Goal: Task Accomplishment & Management: Manage account settings

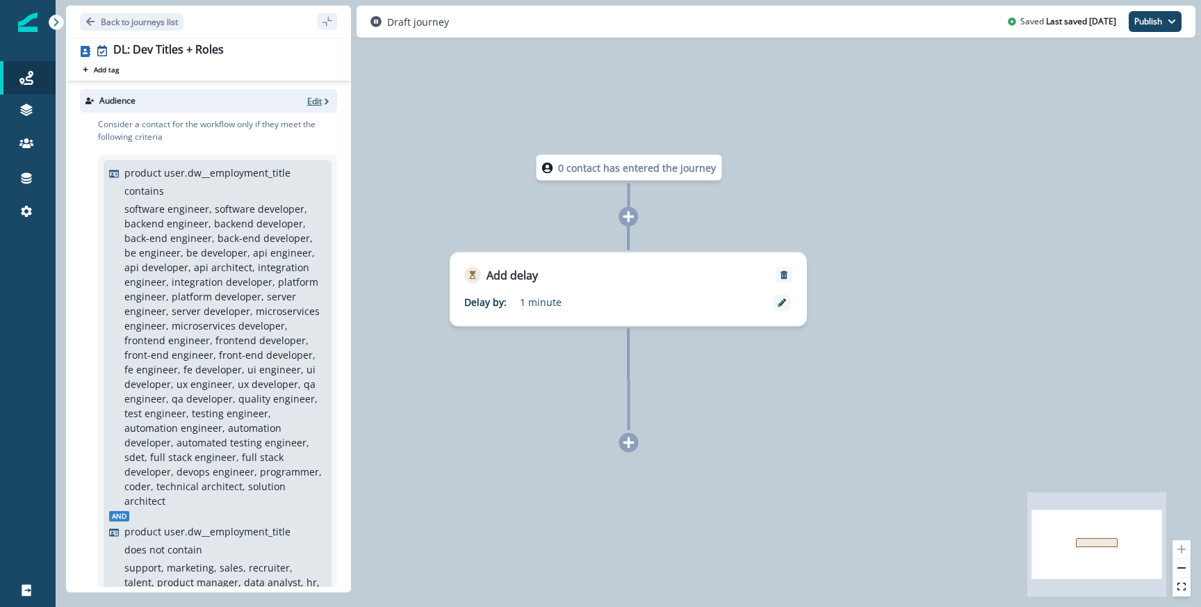
click at [313, 100] on p "Edit" at bounding box center [314, 101] width 15 height 12
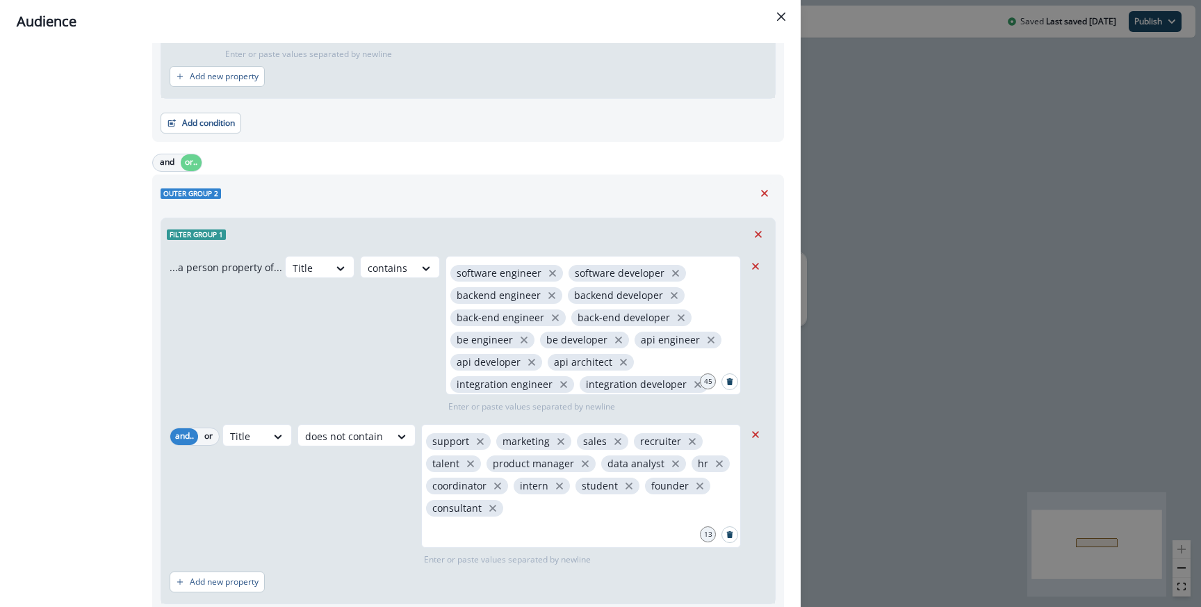
scroll to position [524, 0]
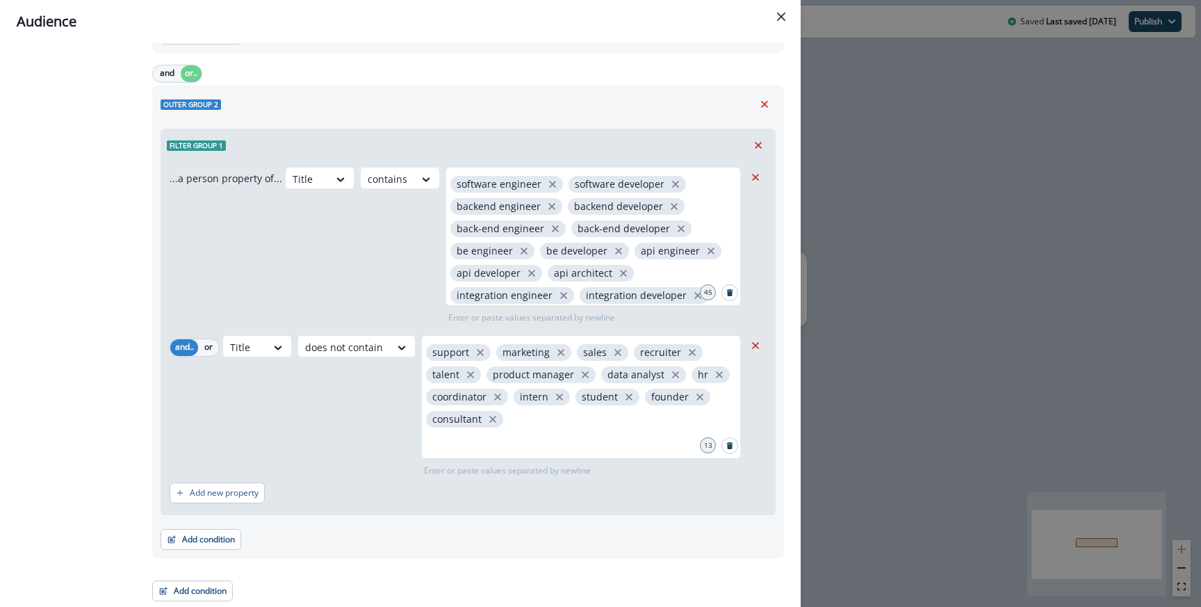
click at [208, 578] on div "Add condition Contact properties A person property Performed a product event Pe…" at bounding box center [192, 583] width 81 height 35
click at [206, 597] on button "Add condition" at bounding box center [192, 590] width 81 height 21
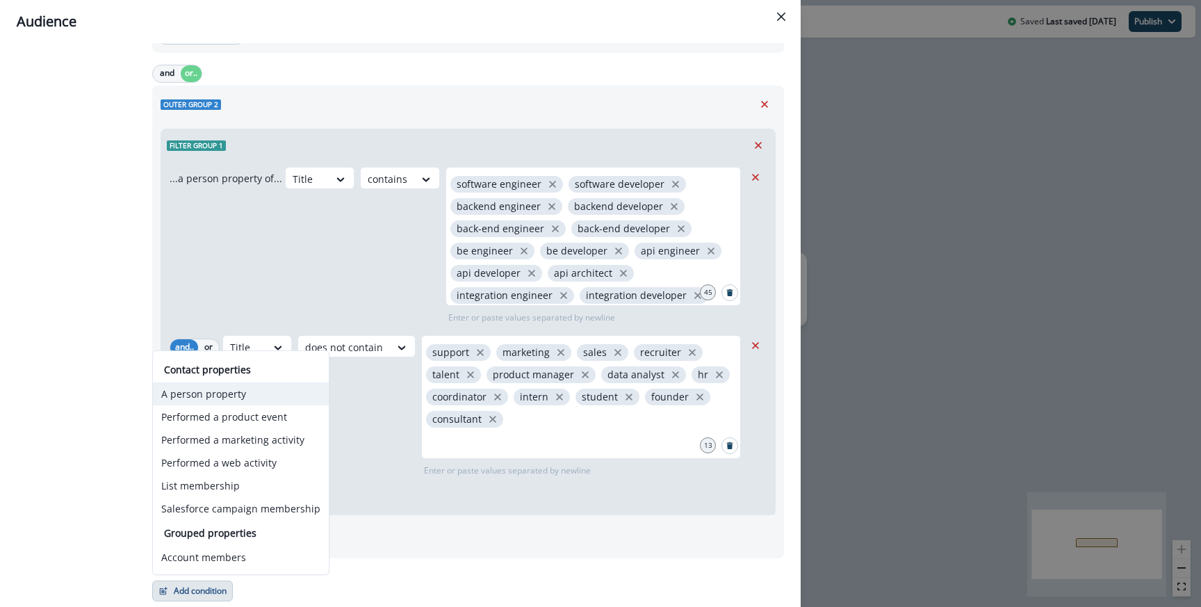
click at [215, 393] on button "A person property" at bounding box center [241, 393] width 176 height 23
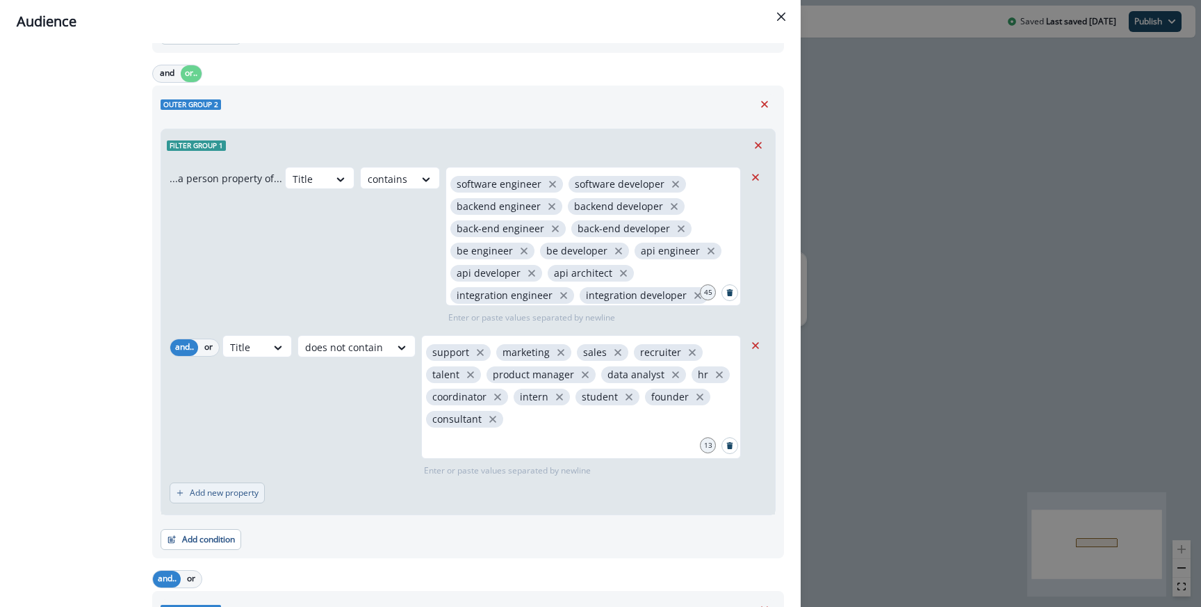
scroll to position [710, 0]
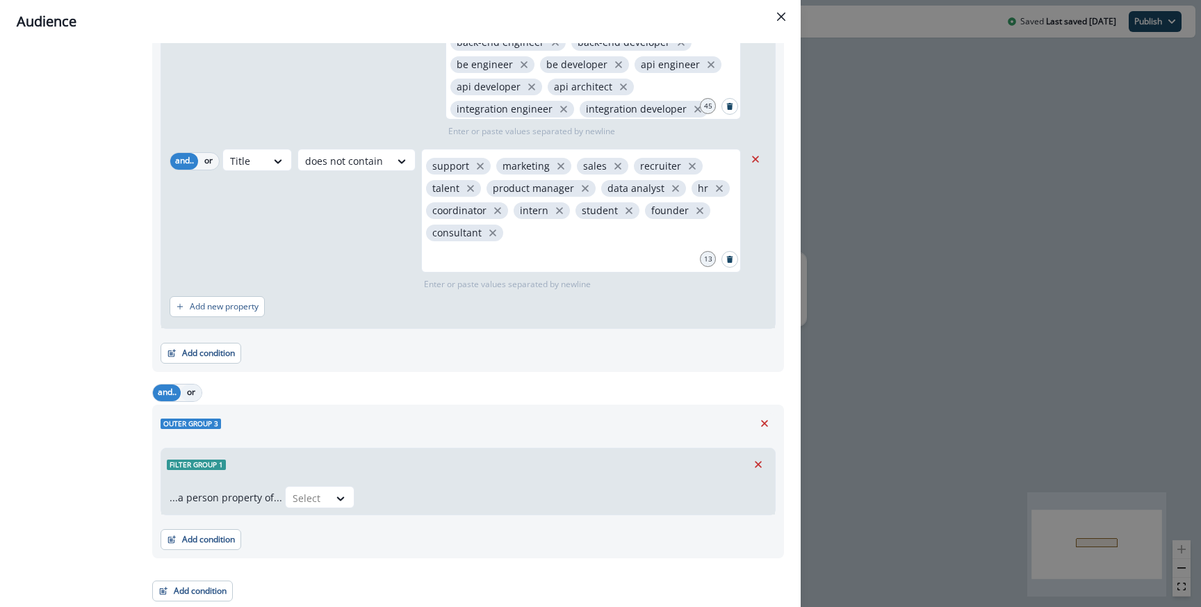
click at [199, 395] on button "or" at bounding box center [191, 392] width 21 height 17
click at [340, 509] on div "...a person property of... Select" at bounding box center [468, 497] width 614 height 34
click at [338, 502] on icon at bounding box center [340, 498] width 13 height 14
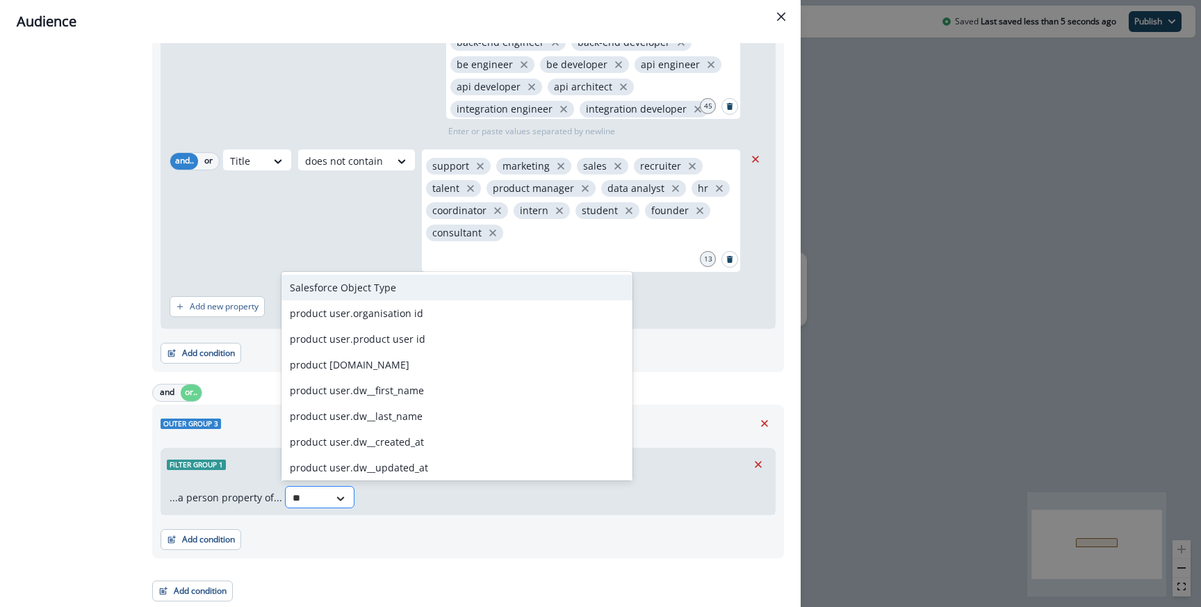
type input "*"
type input "****"
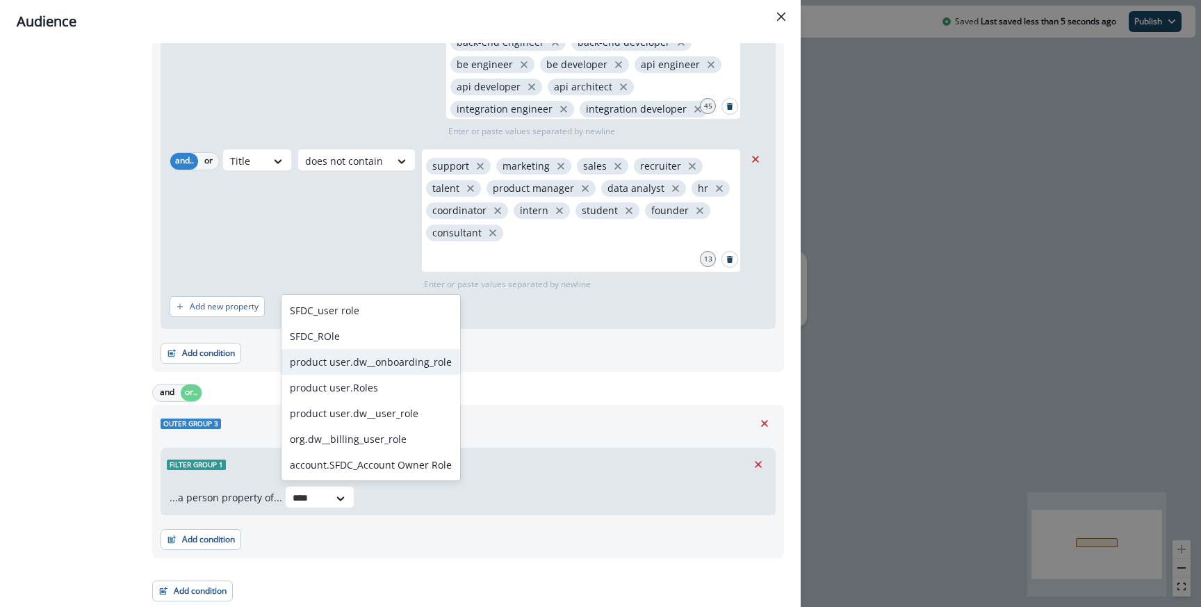
click at [366, 368] on div "product user.dw__onboarding_role" at bounding box center [370, 362] width 179 height 26
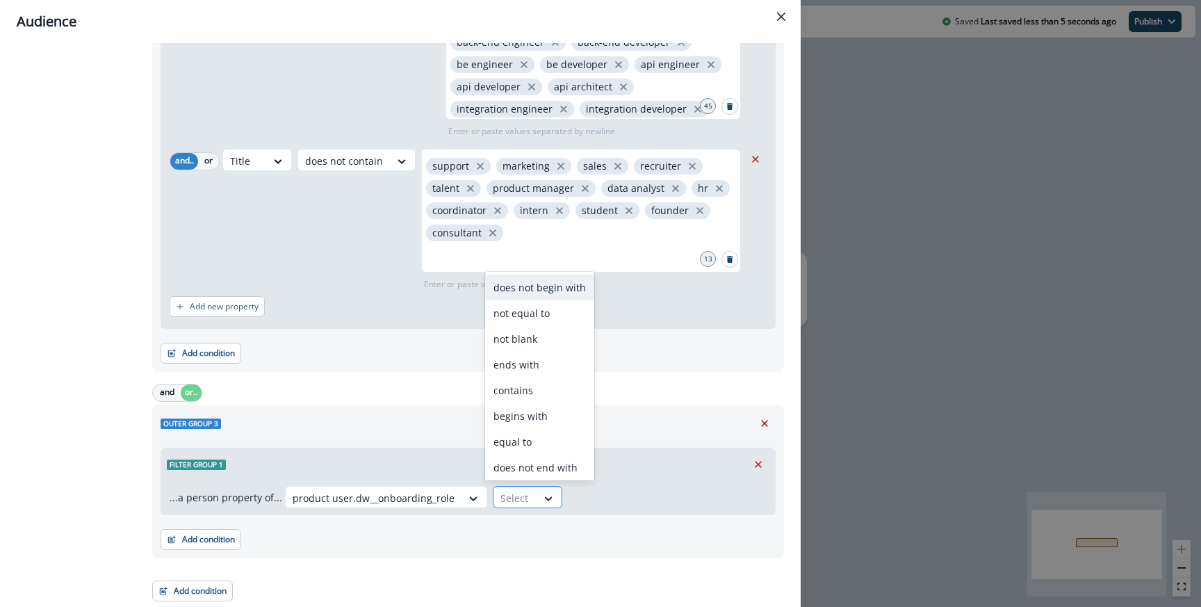
click at [537, 491] on div at bounding box center [549, 498] width 24 height 14
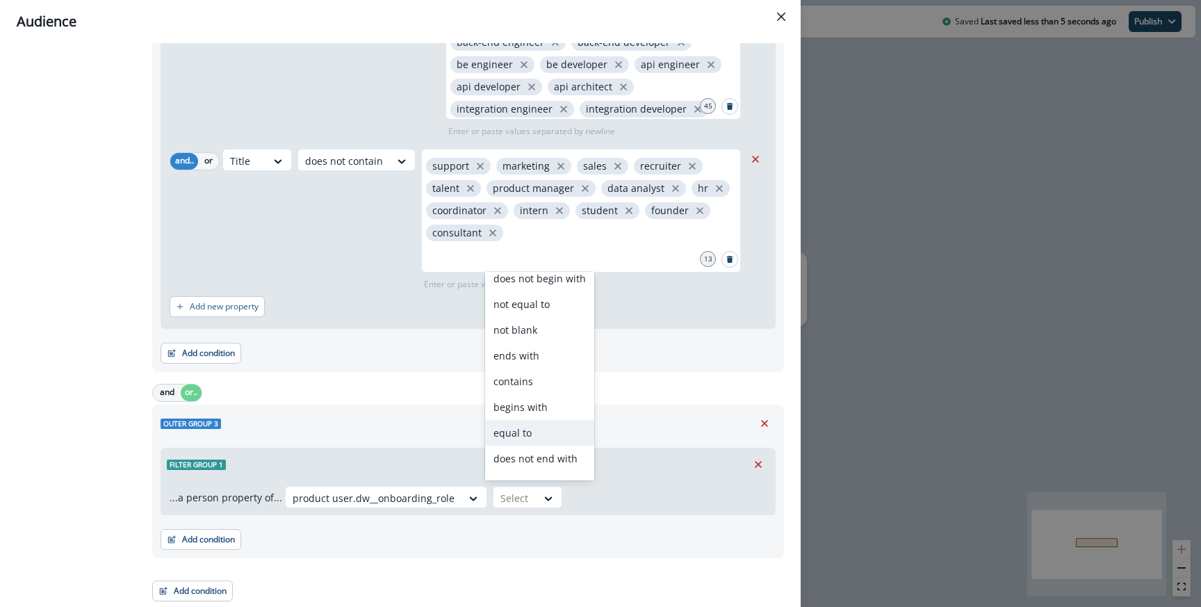
click at [528, 436] on div "equal to" at bounding box center [539, 433] width 109 height 26
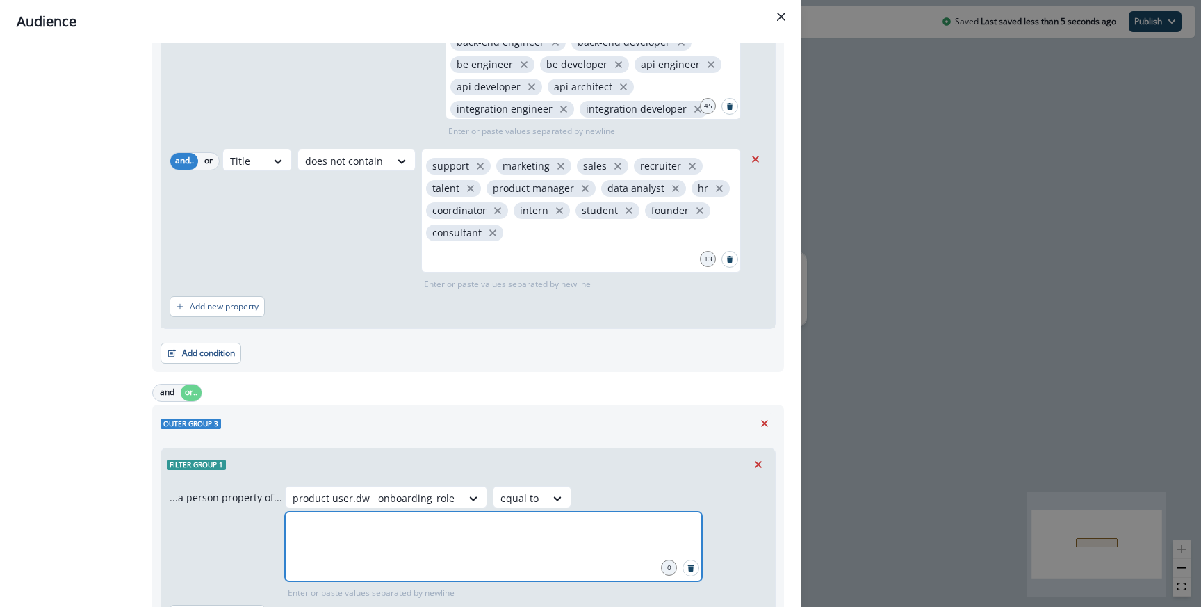
click at [547, 523] on input "text" at bounding box center [493, 529] width 413 height 28
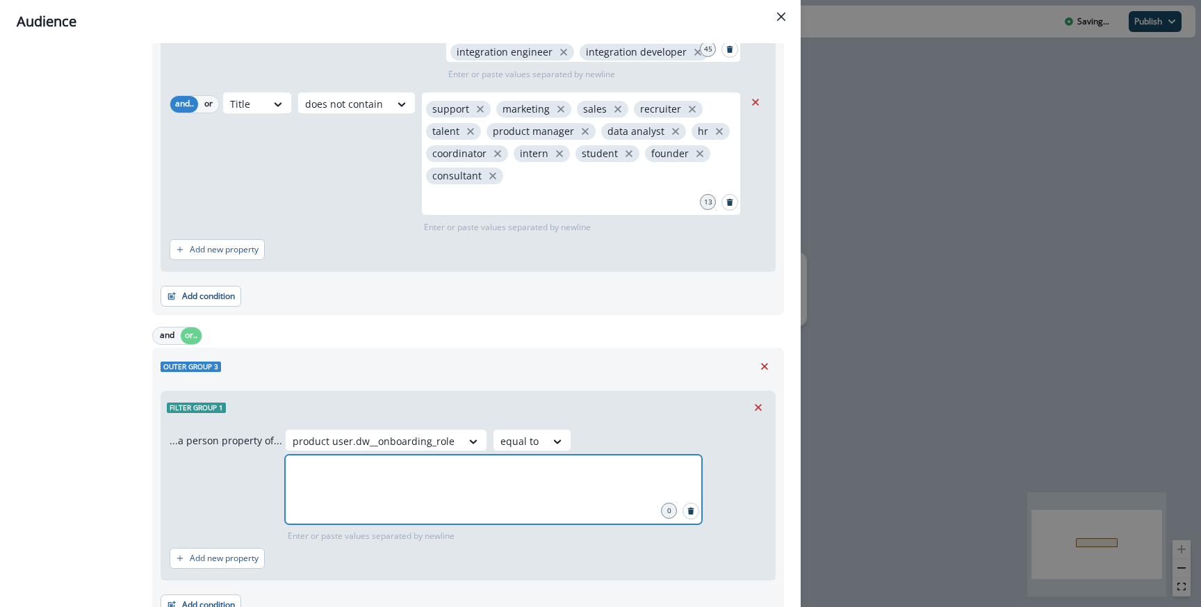
scroll to position [833, 0]
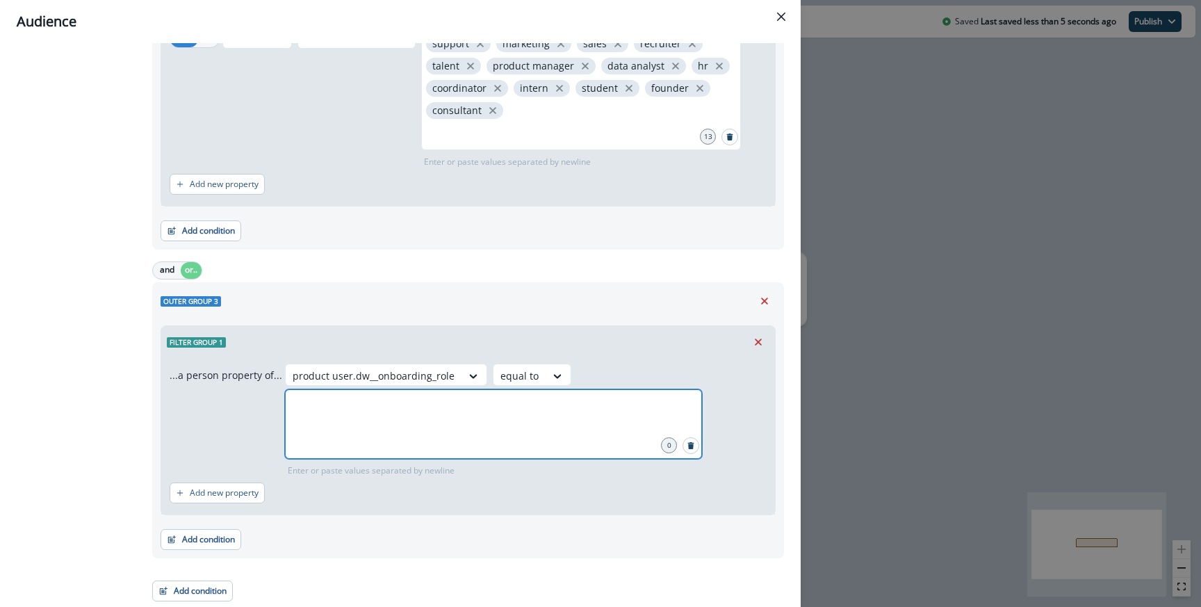
click at [459, 407] on input "text" at bounding box center [493, 407] width 413 height 28
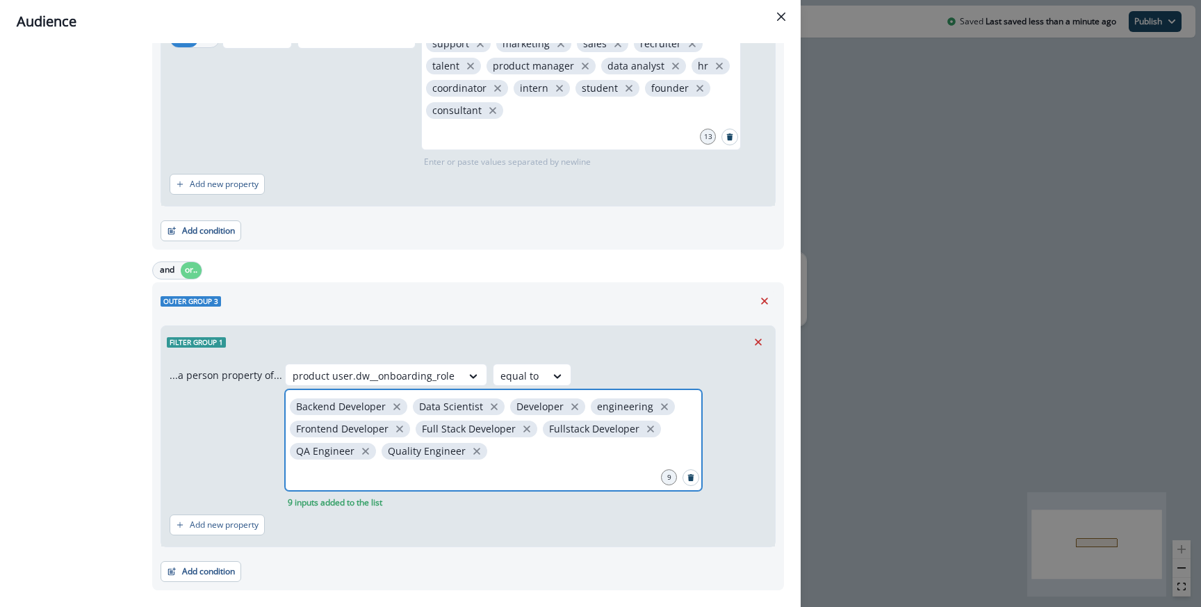
scroll to position [865, 0]
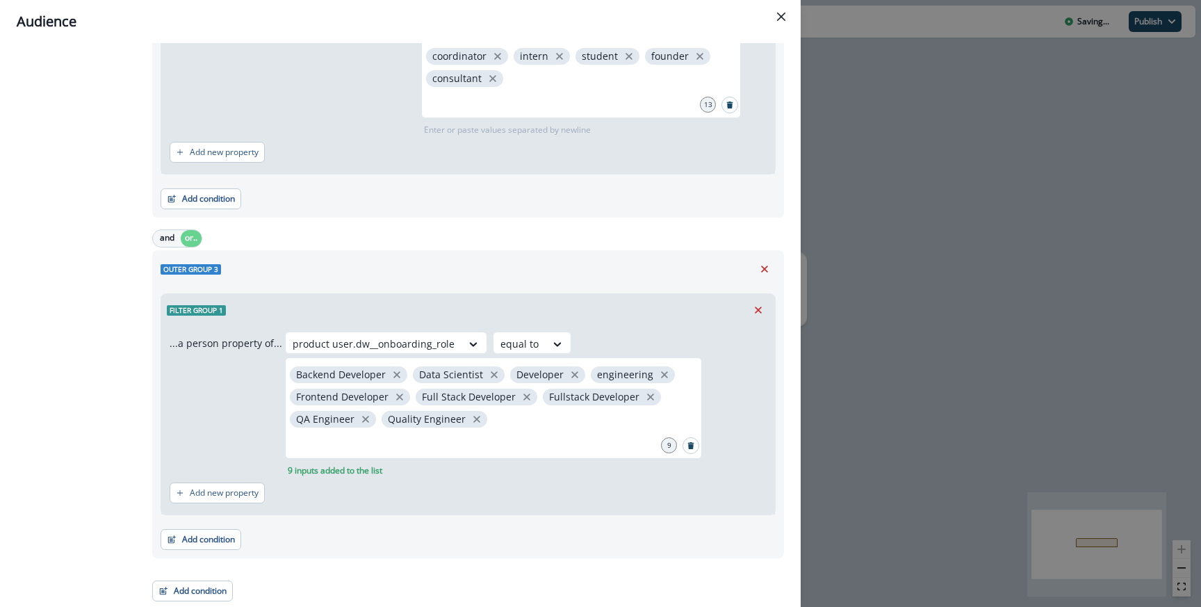
click at [409, 522] on div "Add condition Contact properties A person property Performed a product event Pe…" at bounding box center [468, 532] width 615 height 35
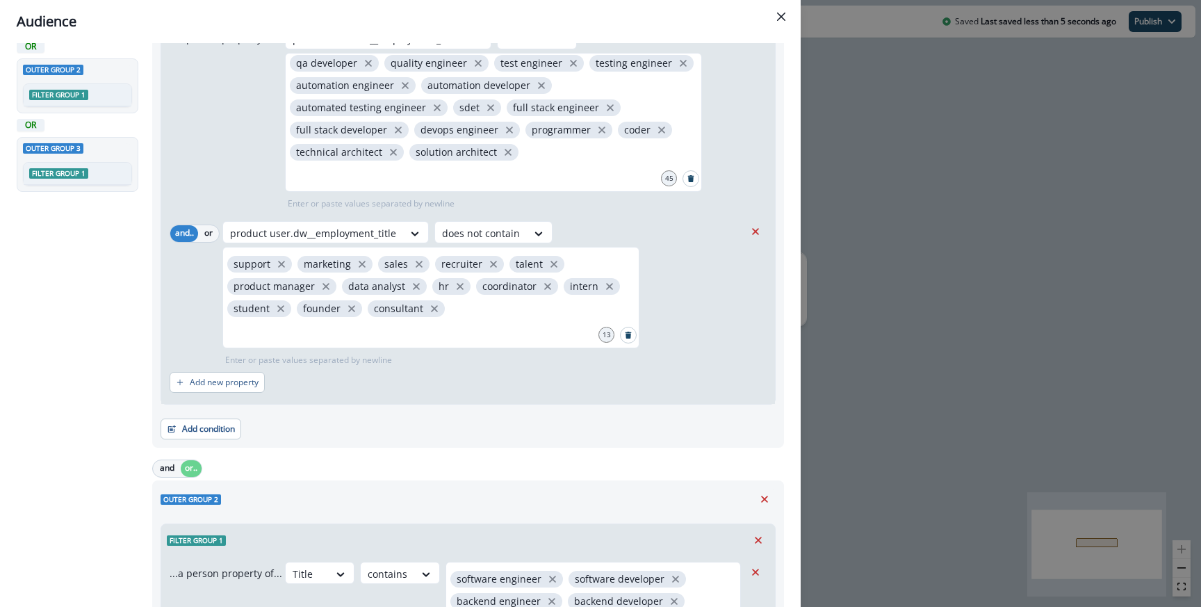
scroll to position [0, 0]
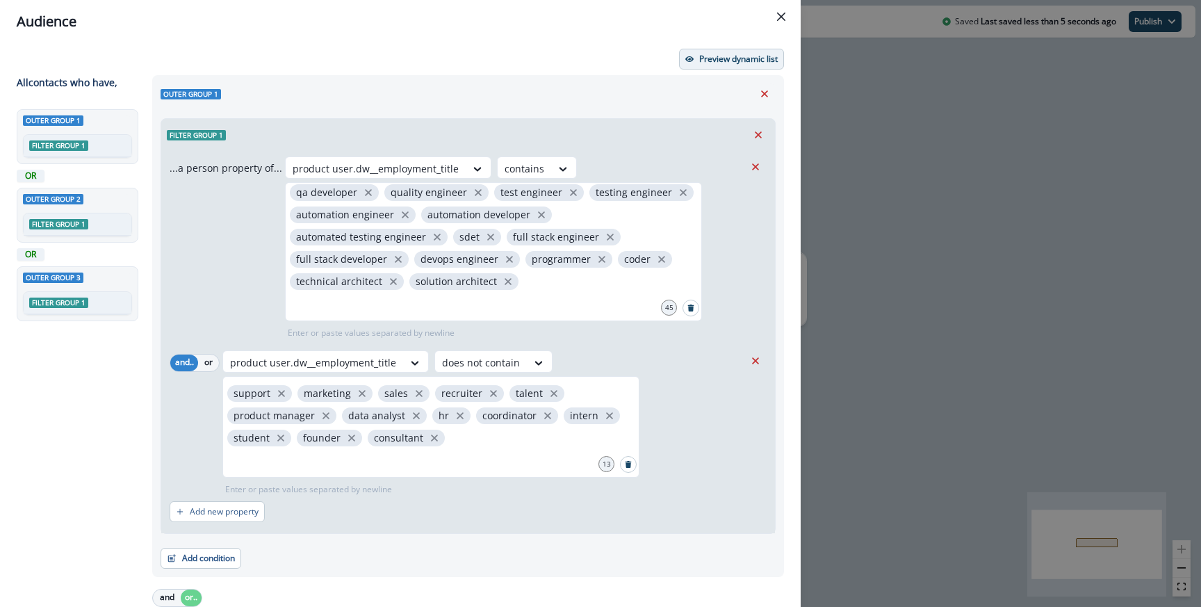
click at [717, 54] on p "Preview dynamic list" at bounding box center [738, 59] width 79 height 10
click at [852, 166] on div "Audience Preview dynamic list All contact s who have, Outer group 1 Filter grou…" at bounding box center [600, 303] width 1201 height 607
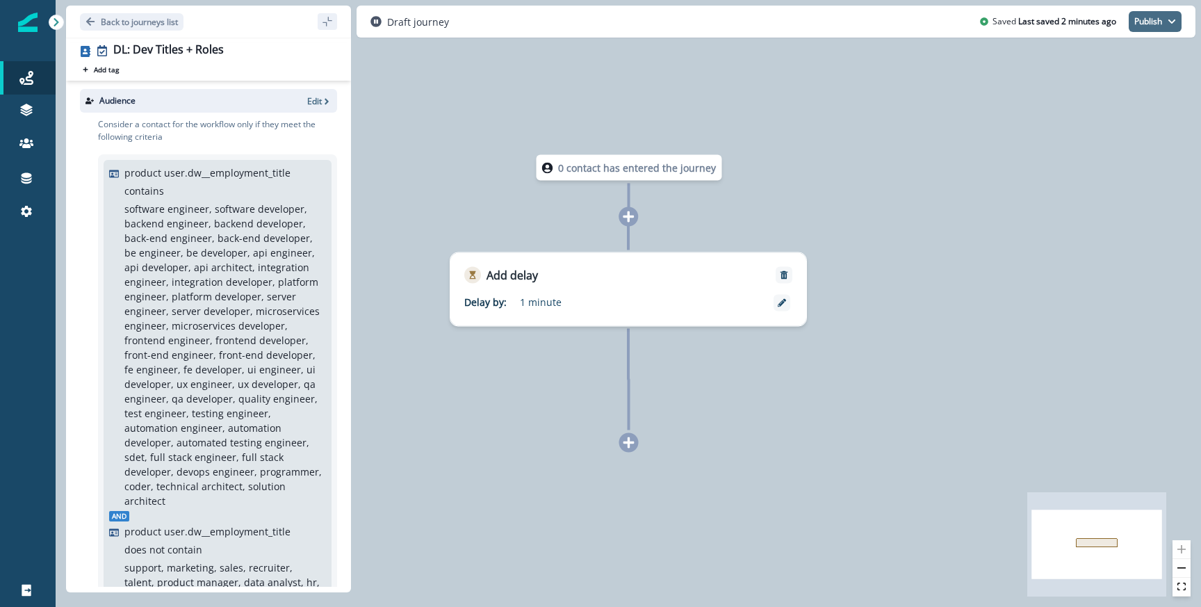
click at [1160, 15] on button "Publish" at bounding box center [1155, 21] width 53 height 21
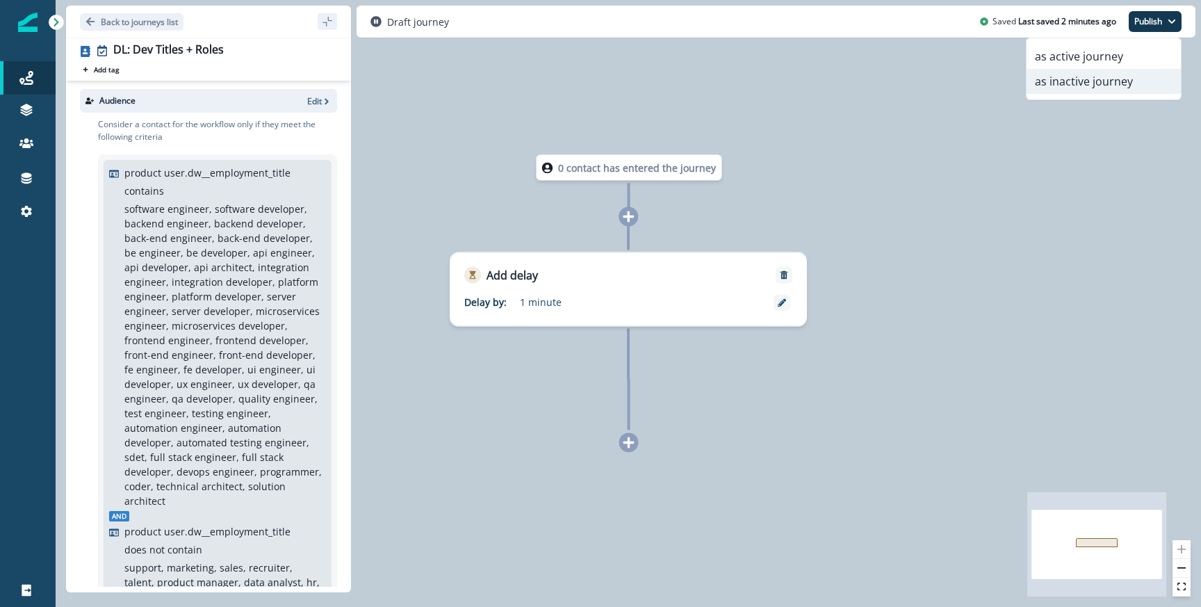
click at [1056, 92] on button "as inactive journey" at bounding box center [1104, 81] width 154 height 25
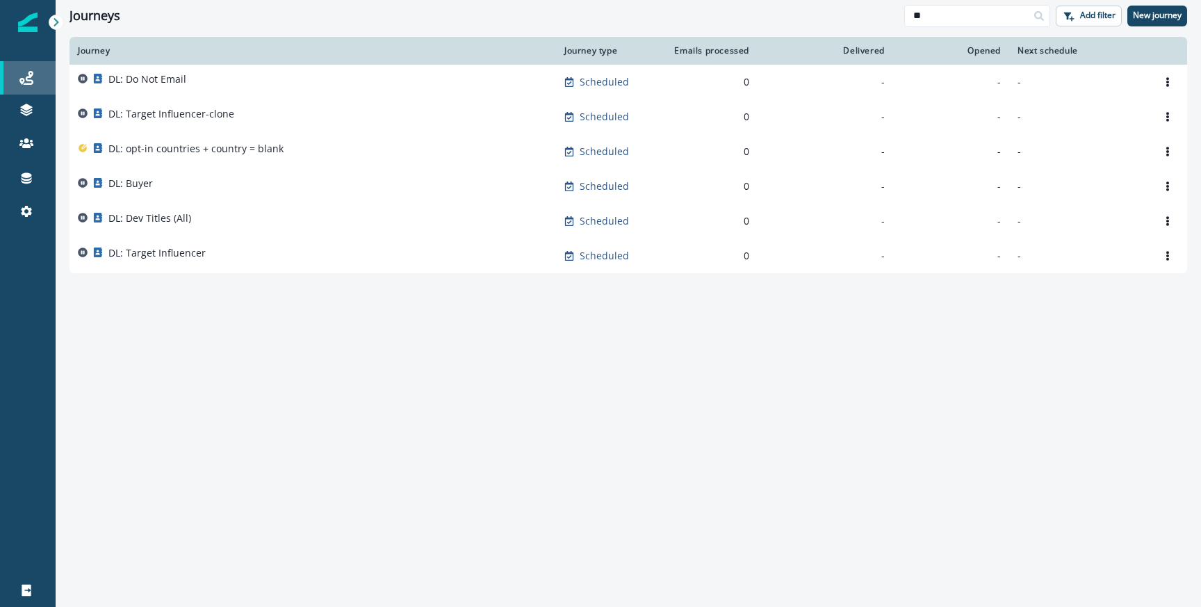
click at [37, 79] on div "Journeys" at bounding box center [28, 78] width 44 height 17
click at [922, 11] on input "**" at bounding box center [977, 16] width 146 height 22
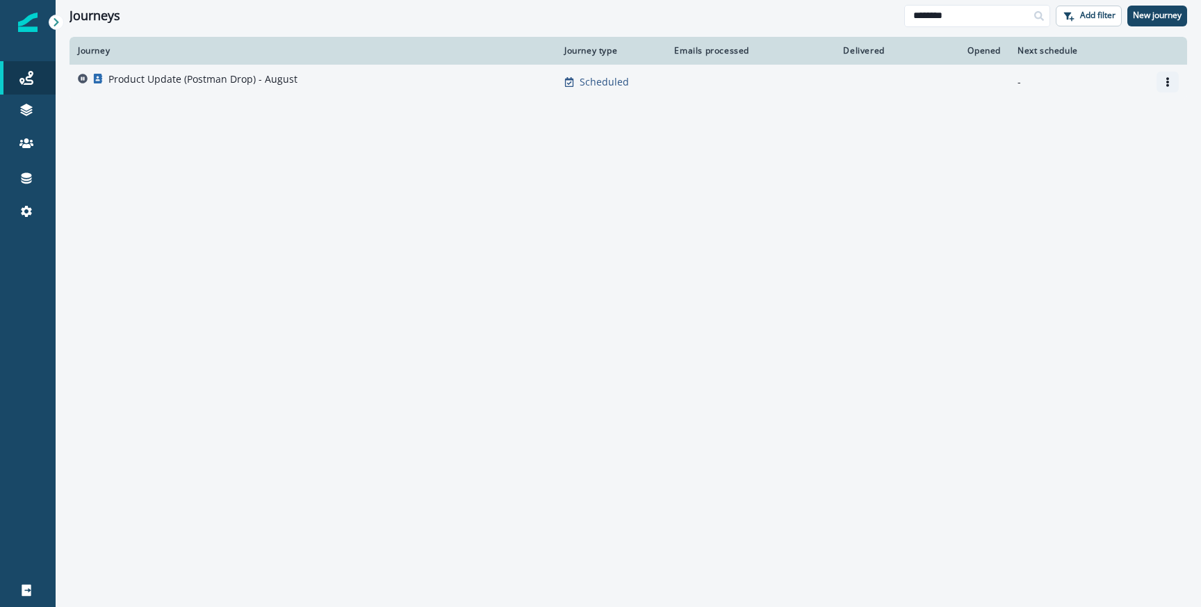
type input "*******"
click at [1166, 79] on icon "Options" at bounding box center [1167, 82] width 3 height 10
click at [1166, 83] on icon "Options" at bounding box center [1168, 82] width 10 height 10
click at [1057, 117] on button "Clone" at bounding box center [1101, 115] width 154 height 22
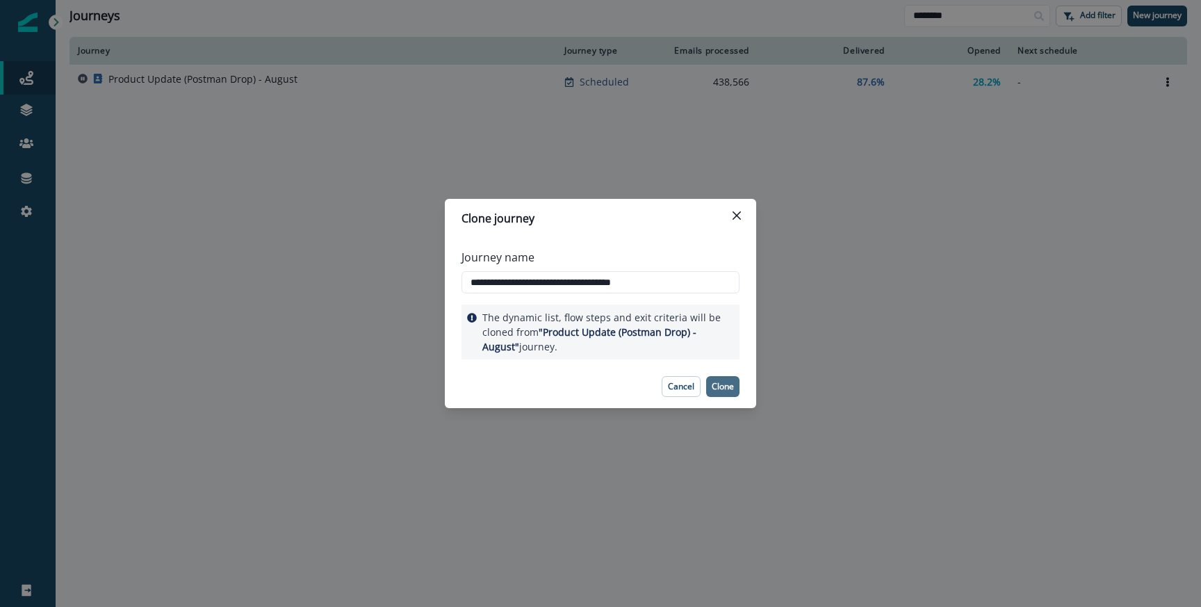
type input "**********"
click at [726, 386] on p "Clone" at bounding box center [723, 387] width 22 height 10
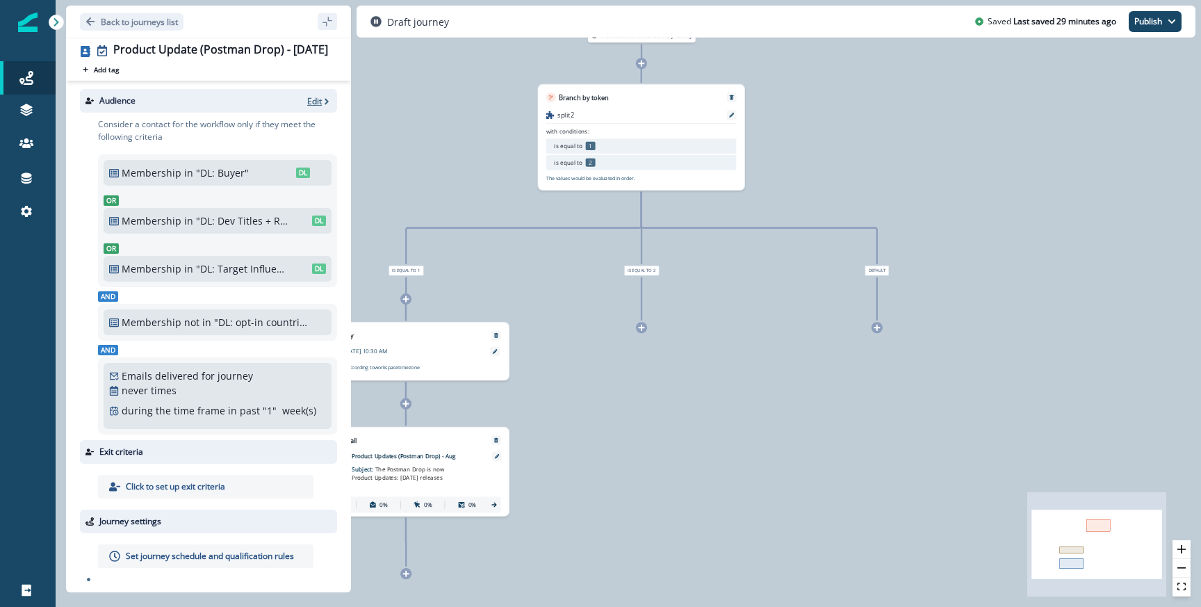
click at [308, 101] on p "Edit" at bounding box center [314, 101] width 15 height 12
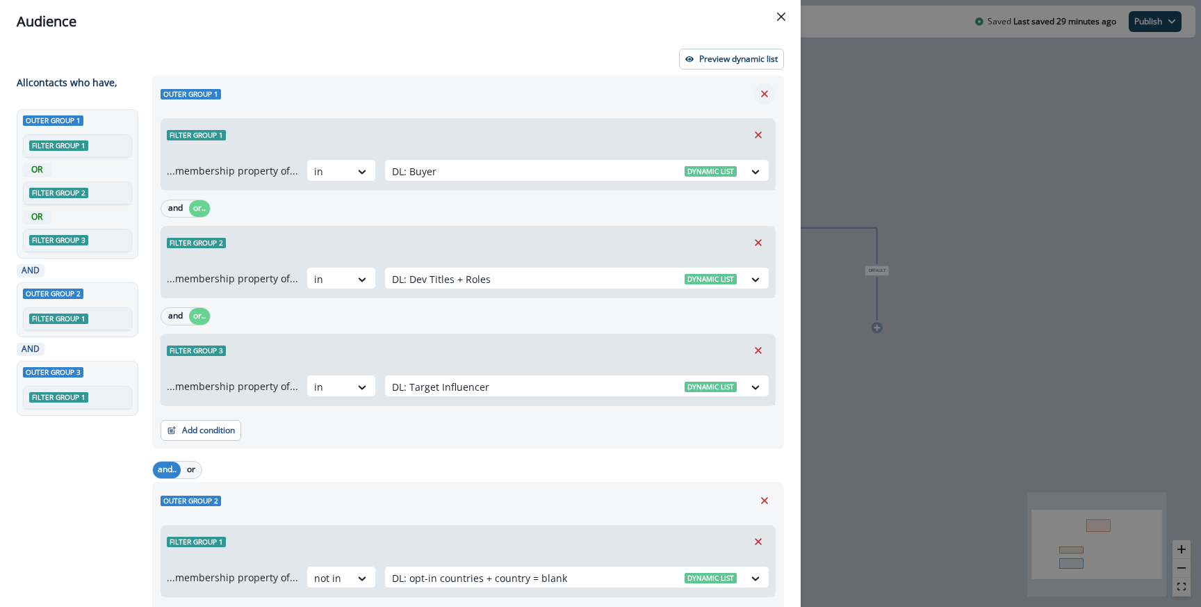
click at [762, 95] on icon "Remove" at bounding box center [764, 94] width 13 height 13
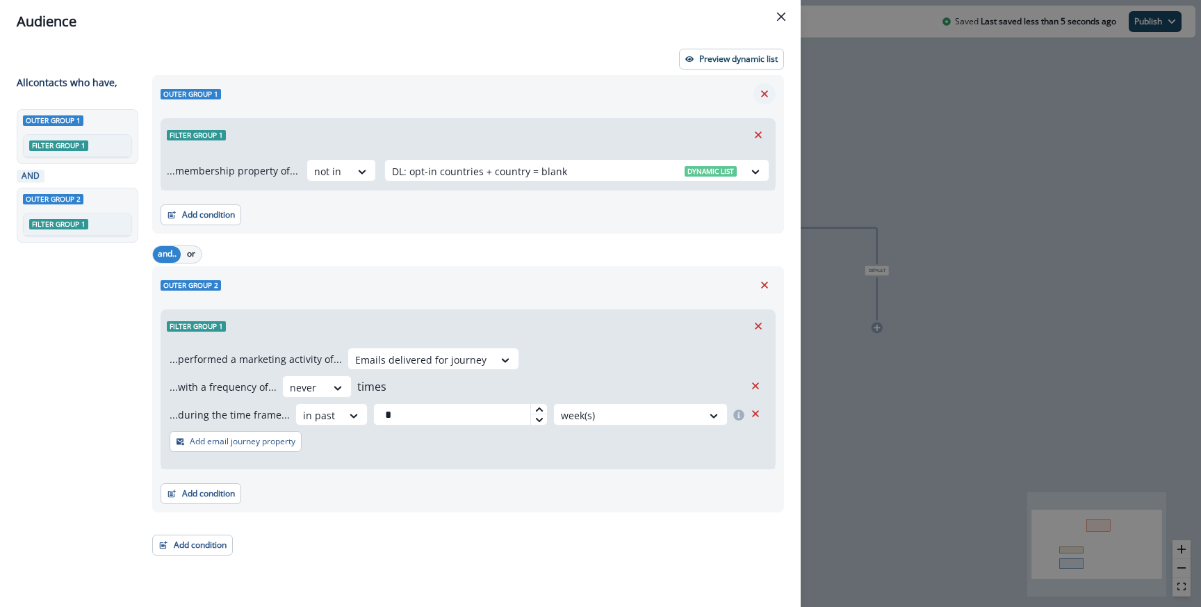
click at [765, 96] on icon "Remove" at bounding box center [764, 94] width 13 height 13
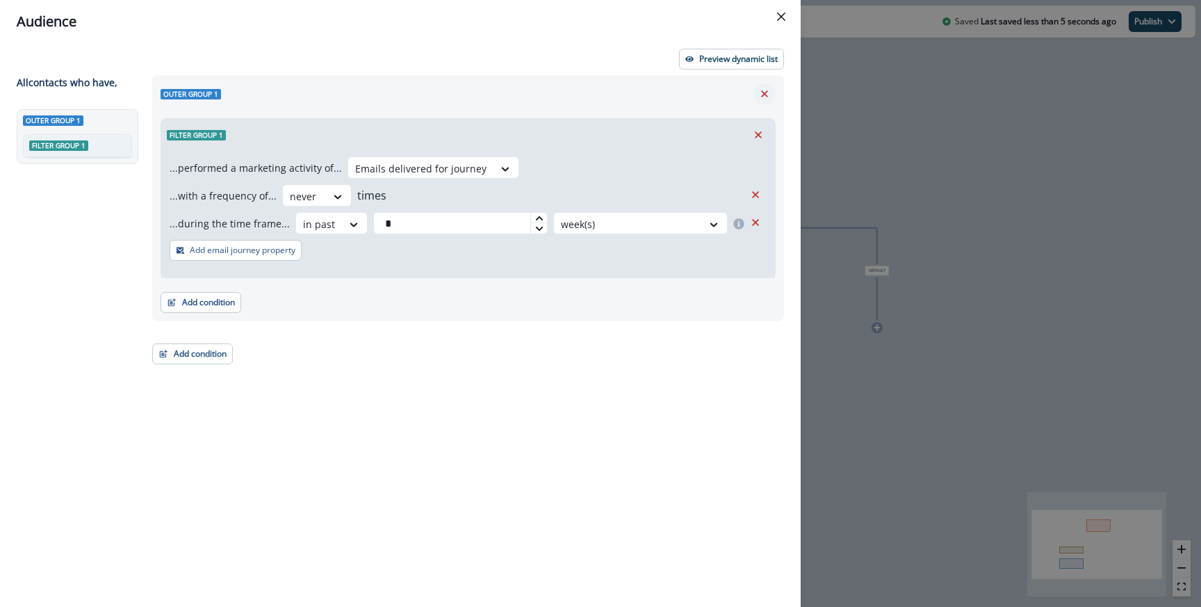
click at [762, 91] on icon "Remove" at bounding box center [764, 93] width 7 height 7
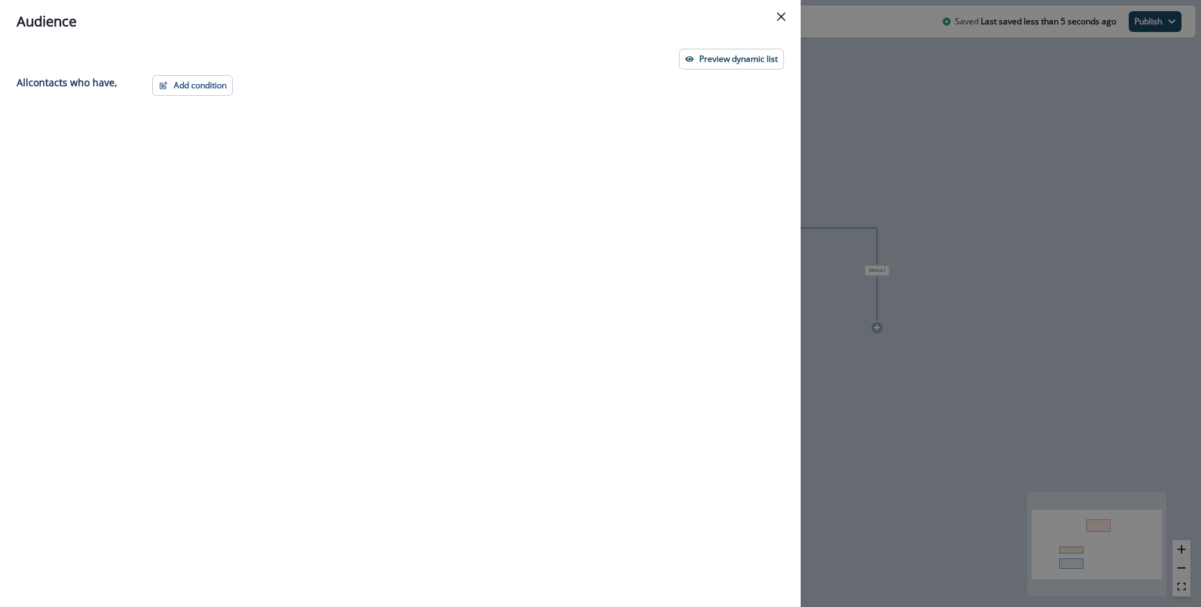
click at [858, 221] on div "Audience Preview dynamic list All contact s who have, Add condition Contact pro…" at bounding box center [600, 303] width 1201 height 607
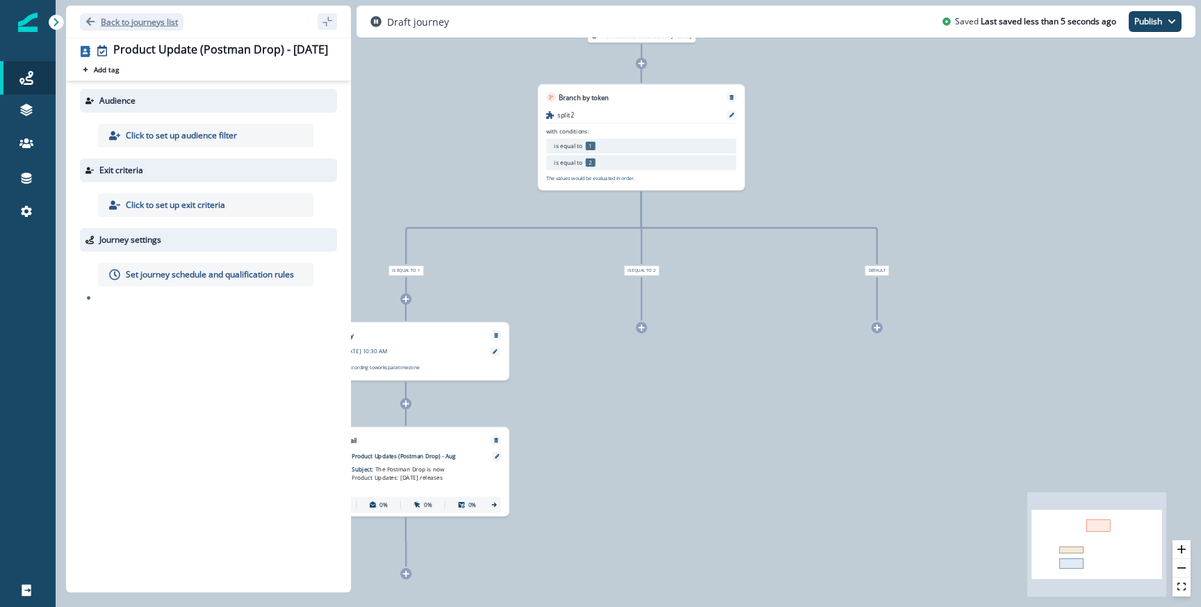
click at [123, 14] on button "Back to journeys list" at bounding box center [132, 21] width 104 height 17
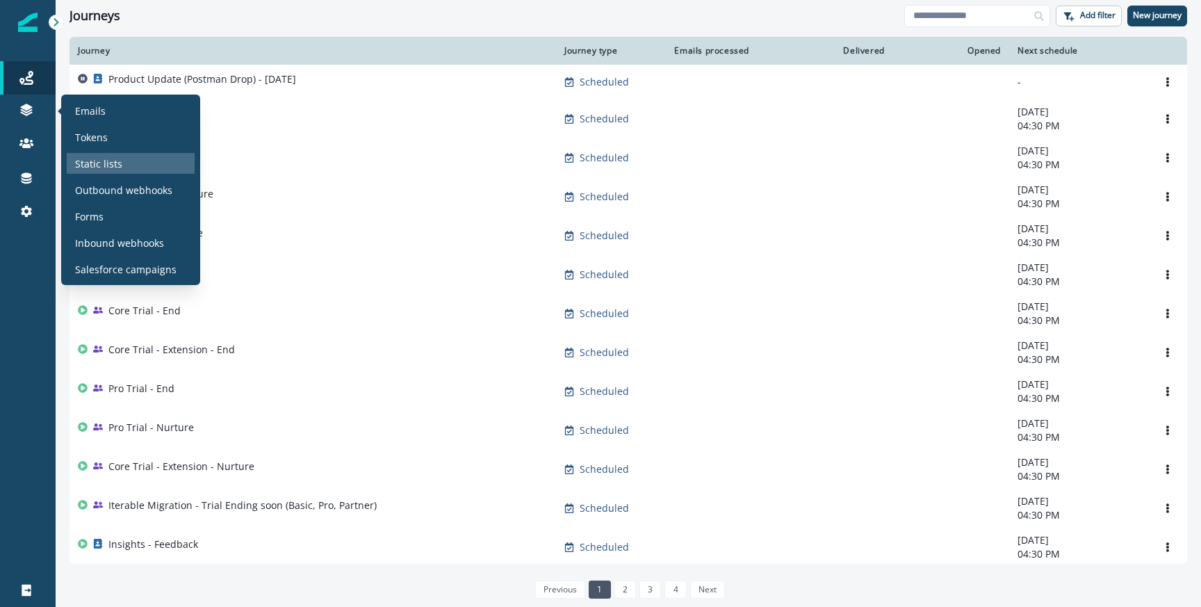
click at [91, 171] on div "Static lists" at bounding box center [131, 163] width 128 height 21
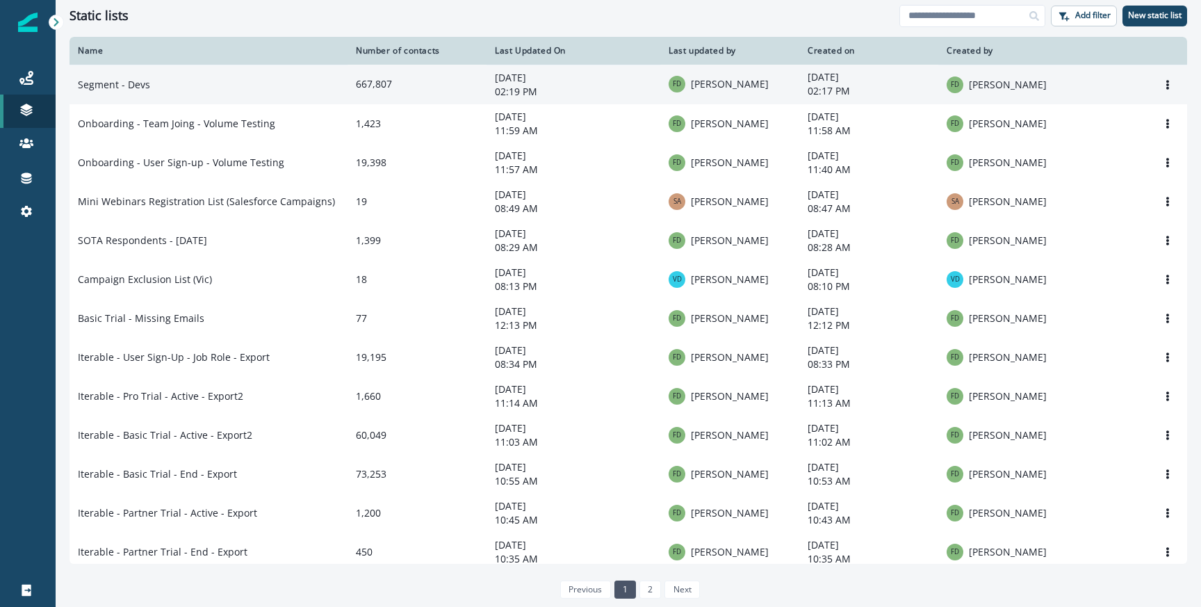
click at [435, 78] on td "667,807" at bounding box center [417, 85] width 139 height 40
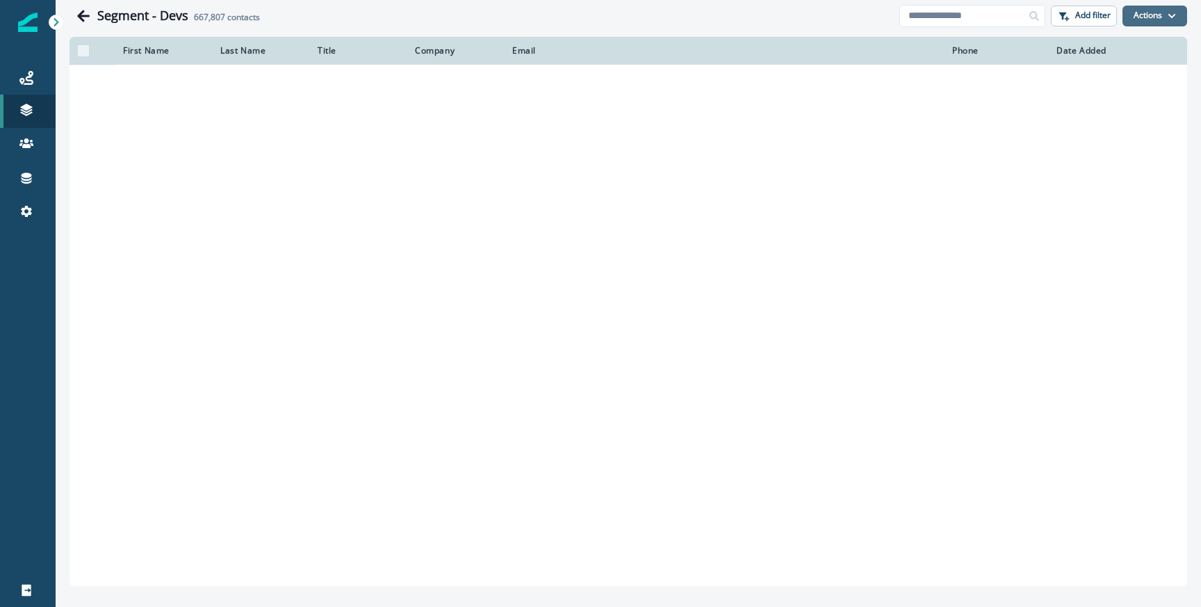
click at [1157, 18] on button "Actions" at bounding box center [1154, 16] width 65 height 21
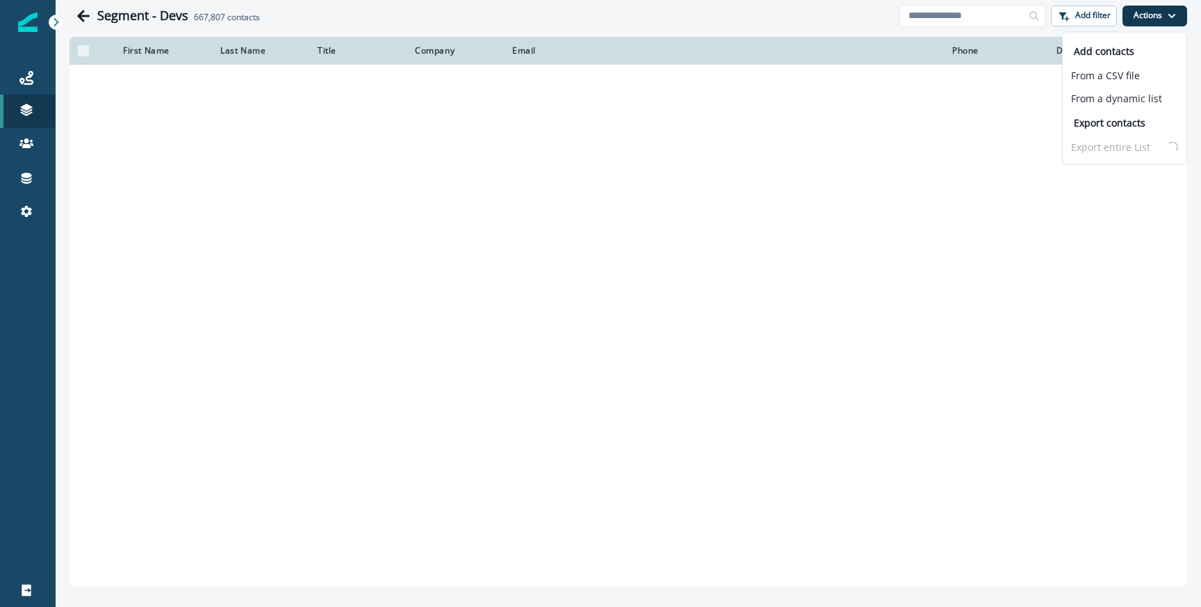
click at [395, 16] on div "Segment - Devs 667,807 contacts" at bounding box center [498, 15] width 802 height 15
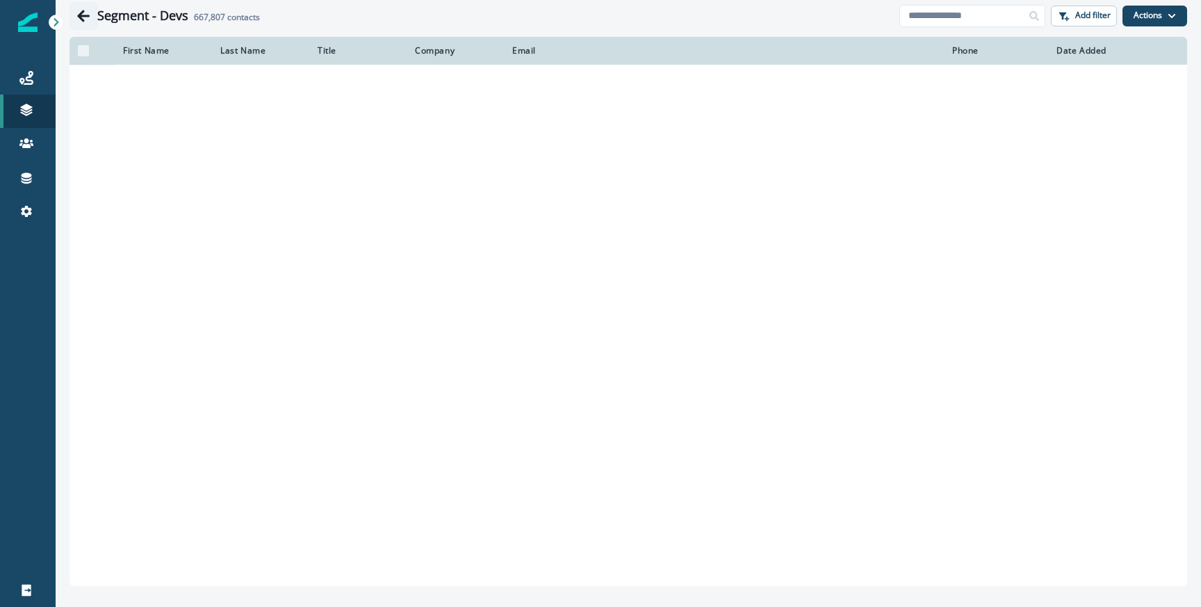
click at [80, 19] on icon "Go back" at bounding box center [83, 16] width 14 height 14
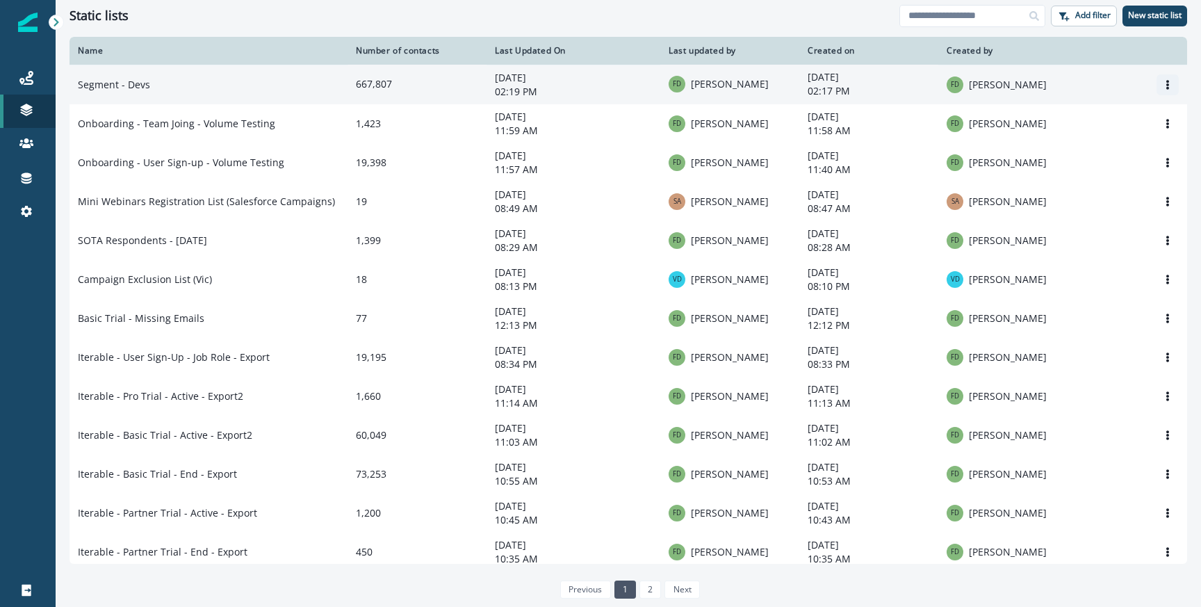
click at [1165, 88] on icon "Options" at bounding box center [1168, 85] width 10 height 10
click at [1175, 86] on button "Options" at bounding box center [1168, 84] width 22 height 21
click at [1089, 140] on button "Delete" at bounding box center [1101, 140] width 154 height 22
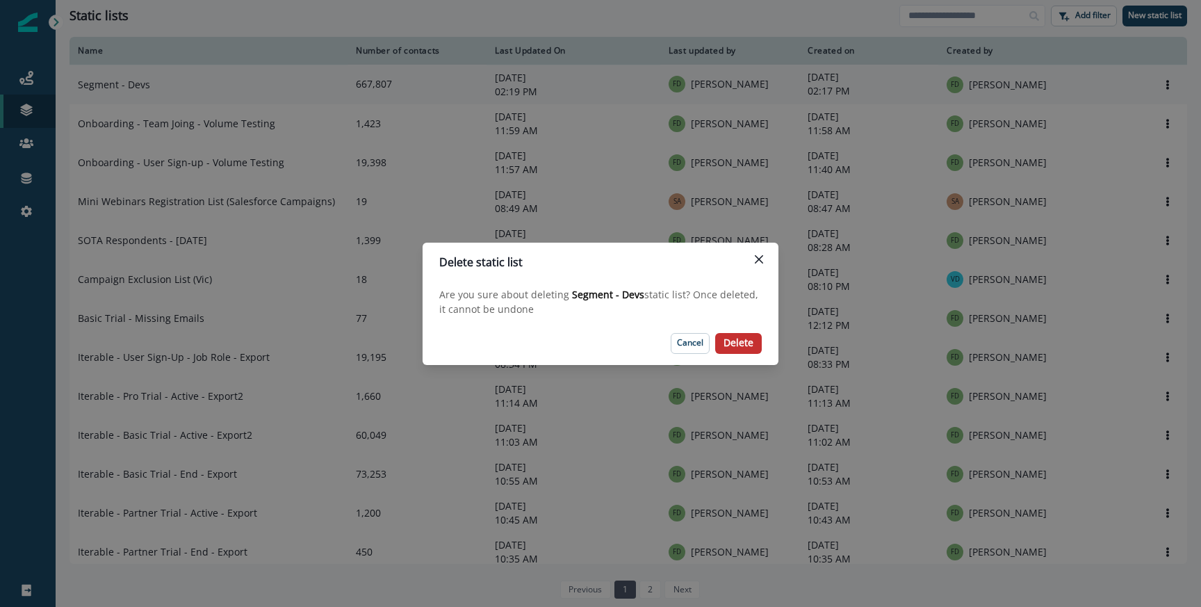
click at [730, 345] on p "Delete" at bounding box center [739, 343] width 30 height 12
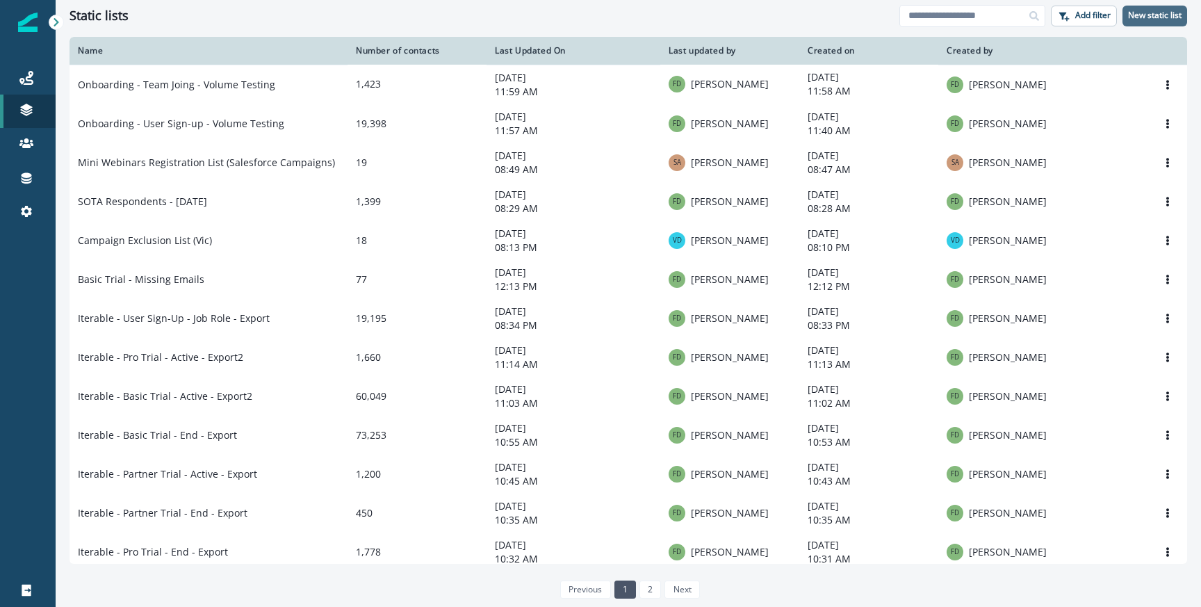
click at [1163, 19] on p "New static list" at bounding box center [1155, 15] width 54 height 10
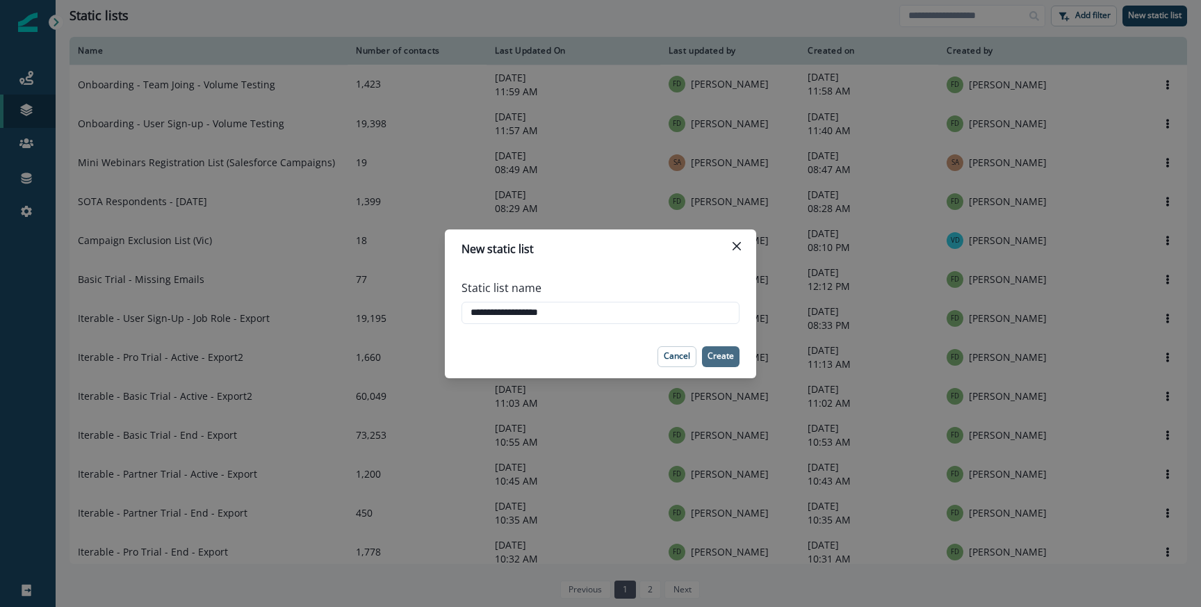
type input "**********"
click at [728, 362] on button "Create" at bounding box center [721, 356] width 38 height 21
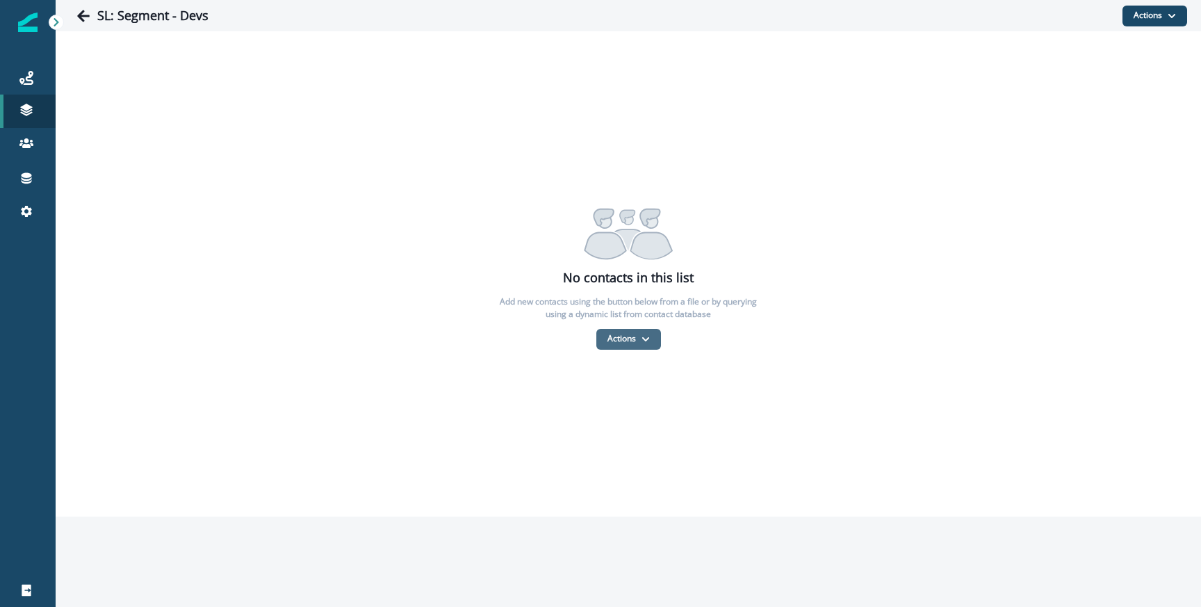
click at [620, 341] on button "Actions" at bounding box center [628, 339] width 65 height 21
click at [629, 415] on button "From a dynamic list" at bounding box center [659, 421] width 124 height 23
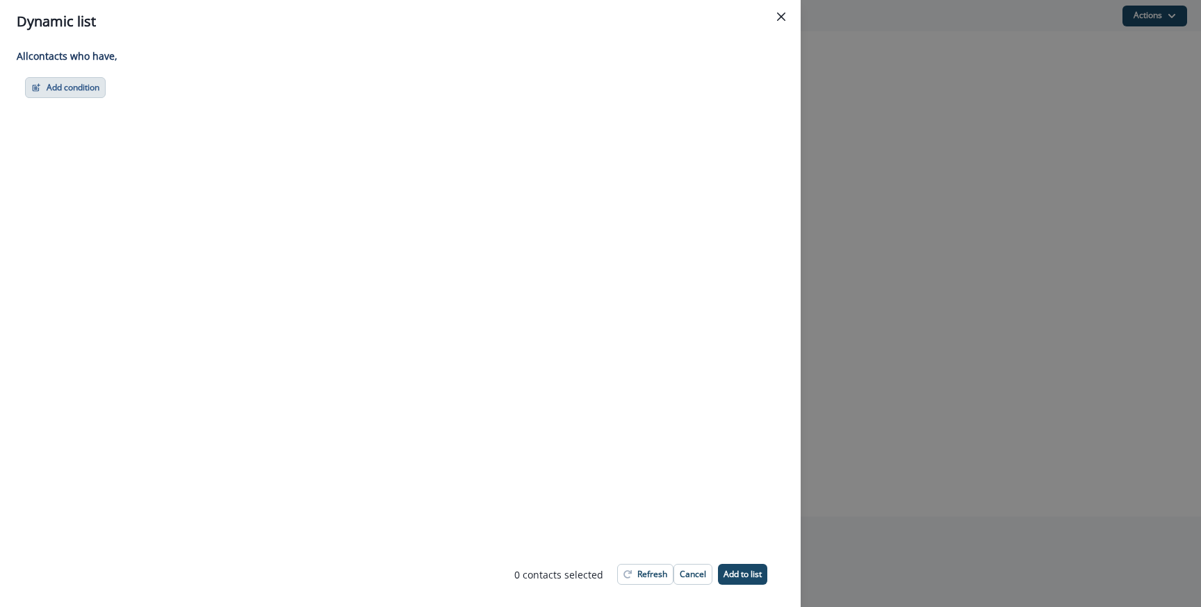
click at [72, 88] on button "Add condition" at bounding box center [65, 87] width 81 height 21
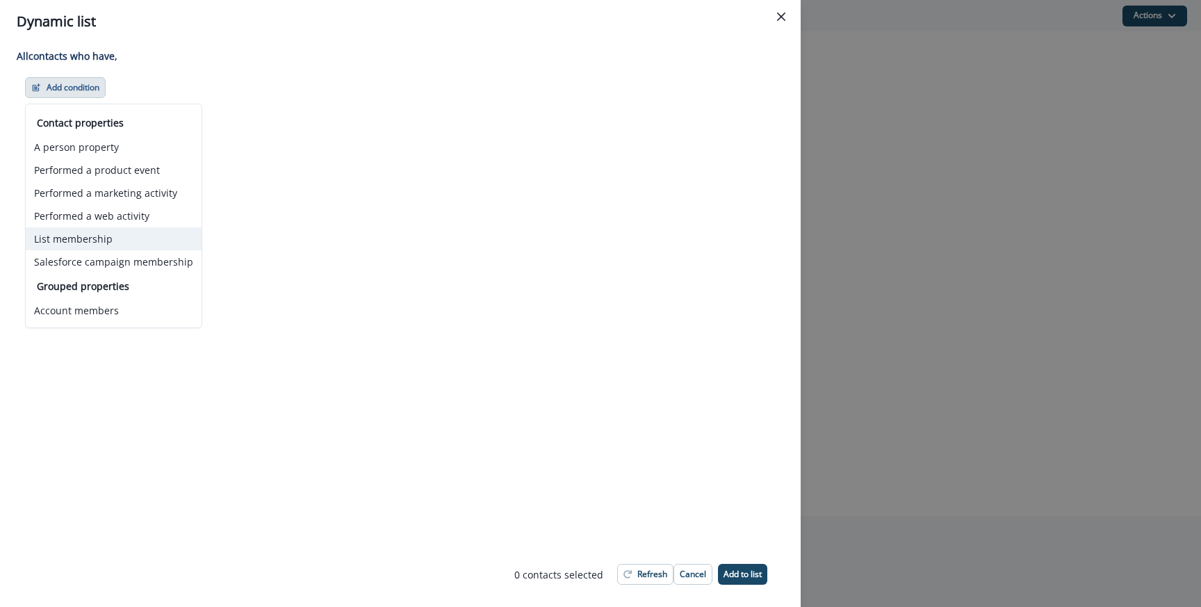
click at [92, 237] on button "List membership" at bounding box center [114, 238] width 176 height 23
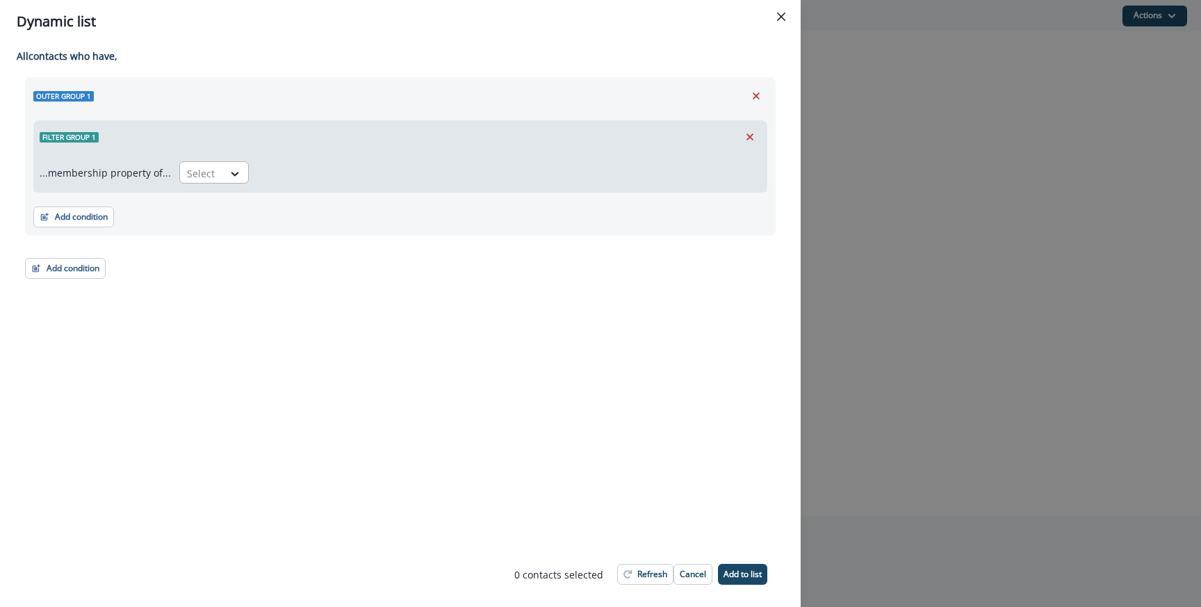
click at [203, 165] on div at bounding box center [201, 173] width 29 height 17
type input "*"
click at [190, 193] on div "in" at bounding box center [210, 205] width 70 height 26
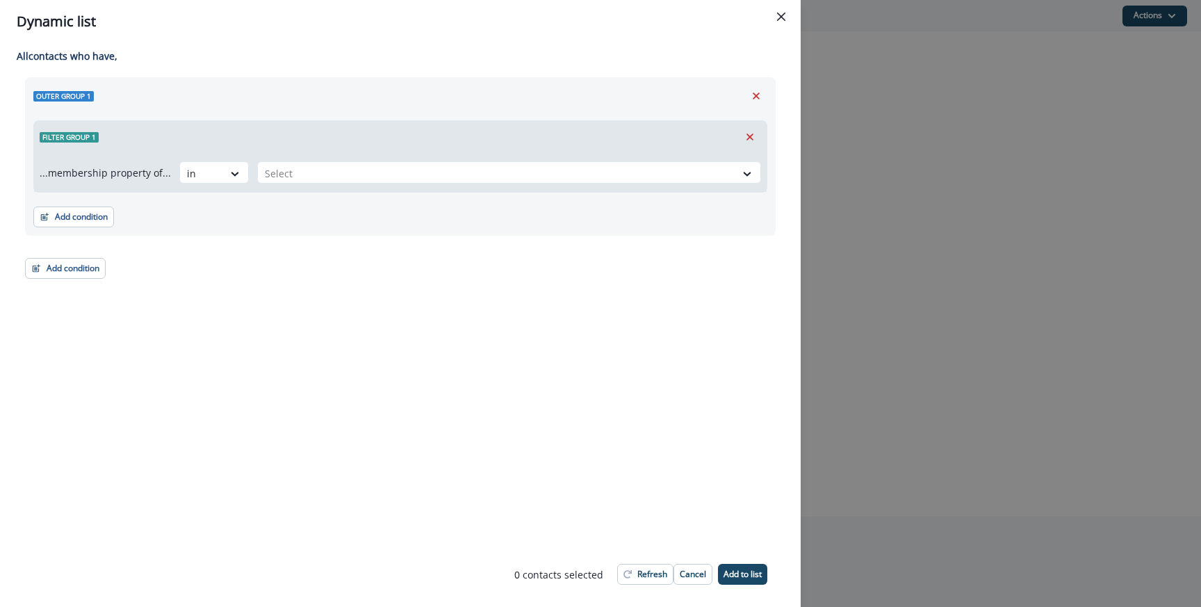
click at [271, 186] on div "...membership property of... option in, selected. in Select" at bounding box center [400, 172] width 733 height 39
click at [274, 176] on div at bounding box center [497, 173] width 464 height 17
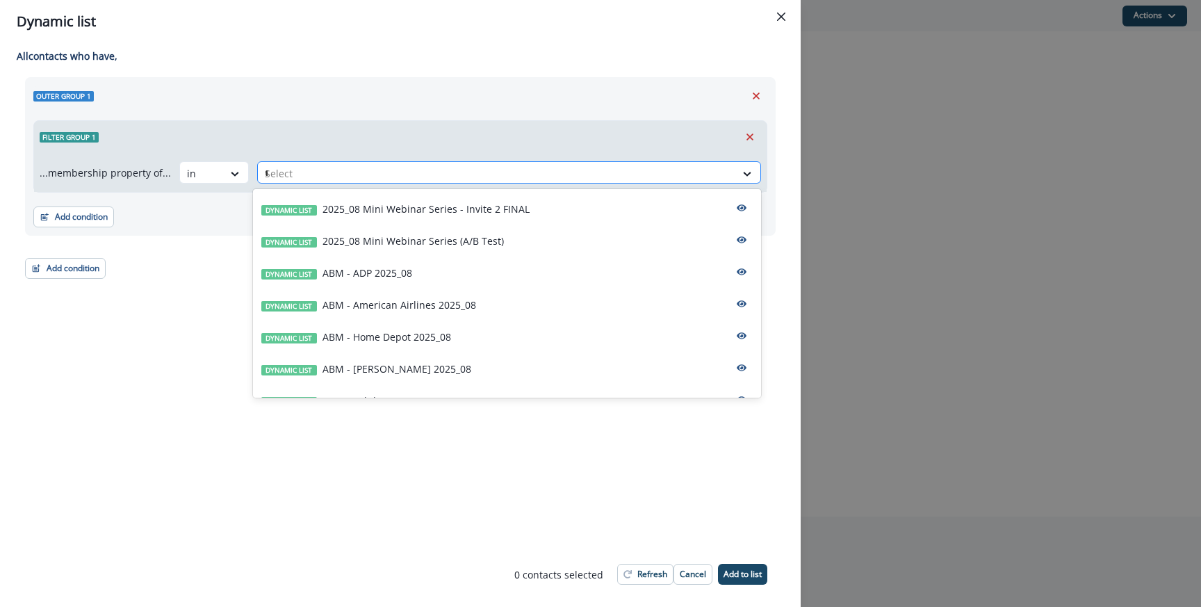
type input "**"
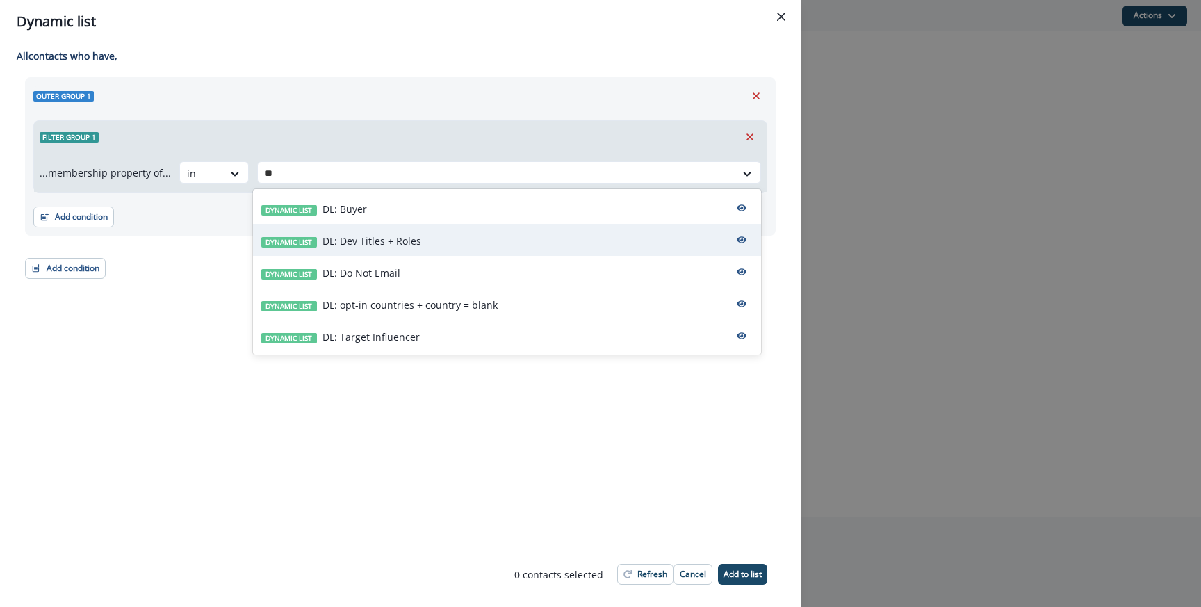
click at [333, 233] on div "Dynamic list DL: Dev Titles + Roles" at bounding box center [507, 240] width 508 height 32
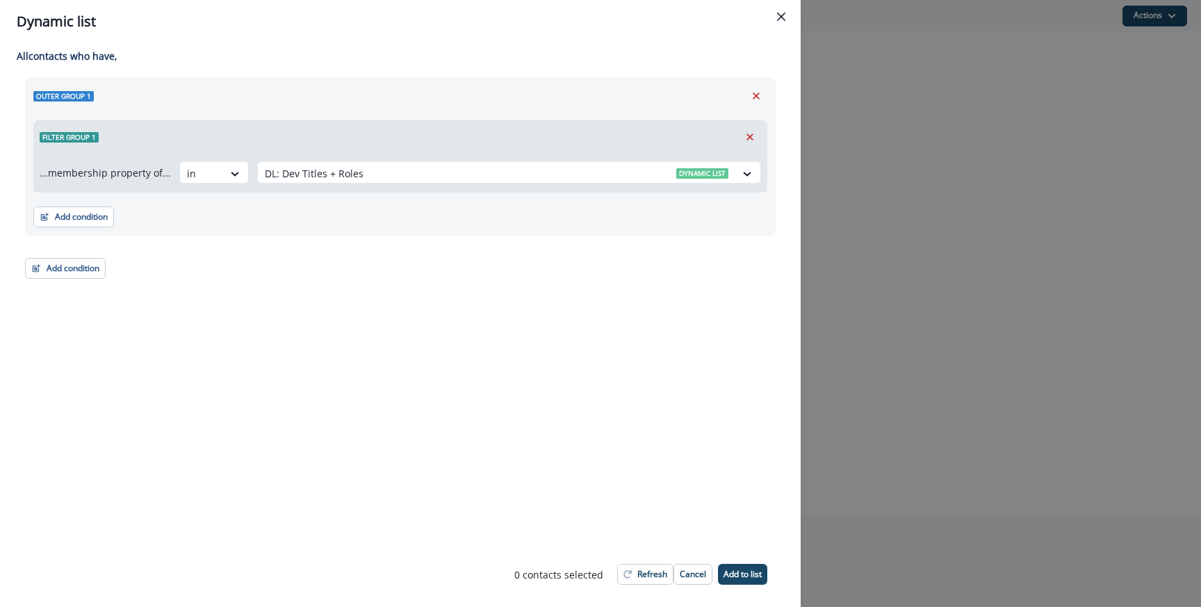
click at [446, 125] on div "Filter group 1" at bounding box center [400, 137] width 733 height 32
click at [744, 571] on p "Add to list" at bounding box center [743, 574] width 38 height 10
click at [475, 365] on div "All contact s who have, Outer group 1 Filter group 1 ...membership property of.…" at bounding box center [400, 292] width 801 height 498
click at [846, 284] on div "Dynamic list All contact s who have, Outer group 1 Filter group 1 ...membership…" at bounding box center [600, 303] width 1201 height 607
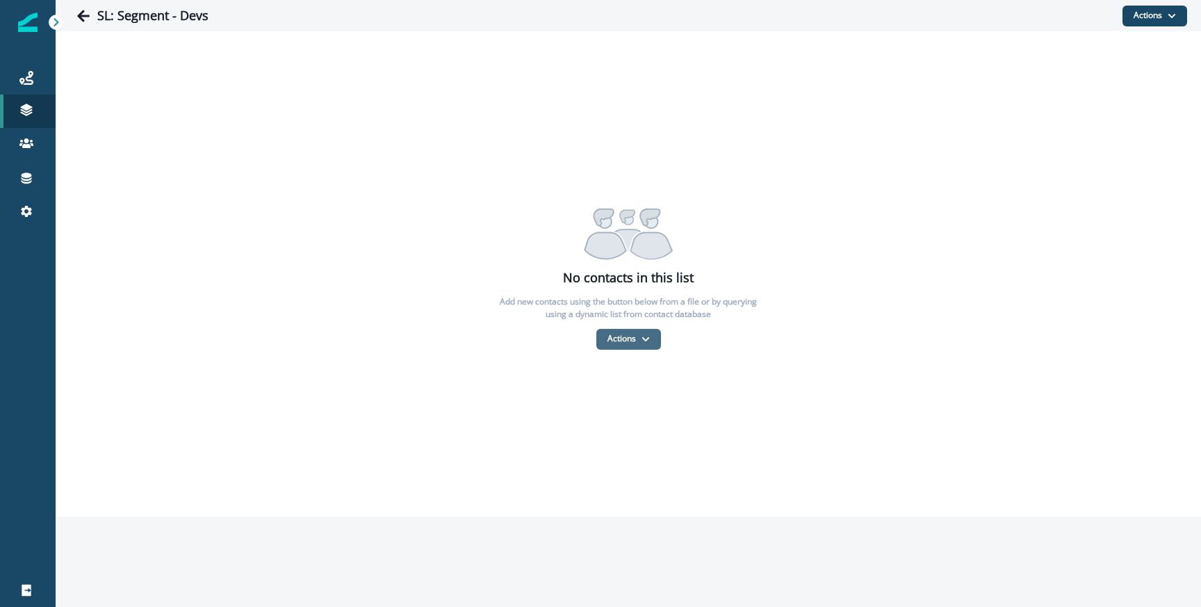
click at [626, 342] on button "Actions" at bounding box center [628, 339] width 65 height 21
click at [628, 415] on button "From a dynamic list" at bounding box center [659, 421] width 124 height 23
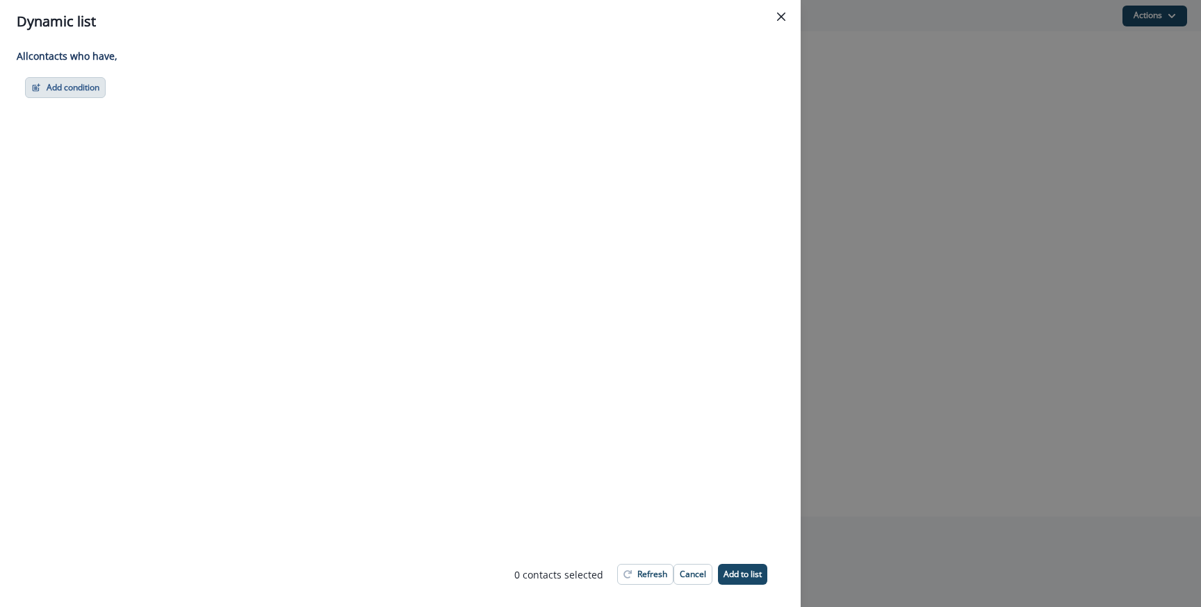
click at [83, 86] on button "Add condition" at bounding box center [65, 87] width 81 height 21
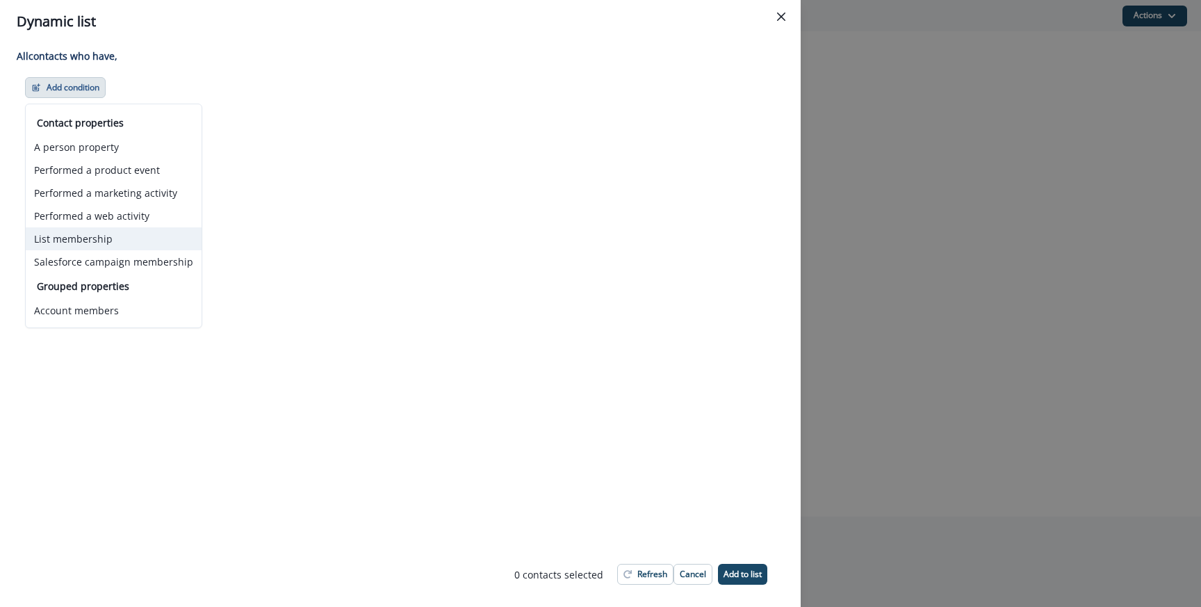
click at [79, 236] on button "List membership" at bounding box center [114, 238] width 176 height 23
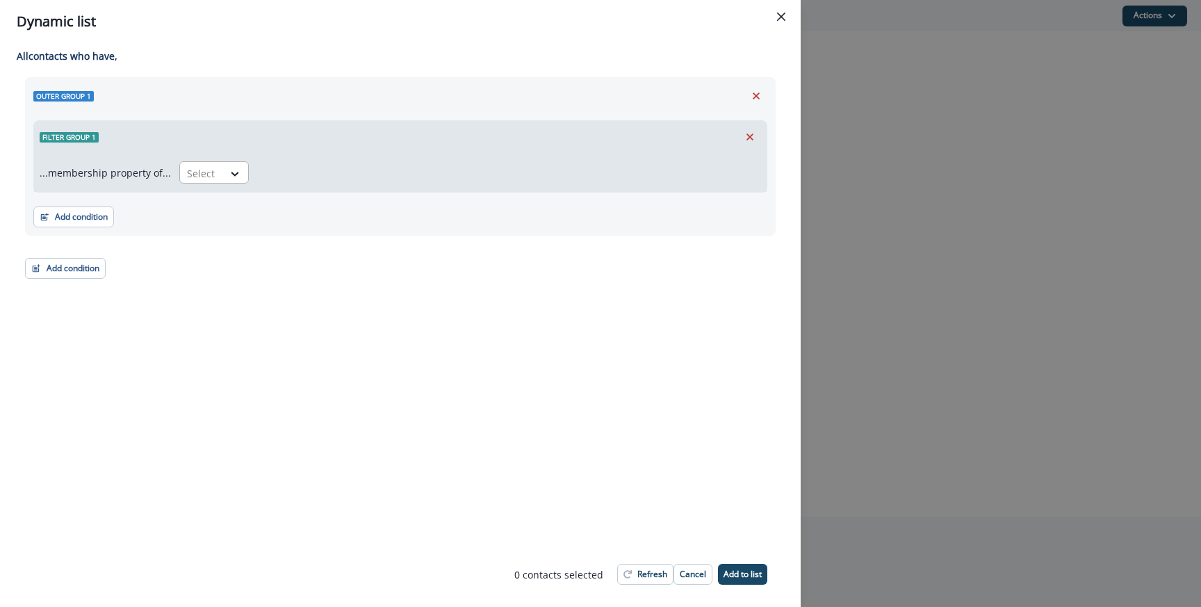
click at [202, 170] on div at bounding box center [201, 173] width 29 height 17
click at [197, 227] on div "not in" at bounding box center [210, 231] width 70 height 26
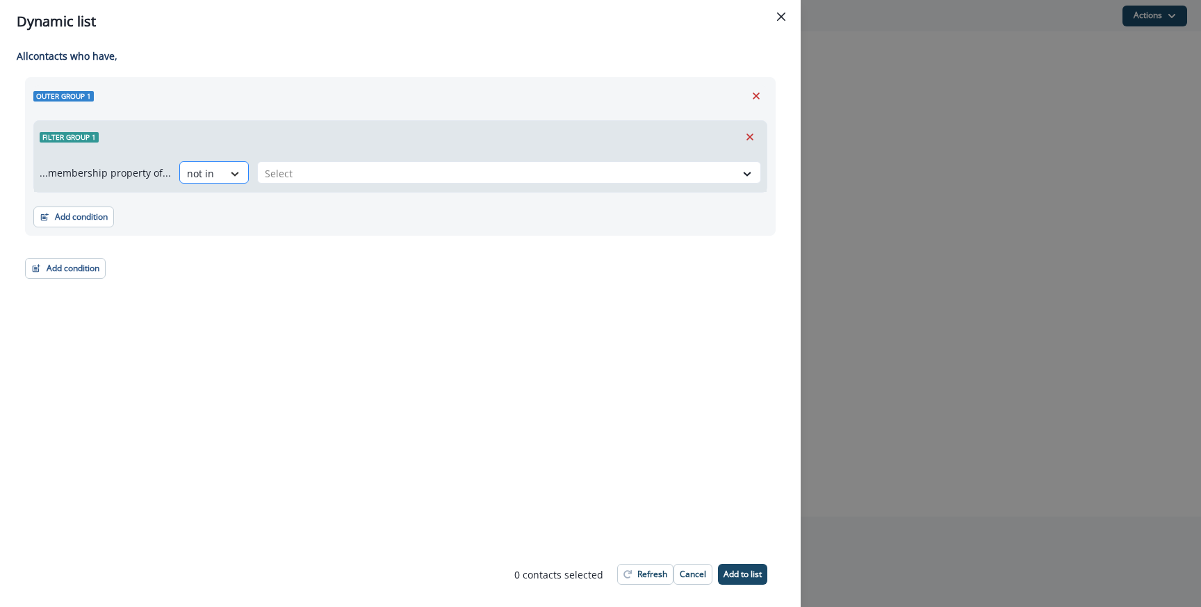
click at [229, 176] on icon at bounding box center [235, 174] width 13 height 14
click at [219, 215] on div "in" at bounding box center [210, 205] width 70 height 26
click at [268, 186] on div "...membership property of... option in, selected. in Select" at bounding box center [400, 172] width 733 height 39
click at [270, 179] on div at bounding box center [497, 173] width 464 height 17
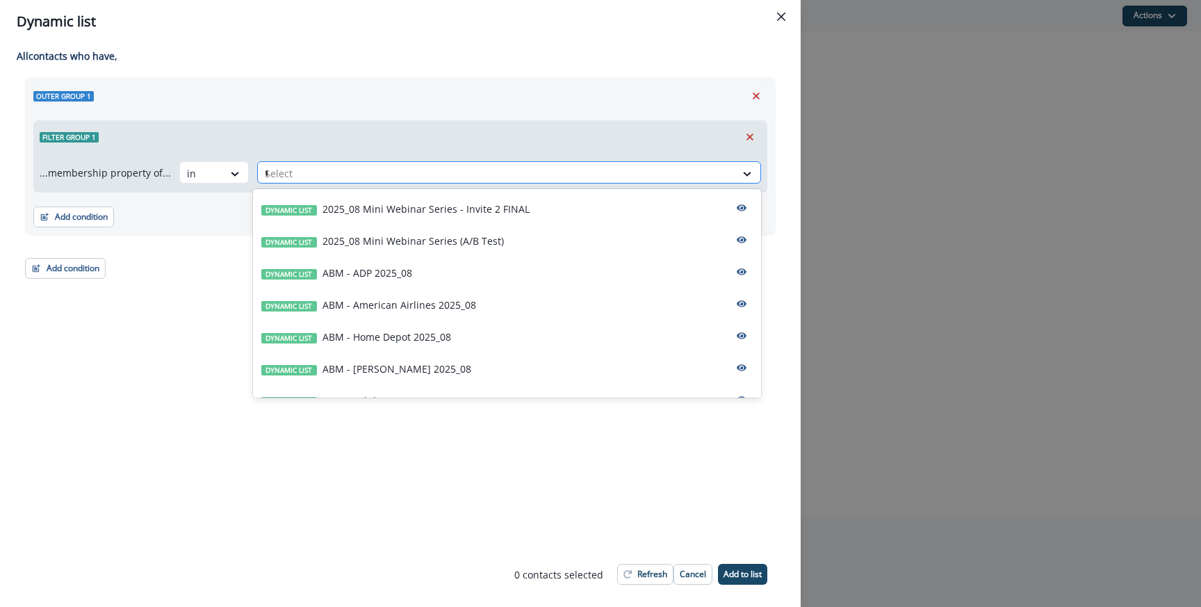
type input "**"
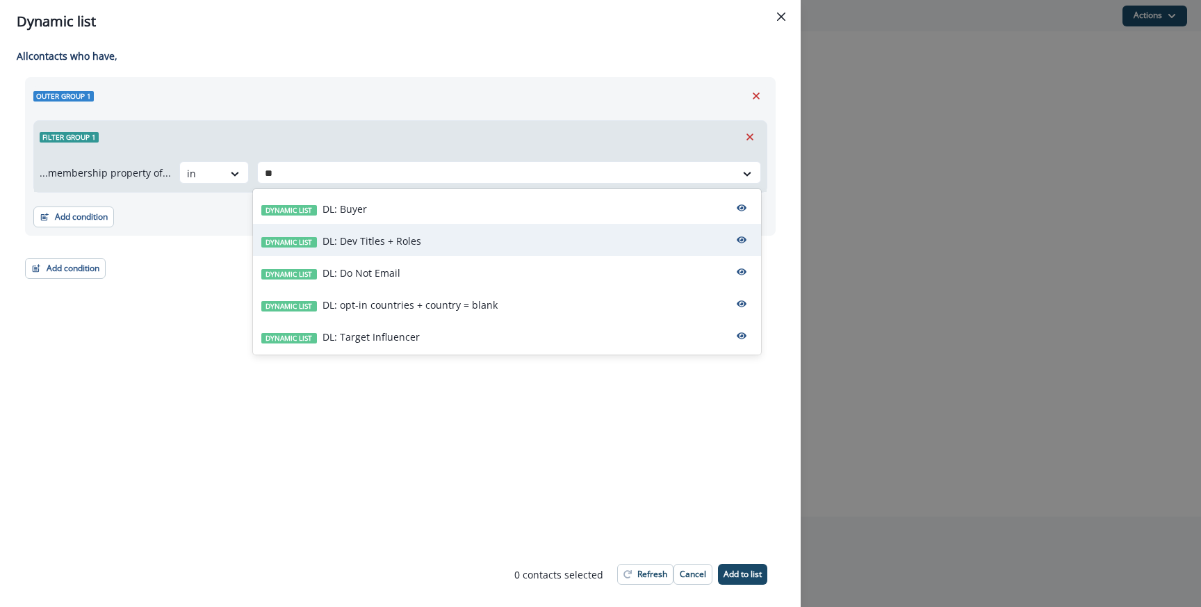
click at [349, 241] on p "DL: Dev Titles + Roles" at bounding box center [371, 241] width 99 height 15
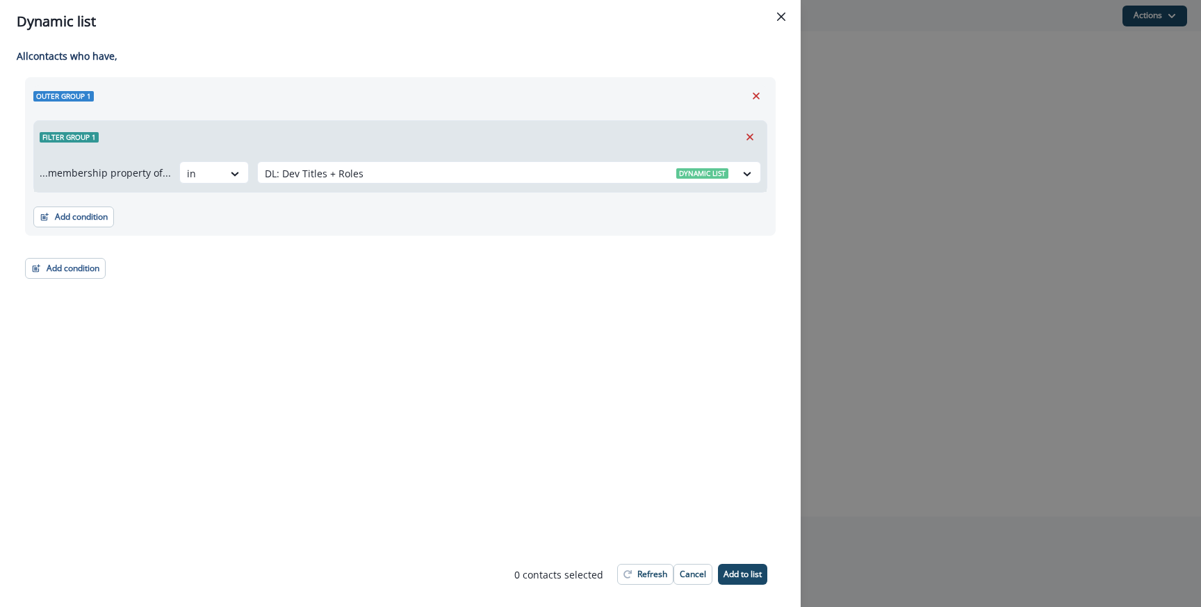
click at [568, 386] on div "All contact s who have, Outer group 1 Filter group 1 ...membership property of.…" at bounding box center [400, 292] width 801 height 498
click at [740, 572] on p "Add to list" at bounding box center [743, 574] width 38 height 10
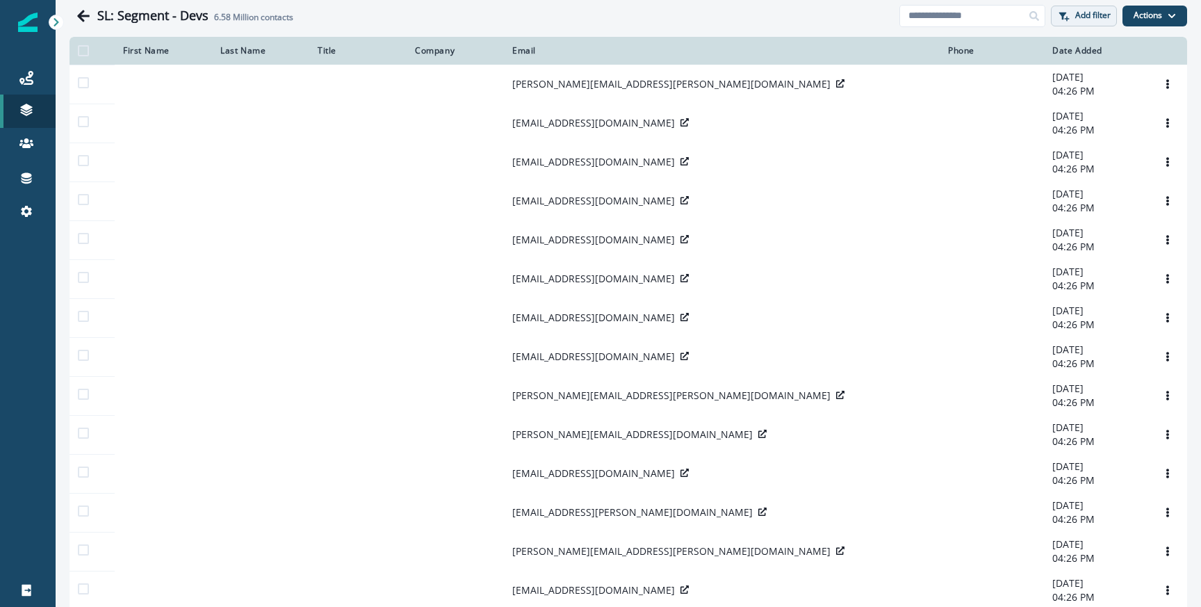
click at [1100, 20] on p "Add filter" at bounding box center [1092, 15] width 35 height 10
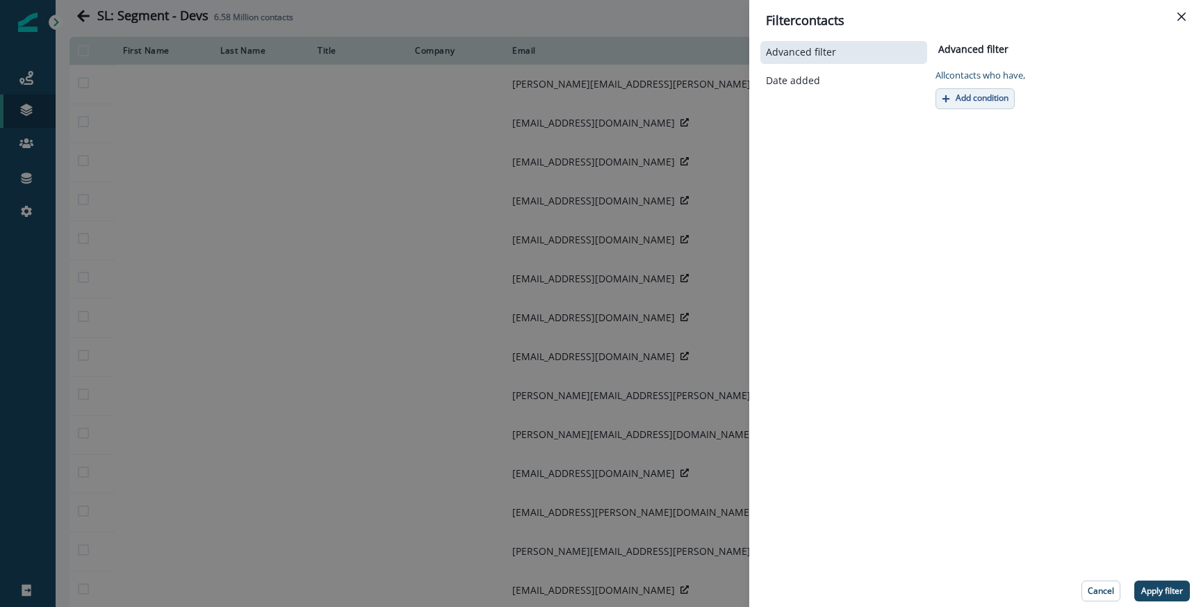
click at [961, 96] on p "Add condition" at bounding box center [982, 98] width 53 height 10
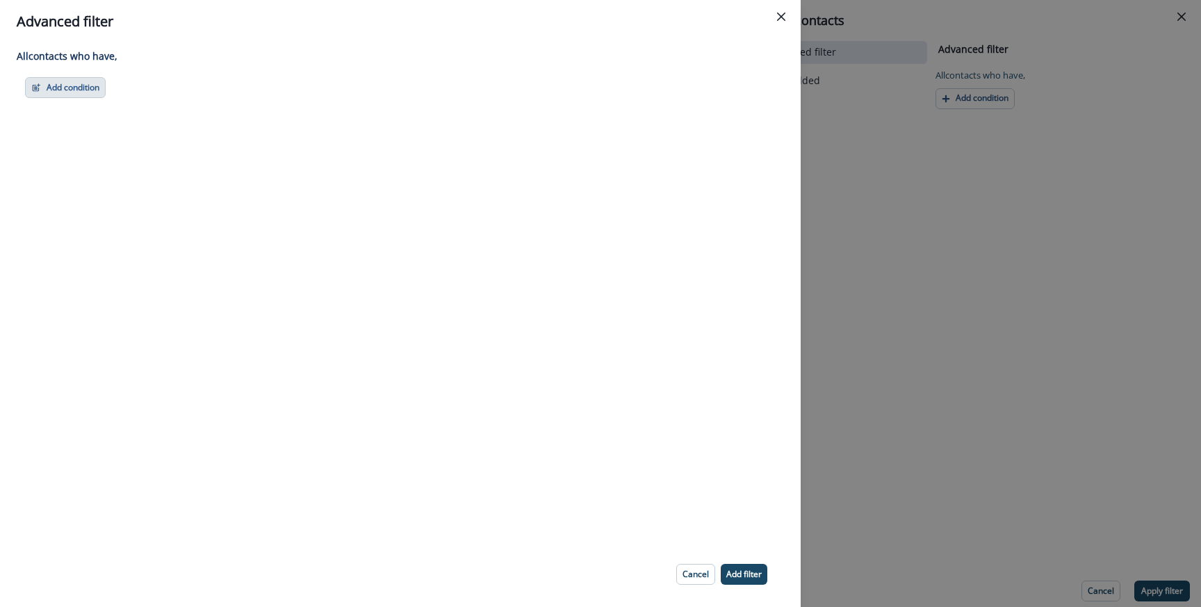
click at [90, 88] on button "Add condition" at bounding box center [65, 87] width 81 height 21
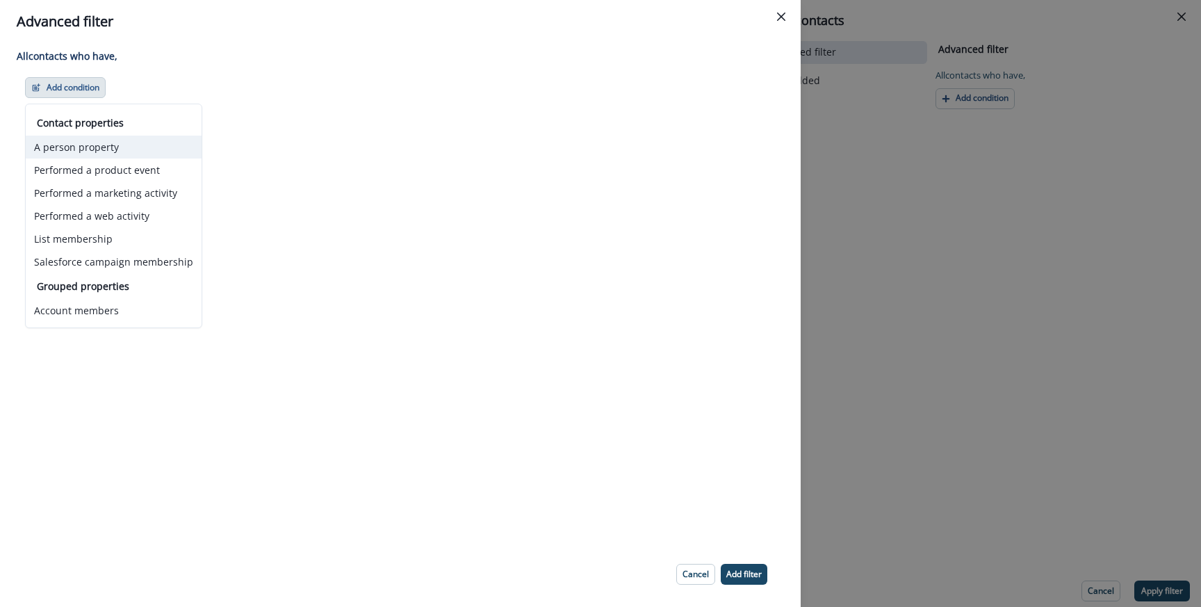
click at [85, 149] on button "A person property" at bounding box center [114, 147] width 176 height 23
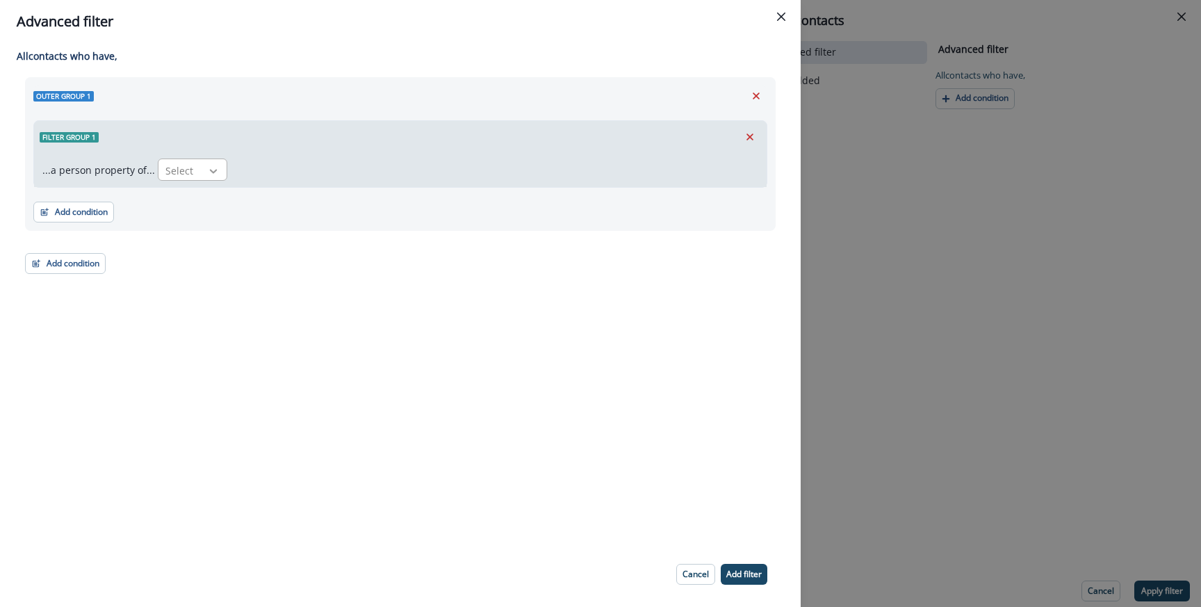
click at [210, 169] on icon at bounding box center [213, 171] width 13 height 14
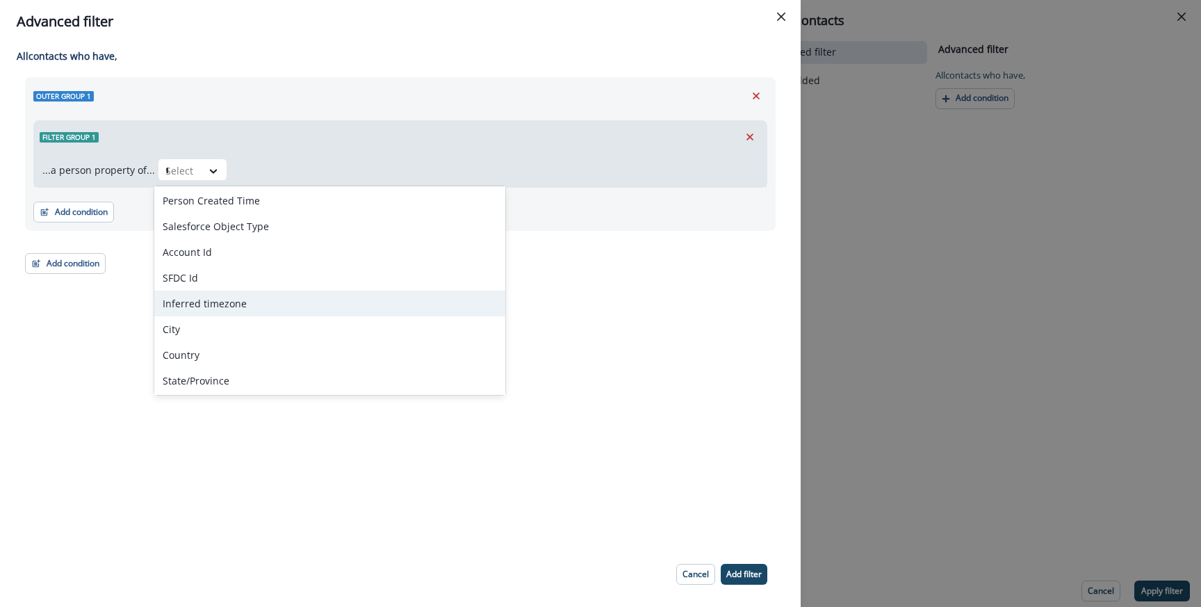
scroll to position [27, 0]
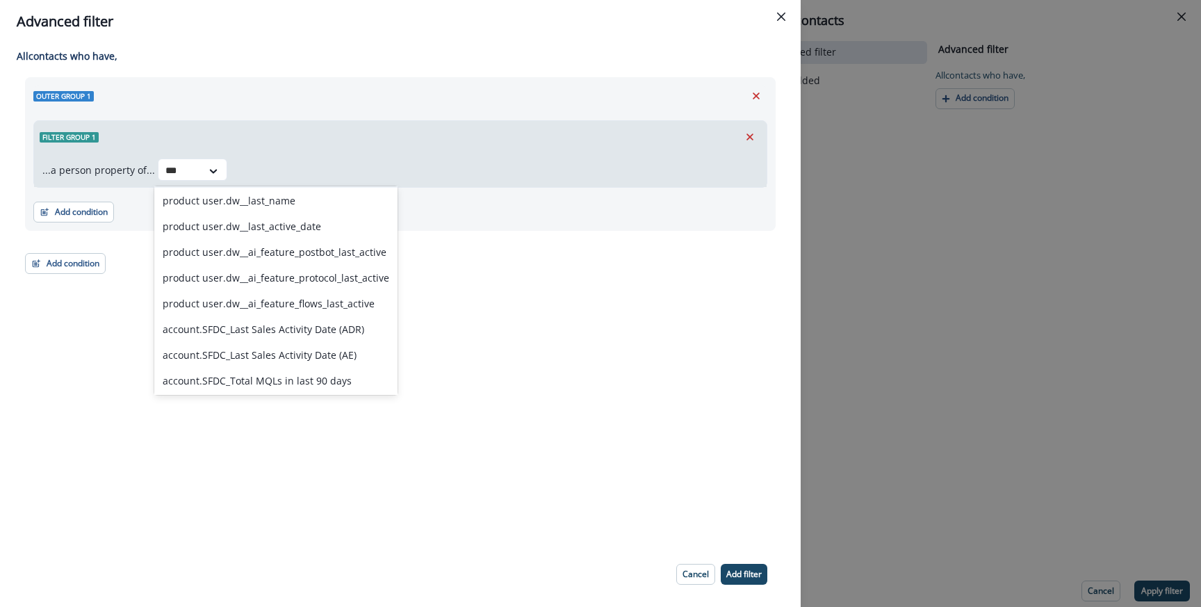
type input "****"
click at [235, 228] on div "product user.dw__last_active_date" at bounding box center [275, 226] width 243 height 26
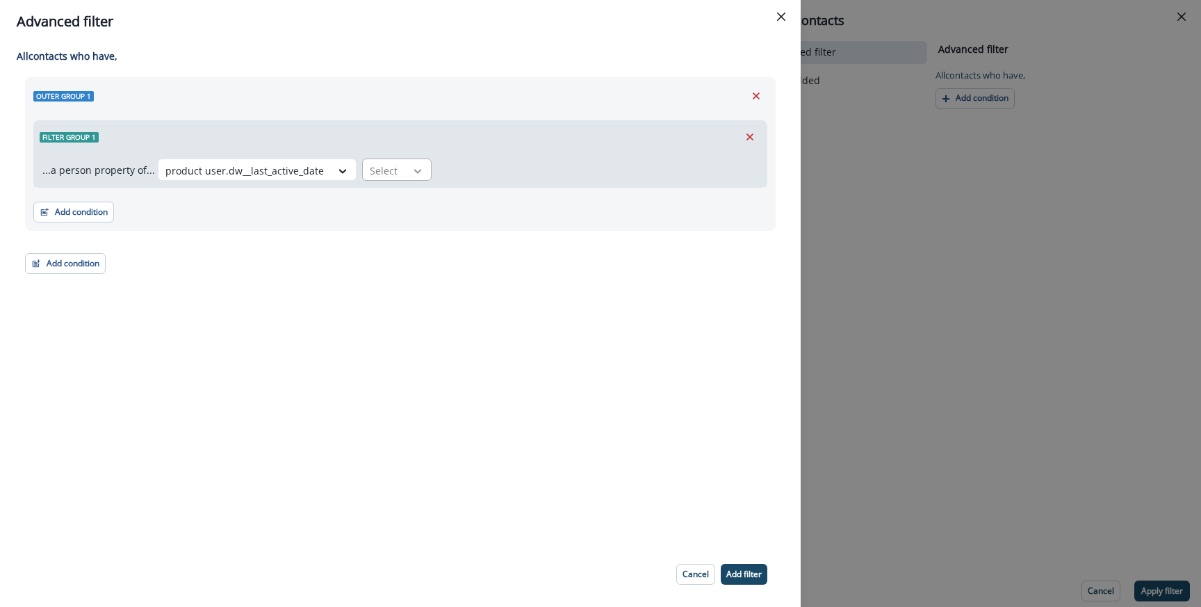
click at [411, 164] on icon at bounding box center [417, 171] width 13 height 14
click at [389, 197] on div "in past" at bounding box center [457, 202] width 207 height 26
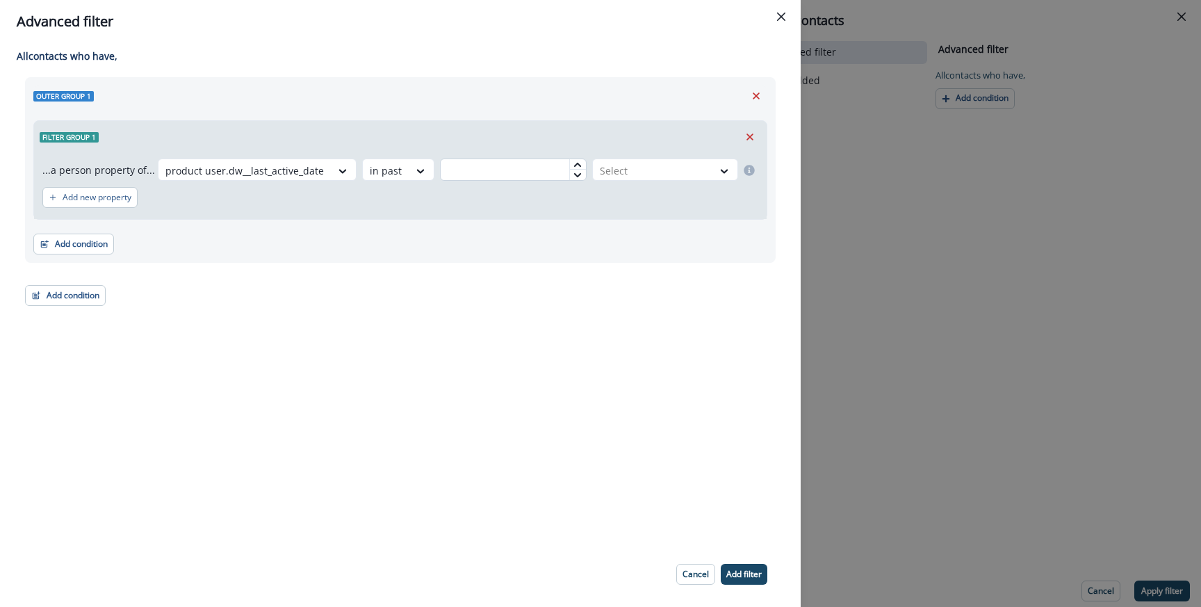
click at [467, 159] on input "text" at bounding box center [513, 169] width 147 height 22
type input "*"
click at [621, 174] on div at bounding box center [653, 170] width 106 height 17
click at [619, 227] on div "week(s)" at bounding box center [662, 228] width 151 height 26
click at [736, 571] on p "Add filter" at bounding box center [743, 574] width 35 height 10
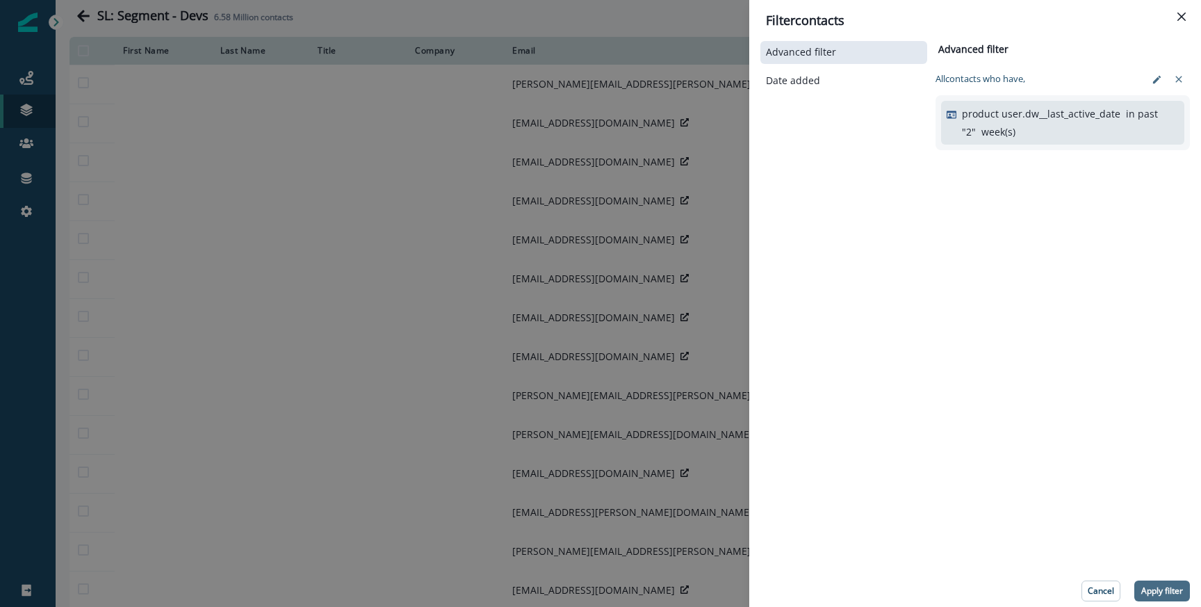
click at [1164, 583] on button "Apply filter" at bounding box center [1162, 590] width 56 height 21
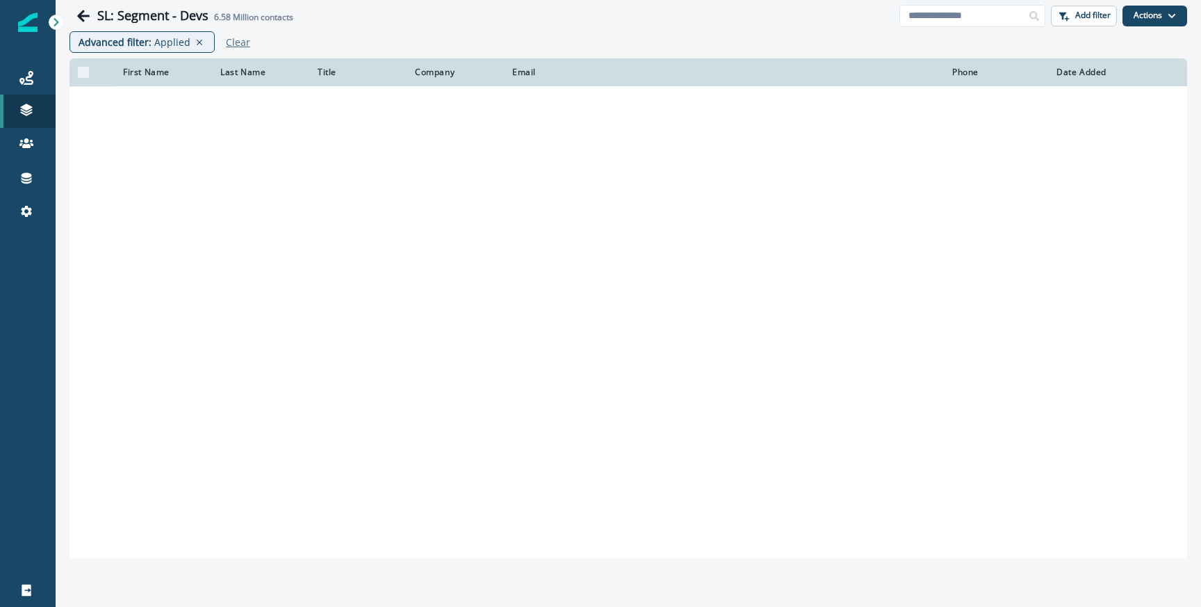
click at [236, 46] on p "Clear" at bounding box center [238, 41] width 24 height 13
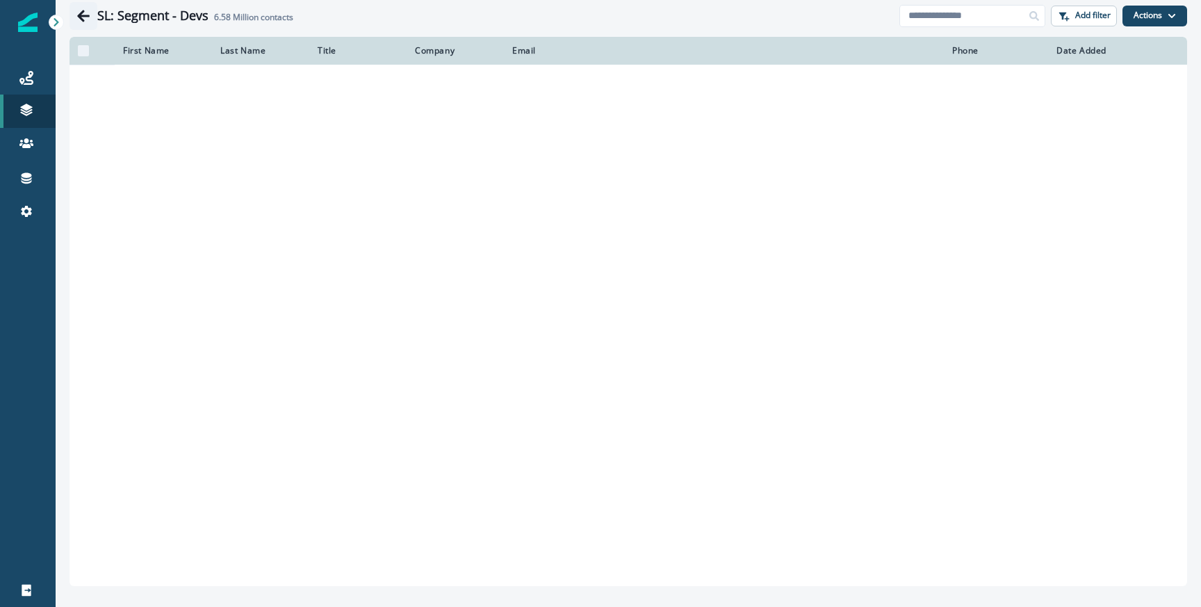
click at [79, 18] on icon "Go back" at bounding box center [83, 16] width 14 height 14
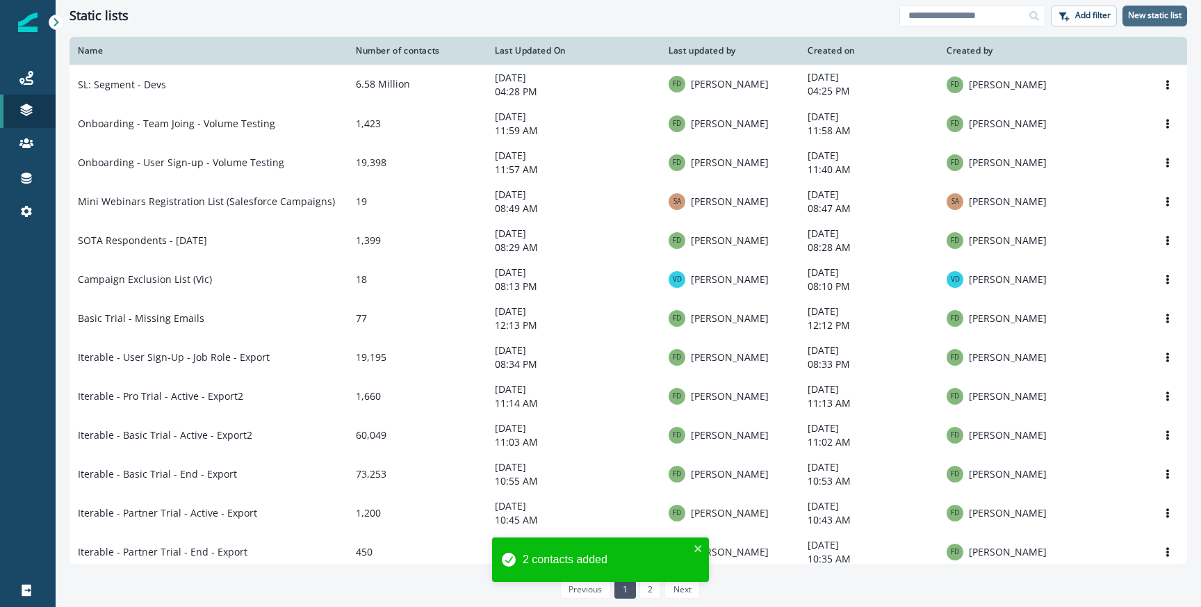
click at [1179, 13] on p "New static list" at bounding box center [1155, 15] width 54 height 10
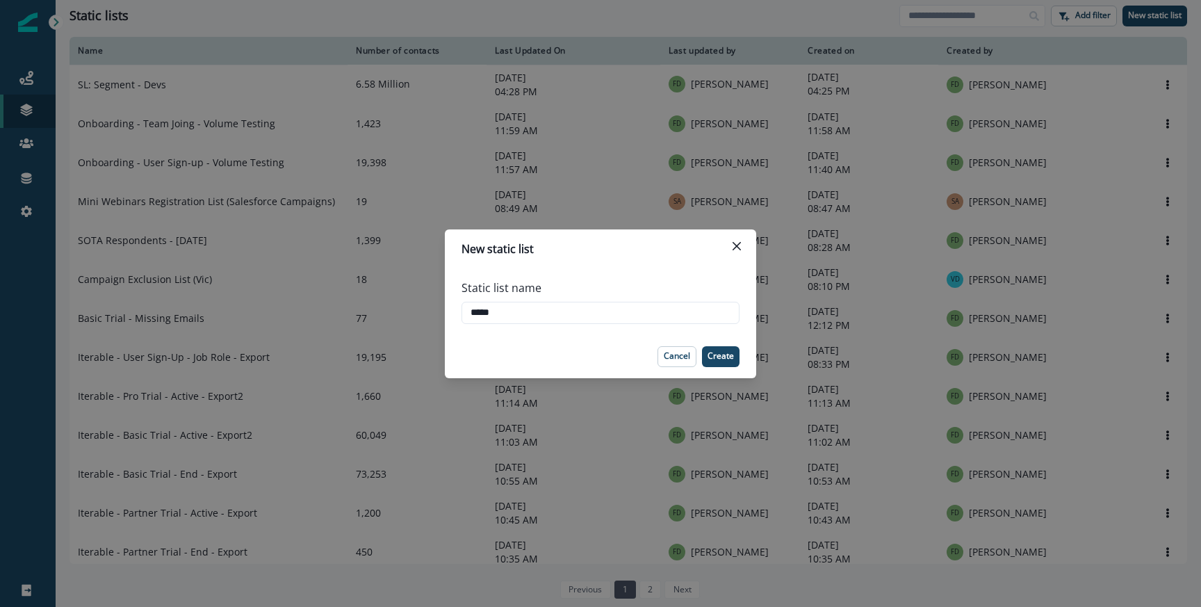
type input "******"
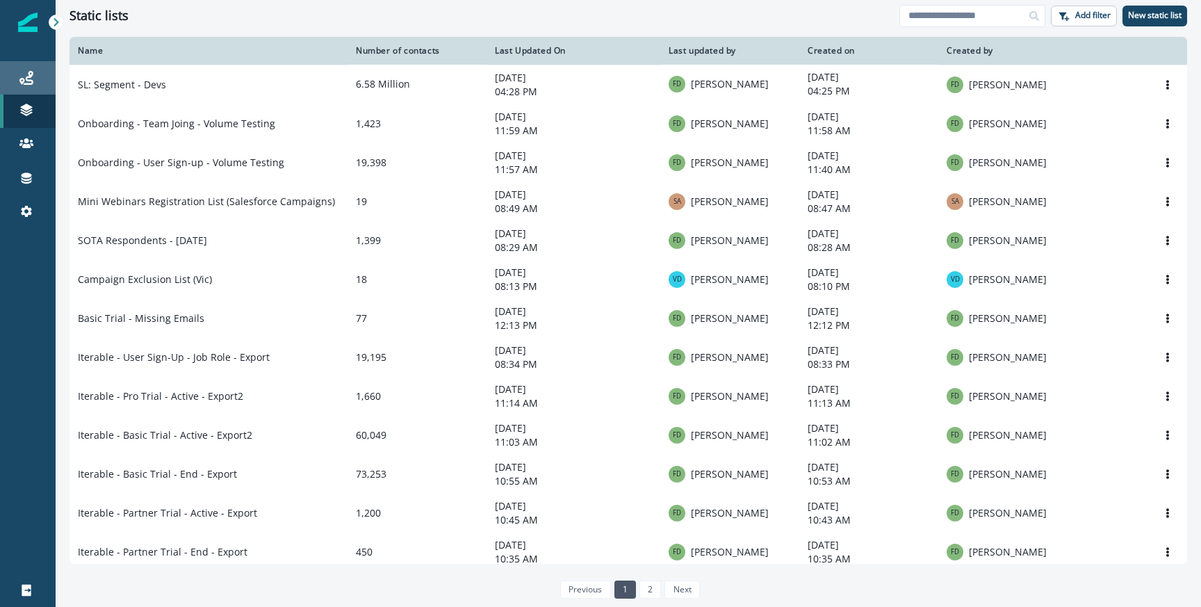
click at [21, 85] on div "Journeys" at bounding box center [28, 78] width 44 height 17
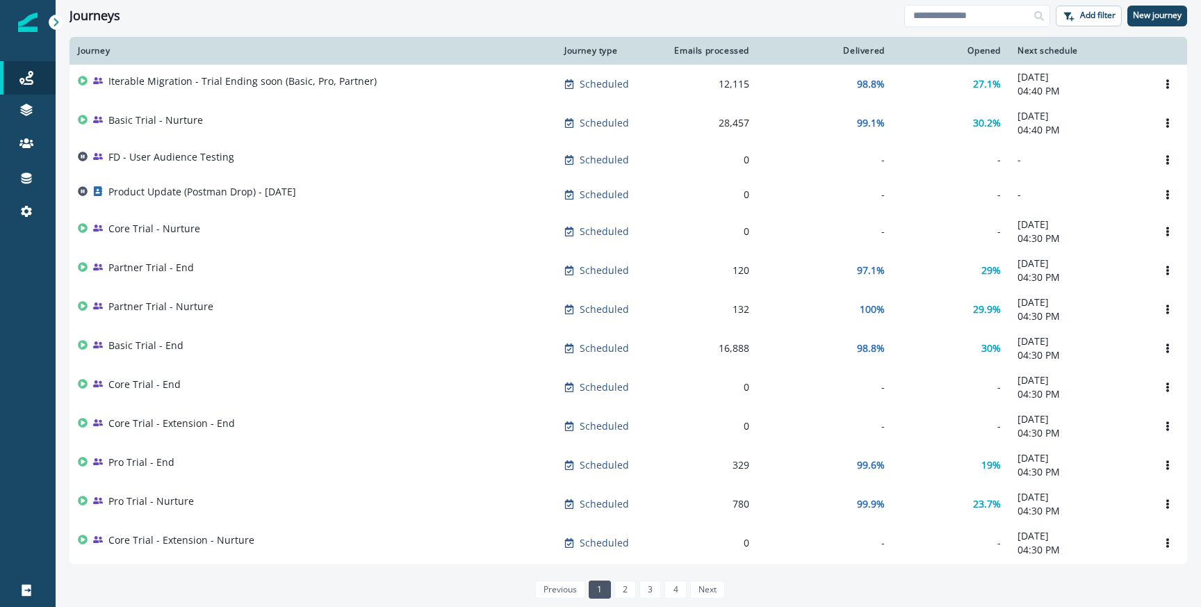
click at [169, 193] on p "Product Update (Postman Drop) - [DATE]" at bounding box center [202, 192] width 188 height 14
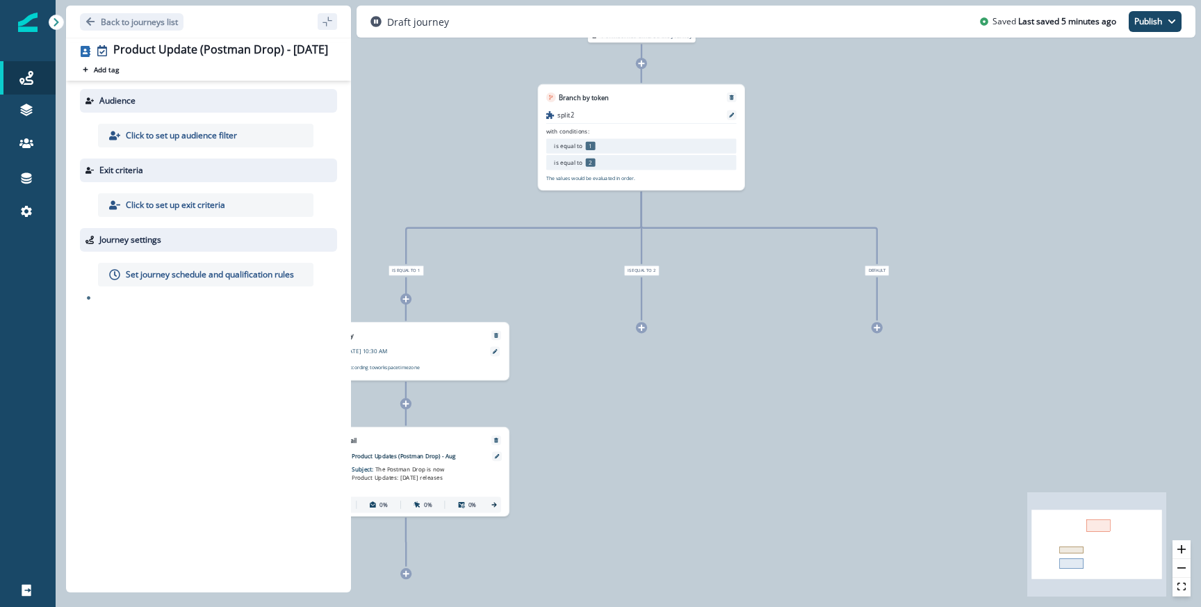
click at [243, 136] on div "Click to set up audience filter" at bounding box center [205, 136] width 215 height 24
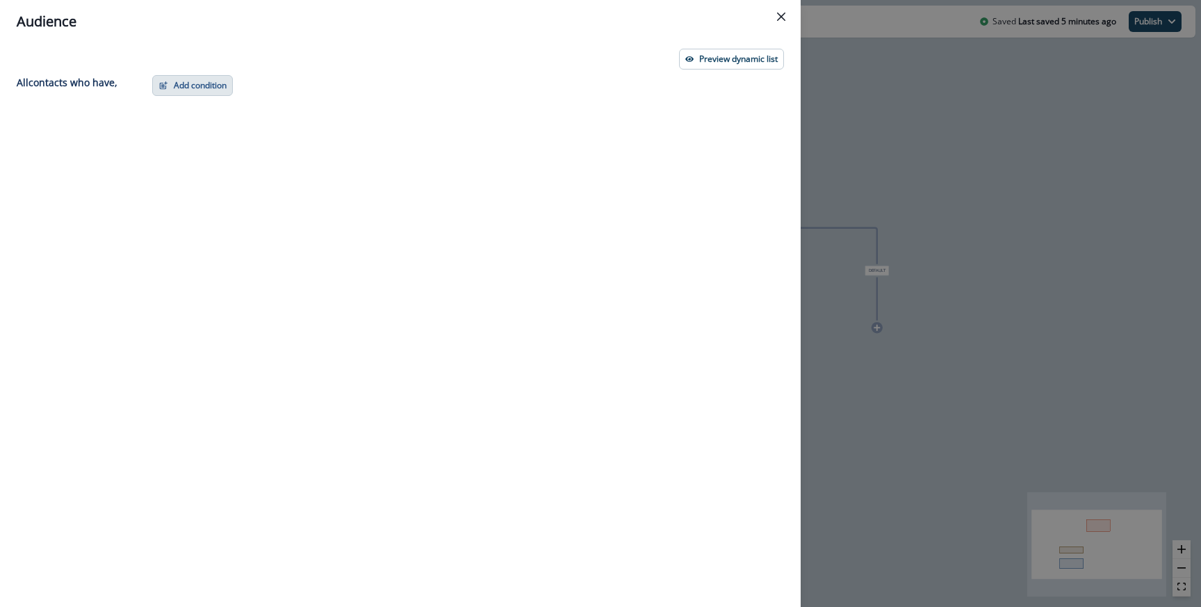
click at [220, 81] on button "Add condition" at bounding box center [192, 85] width 81 height 21
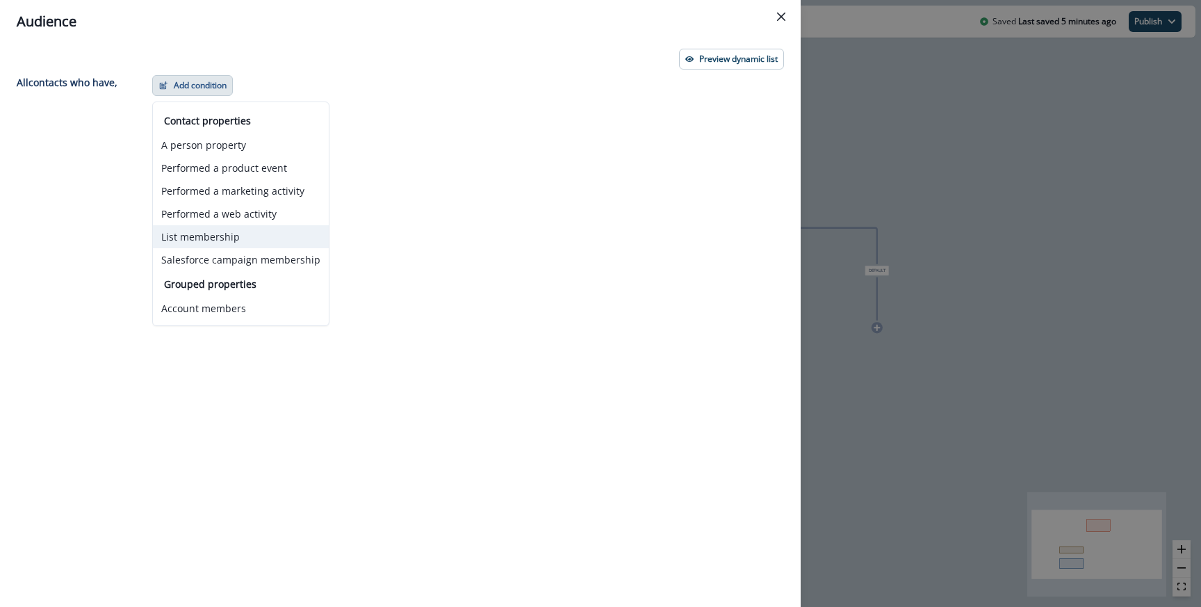
click at [228, 231] on button "List membership" at bounding box center [241, 236] width 176 height 23
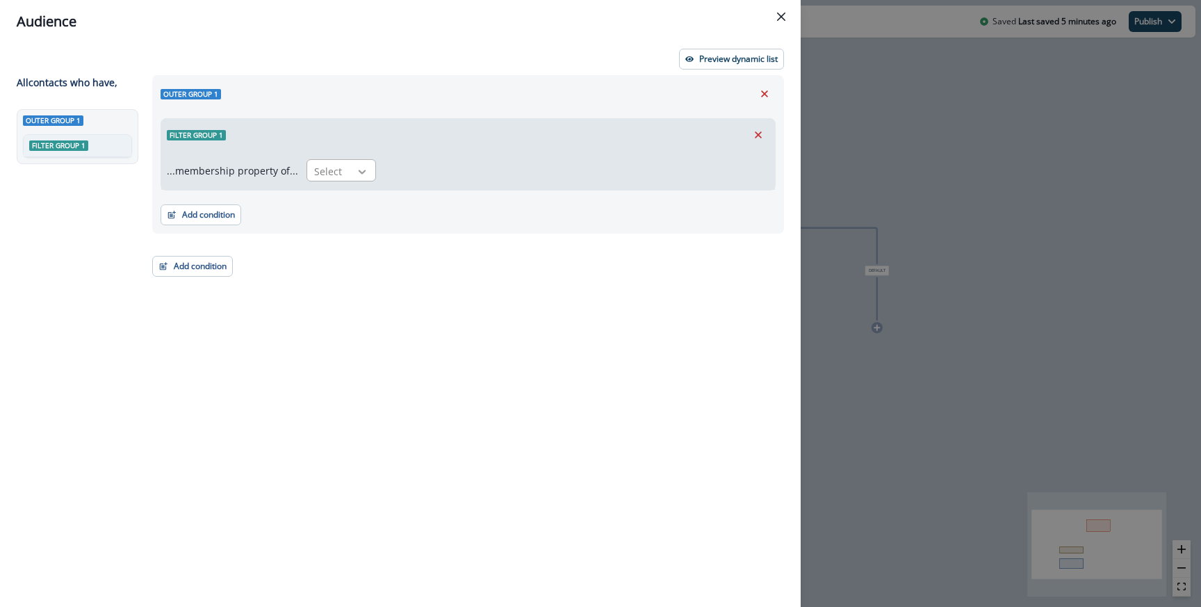
click at [357, 165] on icon at bounding box center [362, 172] width 13 height 14
click at [342, 194] on div "in" at bounding box center [337, 203] width 70 height 26
click at [435, 186] on div "...membership property of... in Select" at bounding box center [468, 170] width 614 height 39
click at [435, 179] on div at bounding box center [564, 171] width 345 height 17
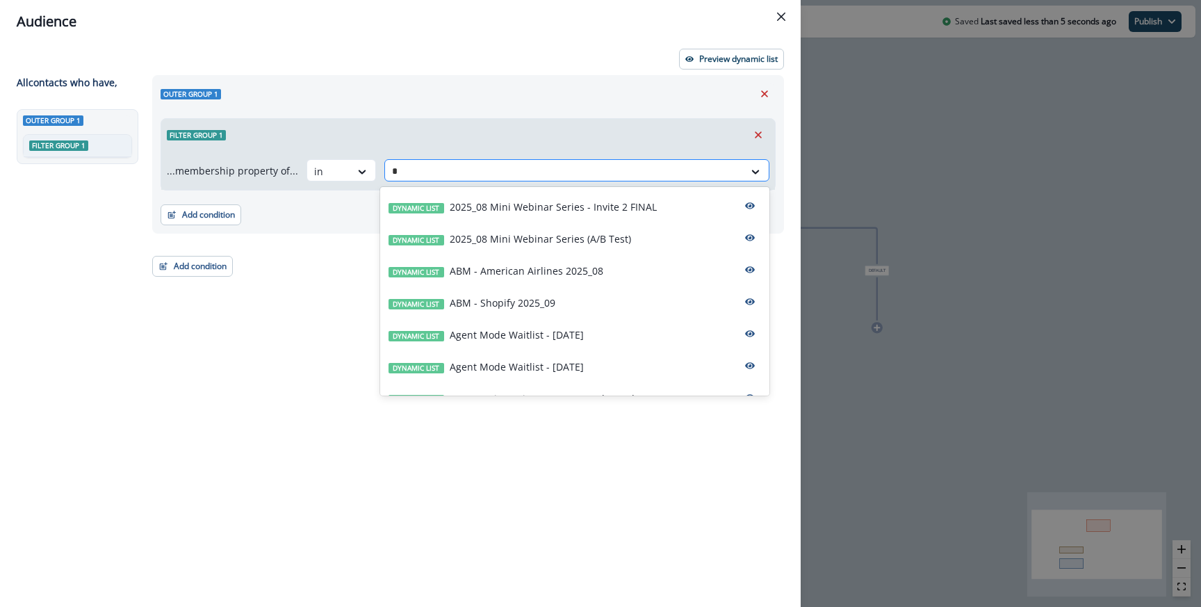
type input "**"
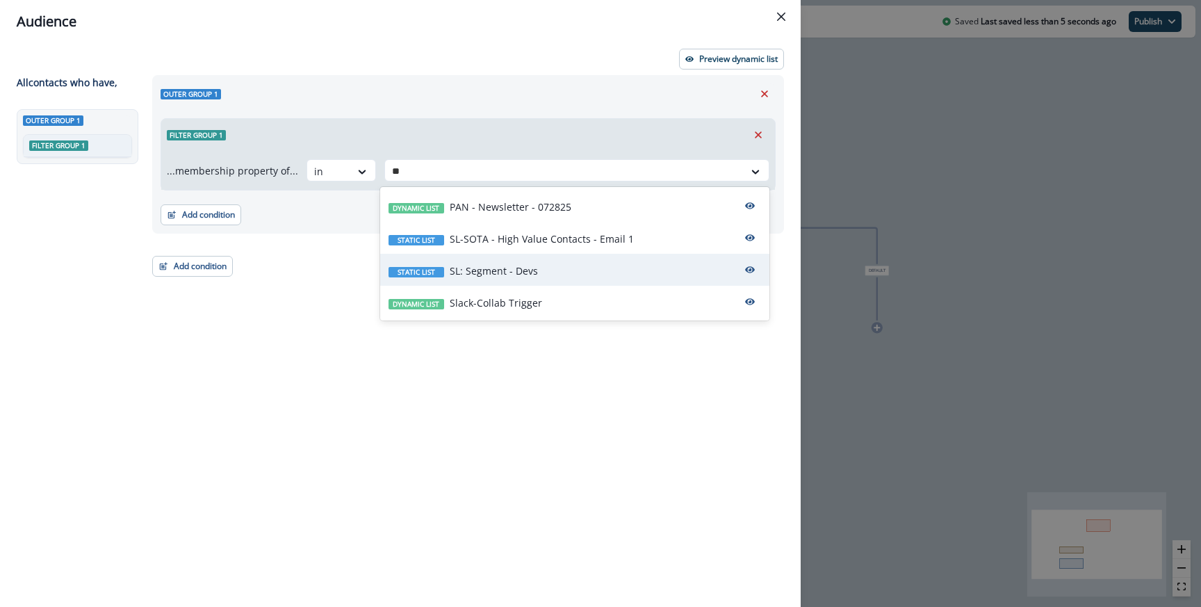
click at [461, 261] on div "Static list SL: Segment - Devs" at bounding box center [574, 270] width 389 height 32
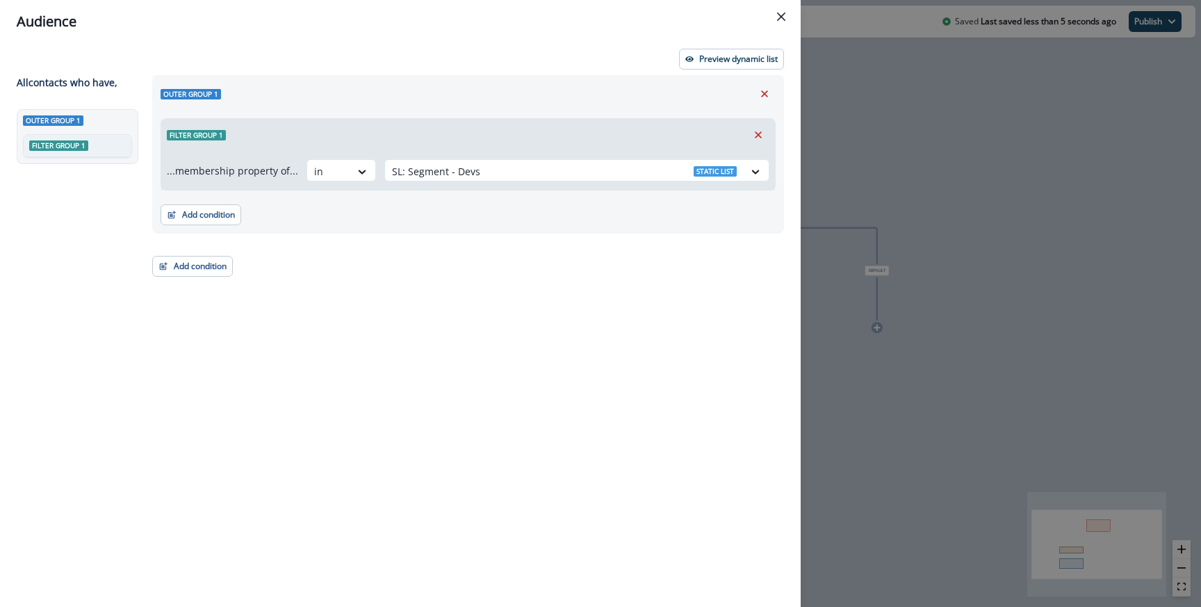
click at [364, 218] on div "Add condition Contact properties A person property Performed a product event Pe…" at bounding box center [468, 207] width 615 height 35
click at [209, 215] on button "Add condition" at bounding box center [201, 214] width 81 height 21
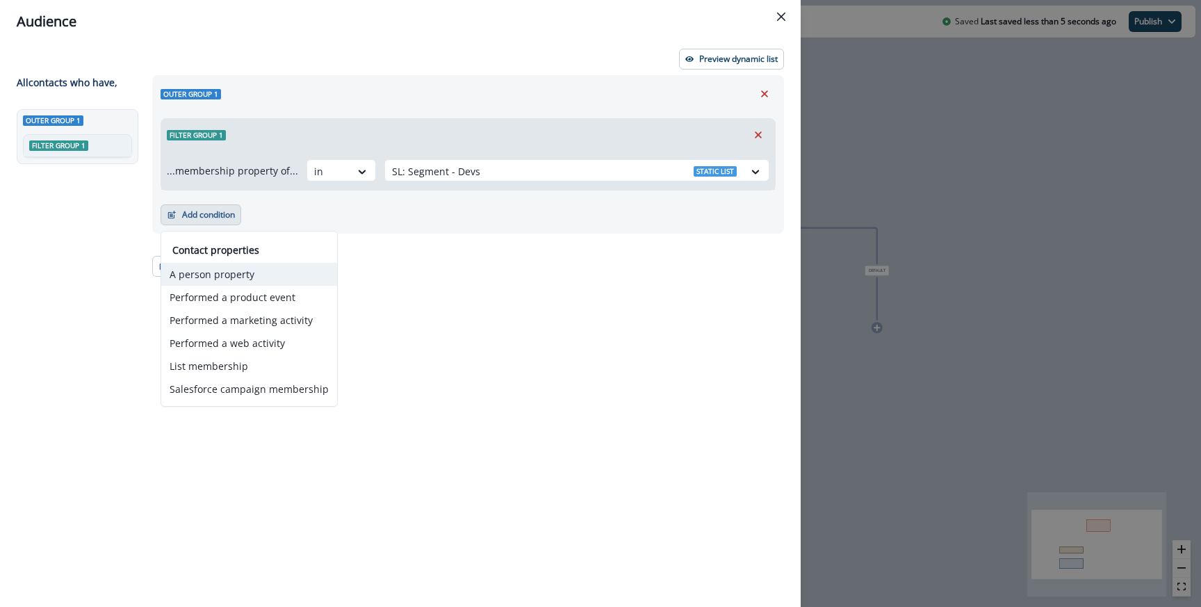
click at [218, 279] on button "A person property" at bounding box center [249, 274] width 176 height 23
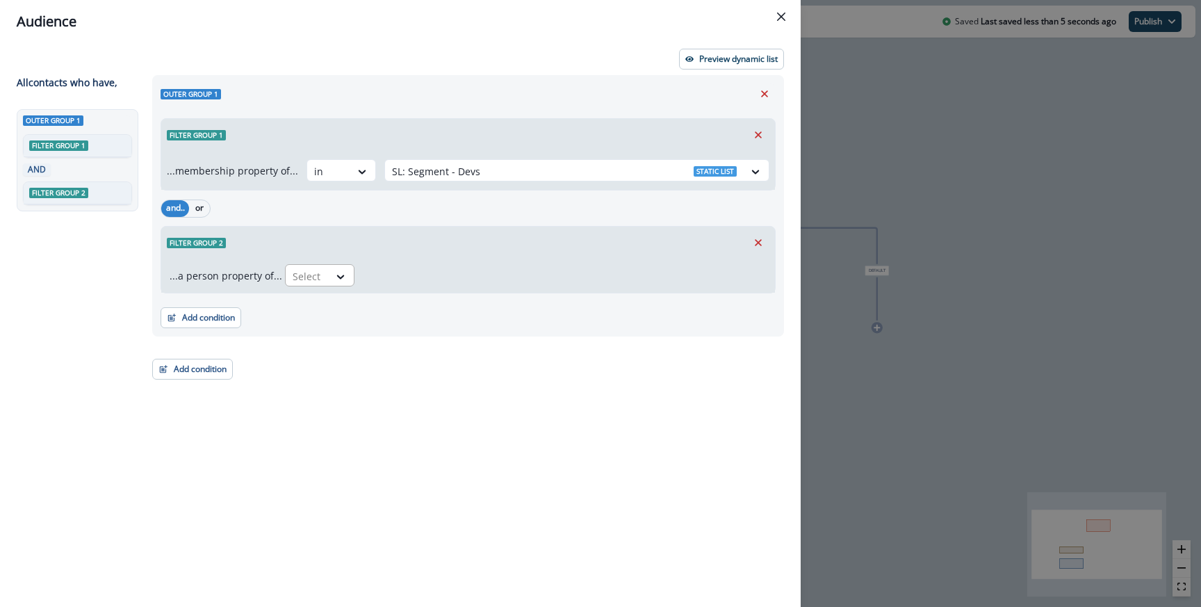
click at [286, 270] on div "Select" at bounding box center [307, 276] width 43 height 23
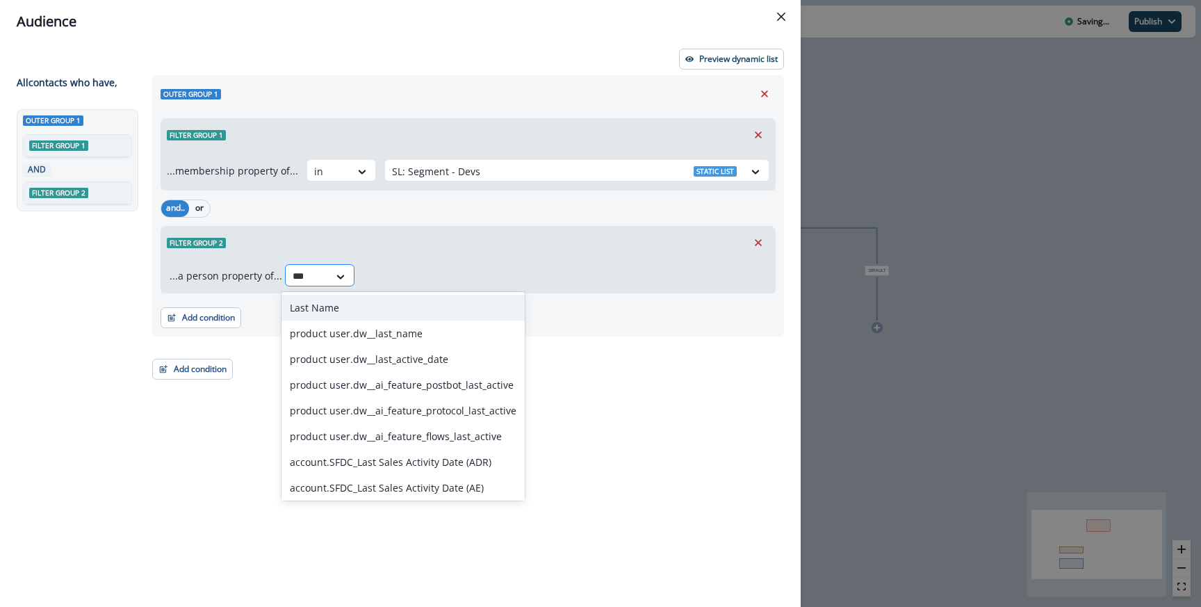
type input "****"
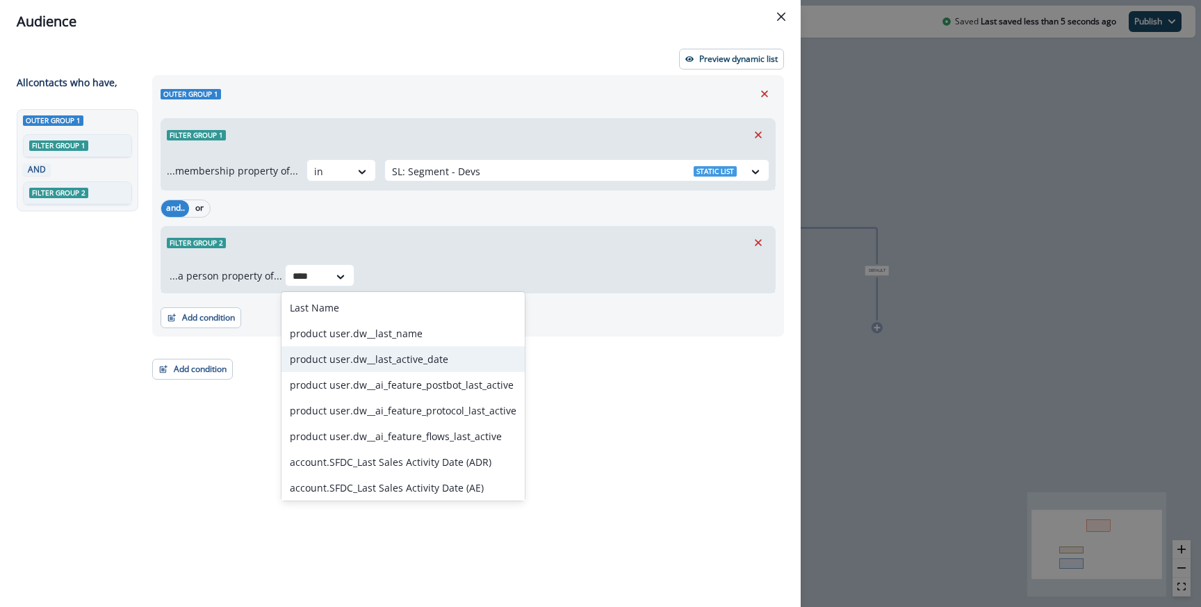
click at [334, 355] on div "product user.dw__last_active_date" at bounding box center [402, 359] width 243 height 26
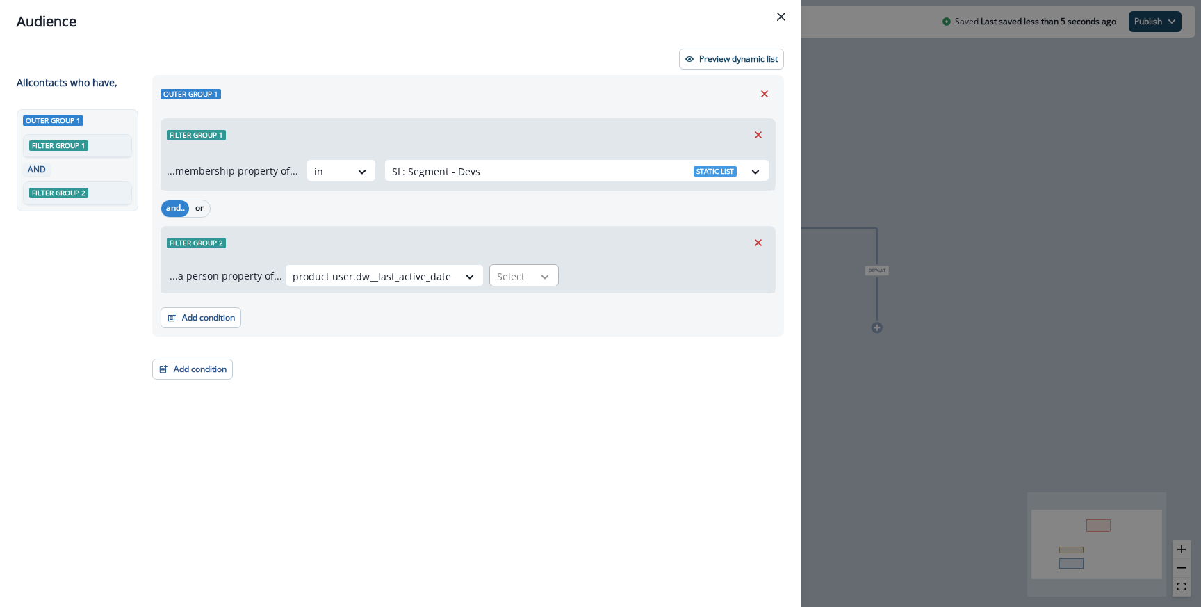
click at [541, 281] on icon at bounding box center [545, 277] width 13 height 14
click at [523, 318] on div "in past" at bounding box center [584, 308] width 207 height 26
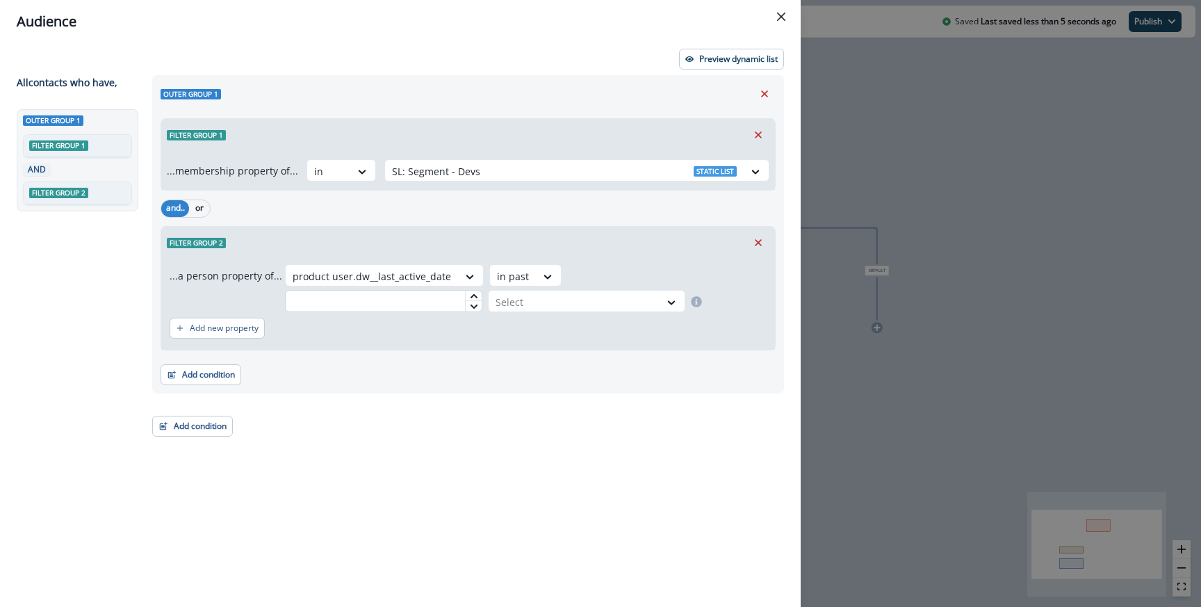
click at [338, 297] on input "text" at bounding box center [383, 301] width 197 height 22
type input "*"
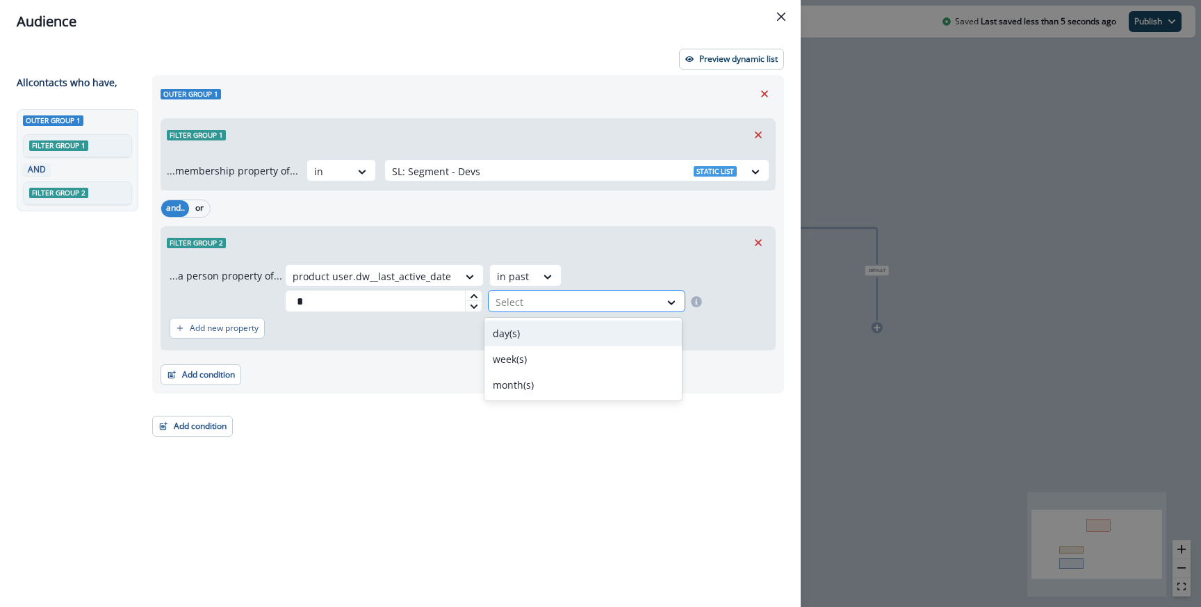
click at [521, 307] on div at bounding box center [574, 301] width 157 height 17
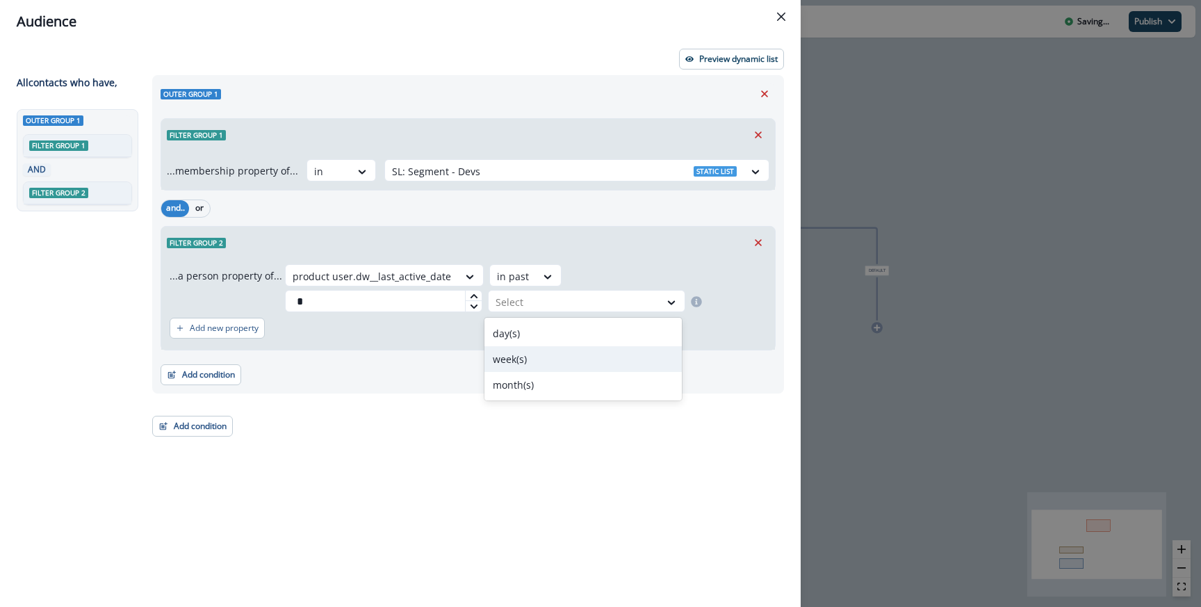
click at [515, 356] on div "week(s)" at bounding box center [582, 359] width 197 height 26
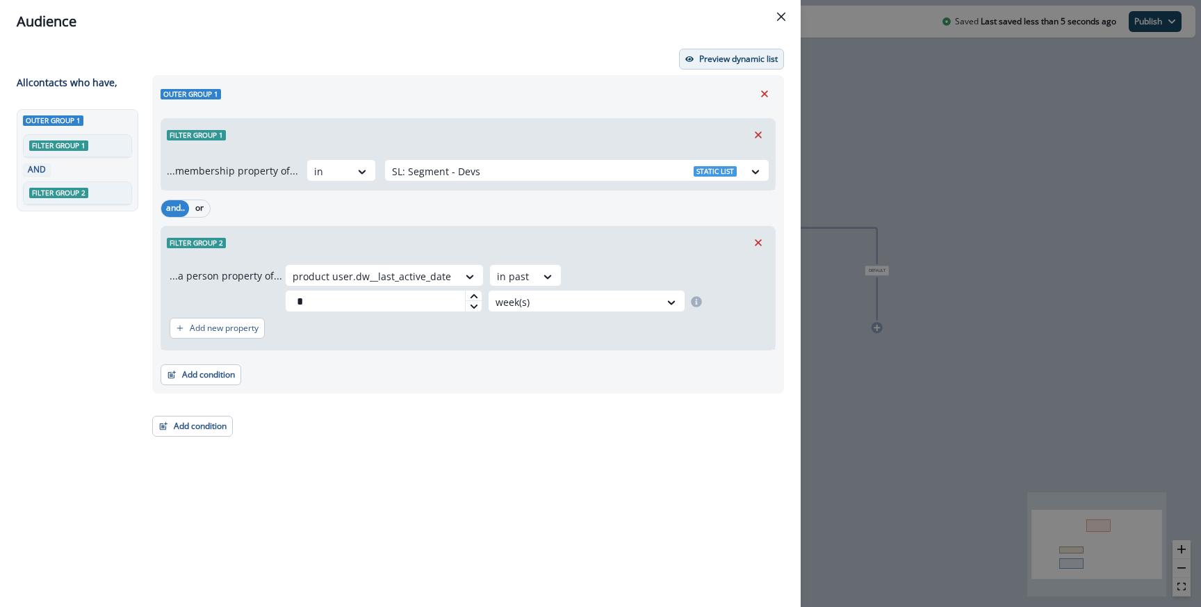
click at [722, 56] on p "Preview dynamic list" at bounding box center [738, 59] width 79 height 10
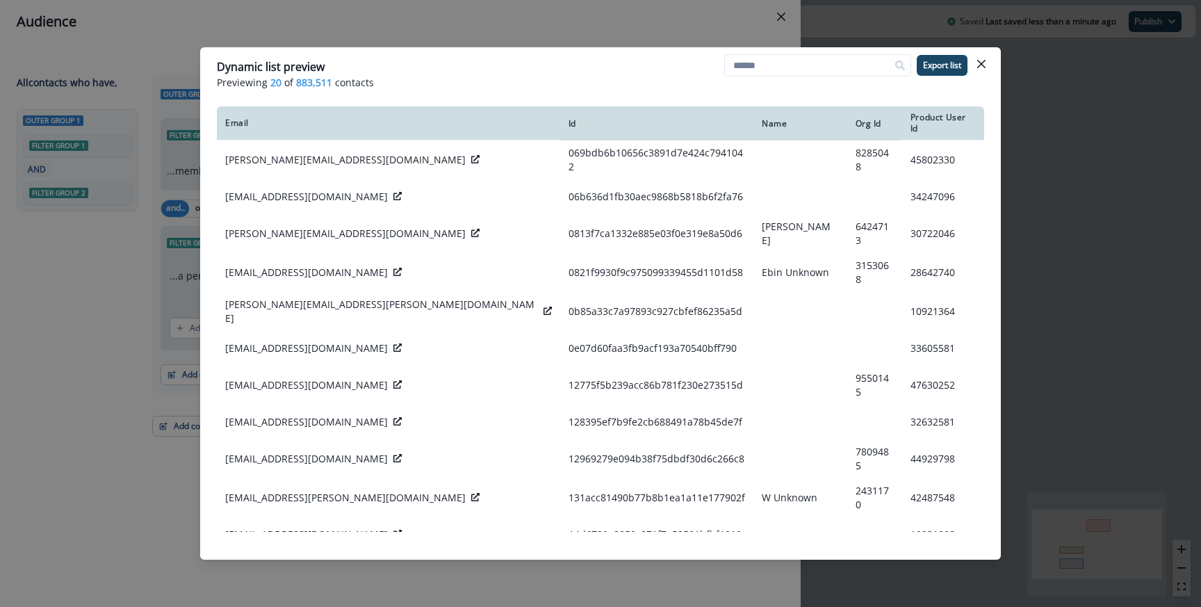
click at [446, 28] on div "Dynamic list preview Previewing 20 of 883,511 contacts Export list Email Id Nam…" at bounding box center [600, 303] width 1201 height 607
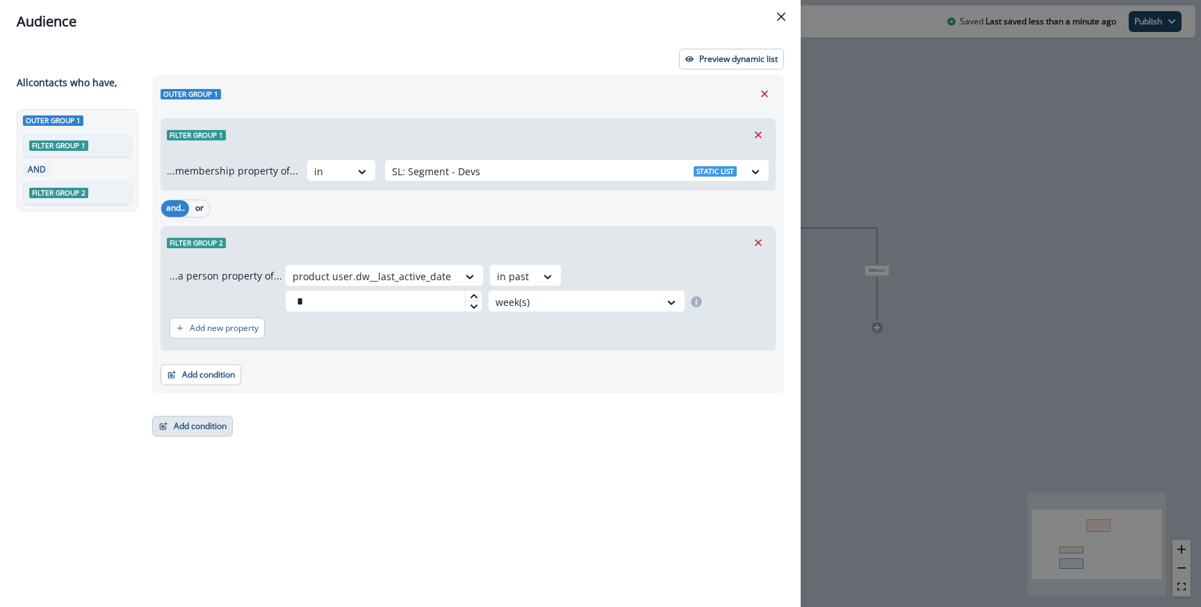
click at [212, 428] on button "Add condition" at bounding box center [192, 426] width 81 height 21
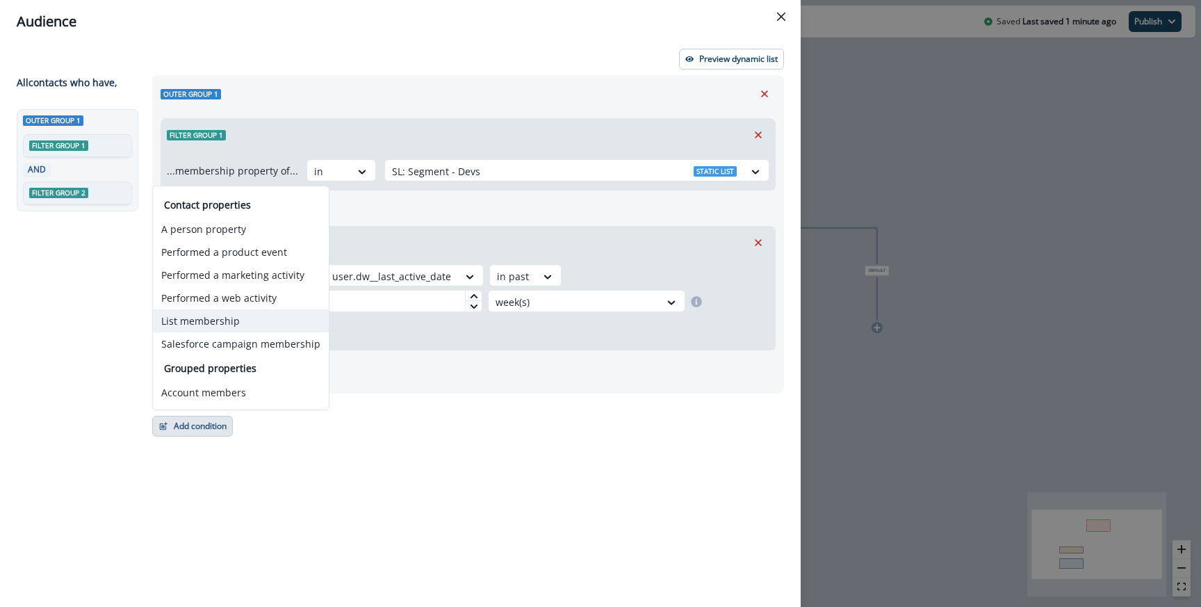
click at [210, 322] on button "List membership" at bounding box center [241, 320] width 176 height 23
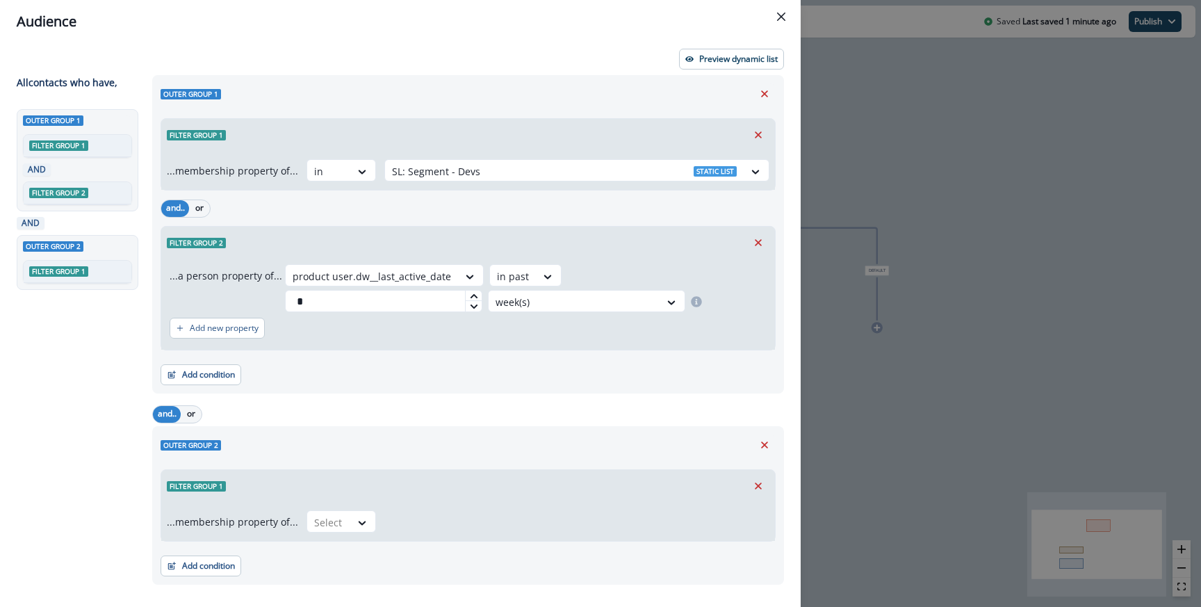
click at [325, 534] on div "...membership property of... Select" at bounding box center [468, 521] width 614 height 39
click at [325, 521] on div at bounding box center [328, 522] width 29 height 17
click at [329, 564] on div "in" at bounding box center [337, 554] width 70 height 26
click at [355, 505] on div "...membership property of... option in, selected. in Select" at bounding box center [468, 521] width 614 height 39
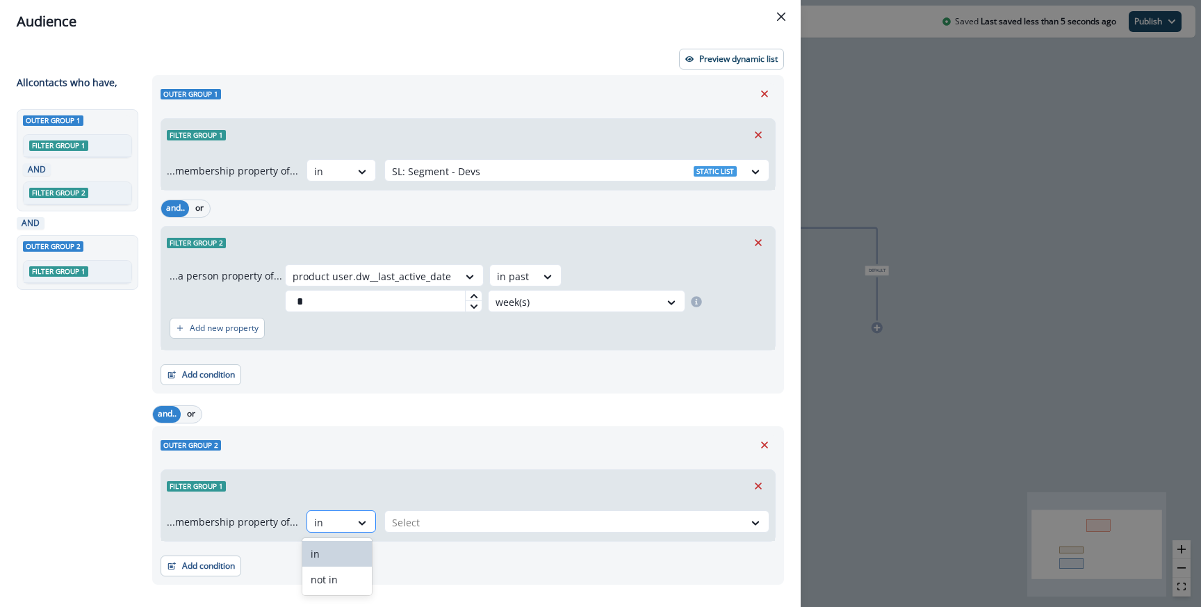
click at [350, 514] on div at bounding box center [362, 522] width 25 height 23
click at [343, 571] on div "not in" at bounding box center [337, 579] width 70 height 26
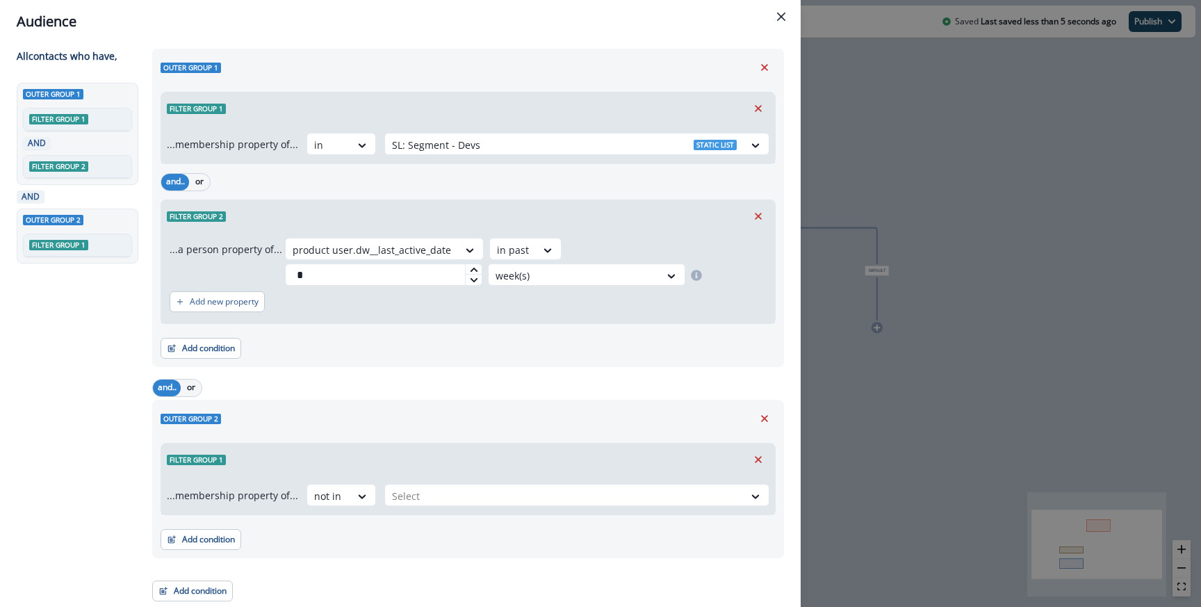
click at [413, 475] on div "...membership property of... option not in, selected. not in Select" at bounding box center [468, 494] width 614 height 39
click at [411, 494] on div at bounding box center [564, 495] width 345 height 17
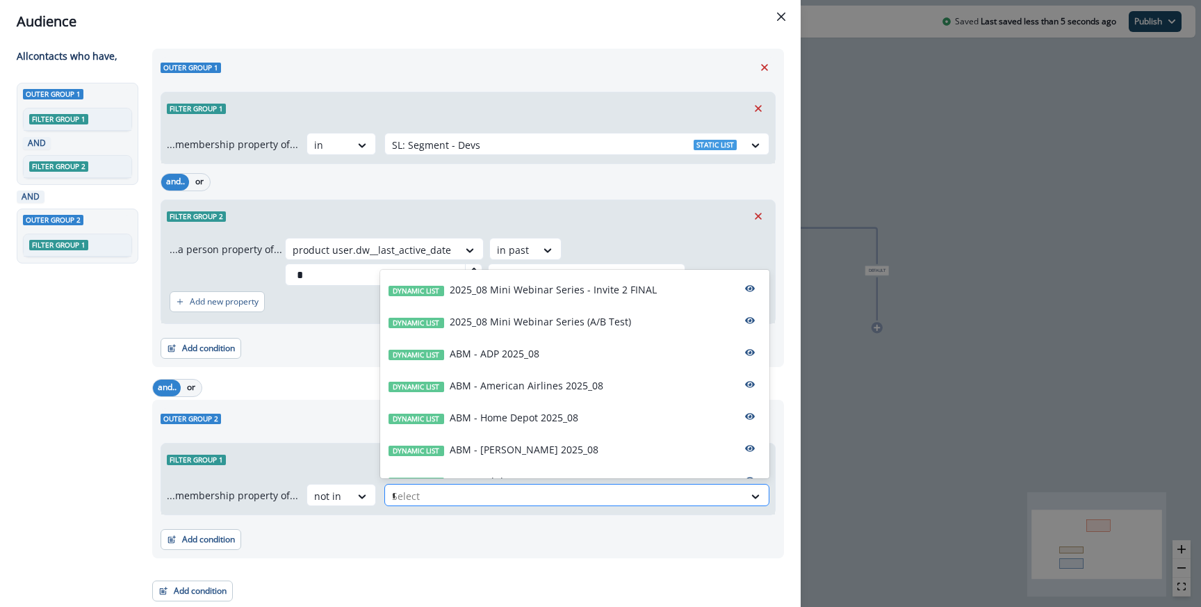
type input "**"
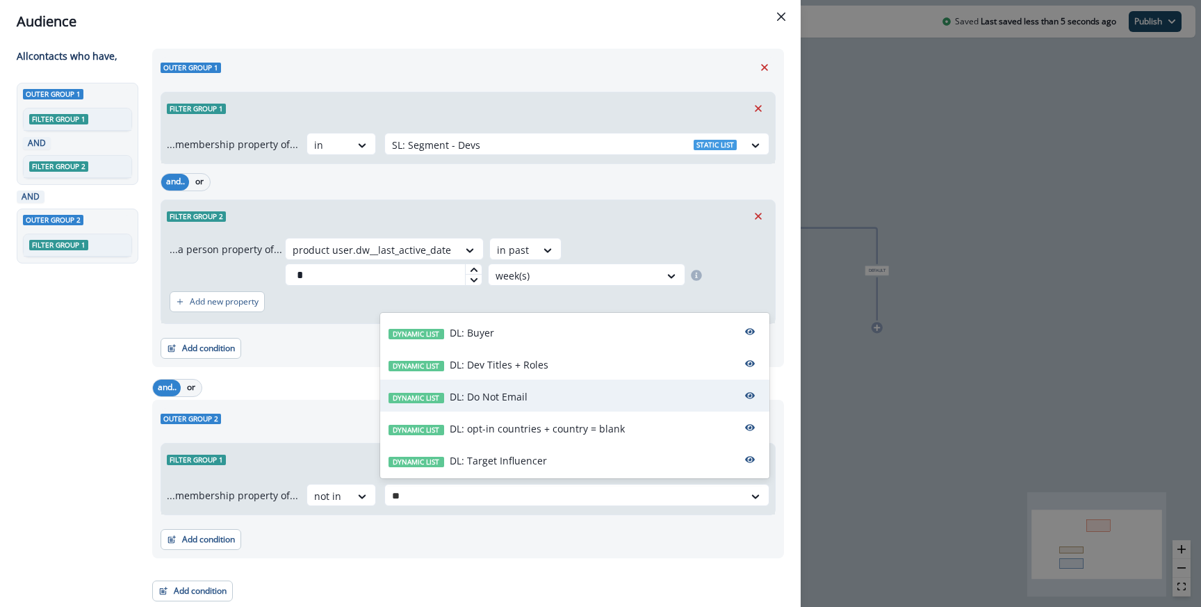
click at [470, 407] on div "Dynamic list DL: Do Not Email" at bounding box center [574, 395] width 389 height 32
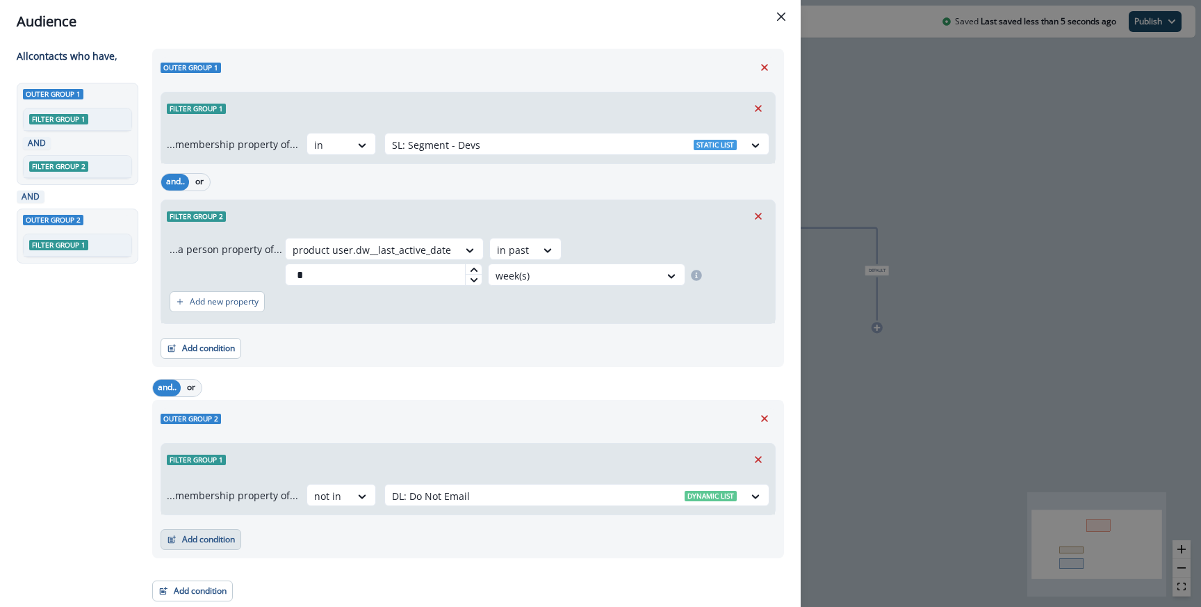
click at [214, 544] on button "Add condition" at bounding box center [201, 539] width 81 height 21
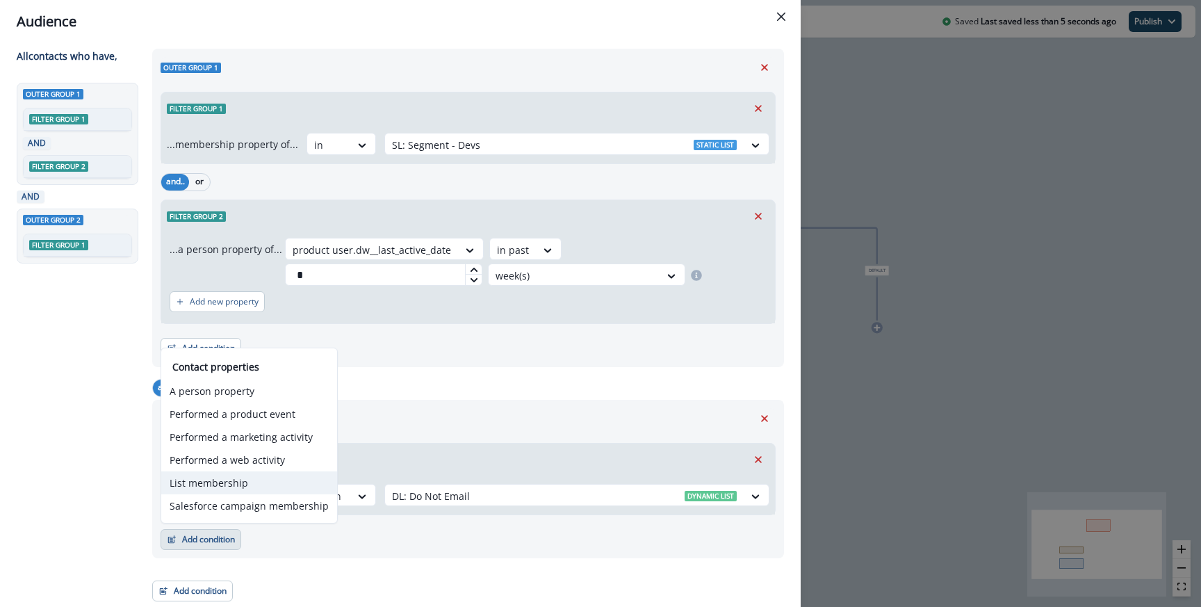
click at [222, 476] on button "List membership" at bounding box center [249, 482] width 176 height 23
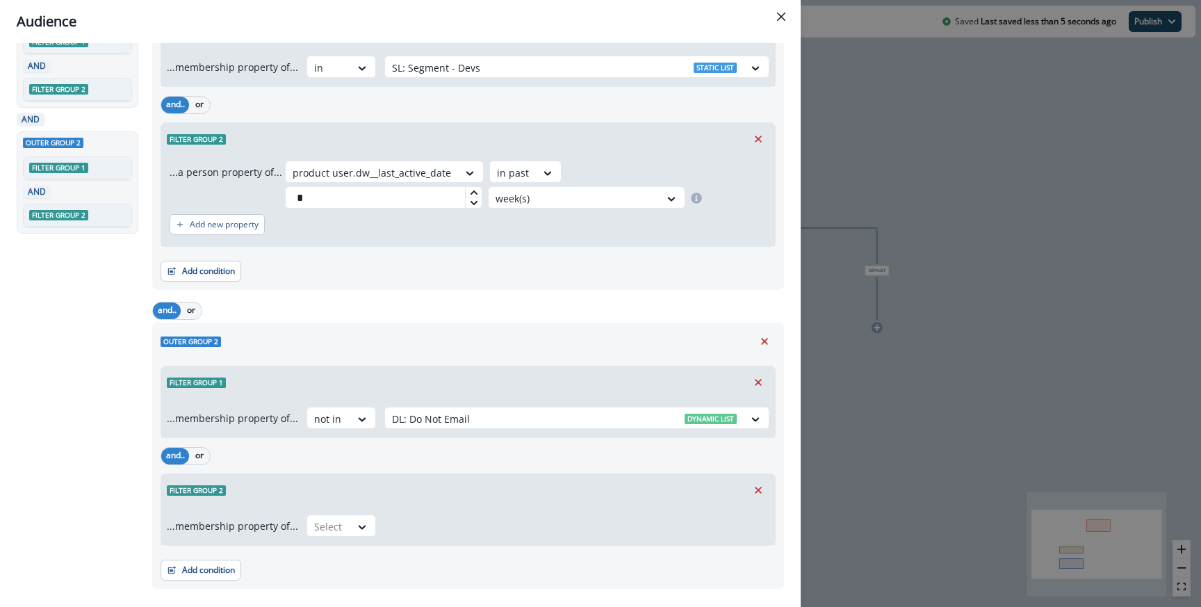
scroll to position [134, 0]
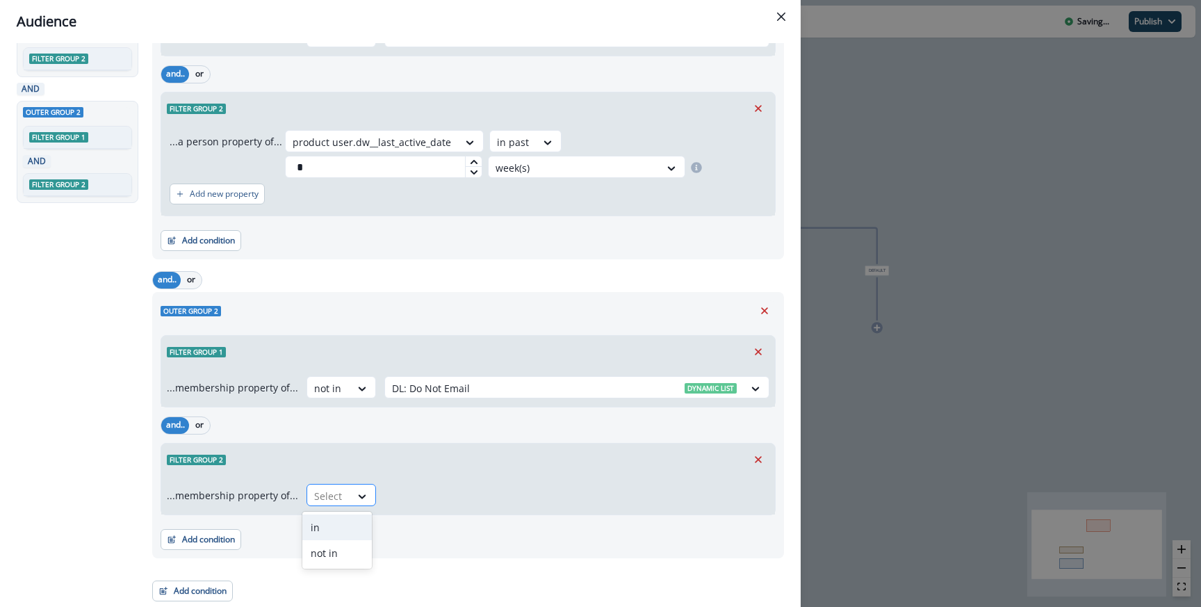
click at [324, 498] on div at bounding box center [328, 495] width 29 height 17
click at [324, 555] on div "not in" at bounding box center [337, 553] width 70 height 26
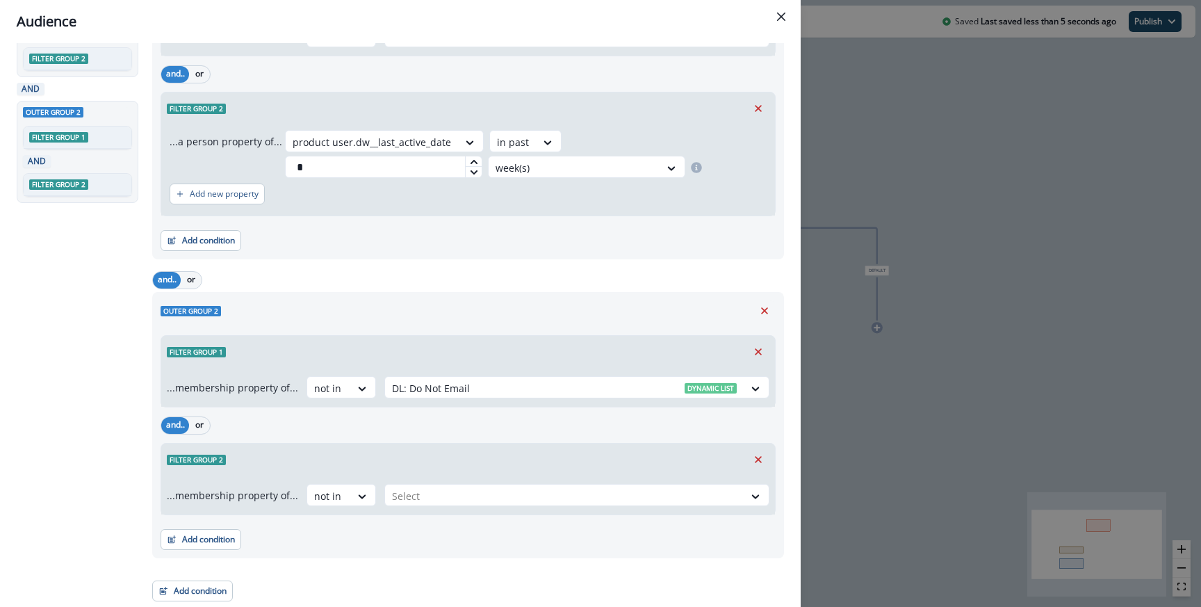
click at [414, 518] on div "Add condition Contact properties A person property Performed a product event Pe…" at bounding box center [468, 532] width 615 height 35
click at [414, 503] on div at bounding box center [564, 495] width 345 height 17
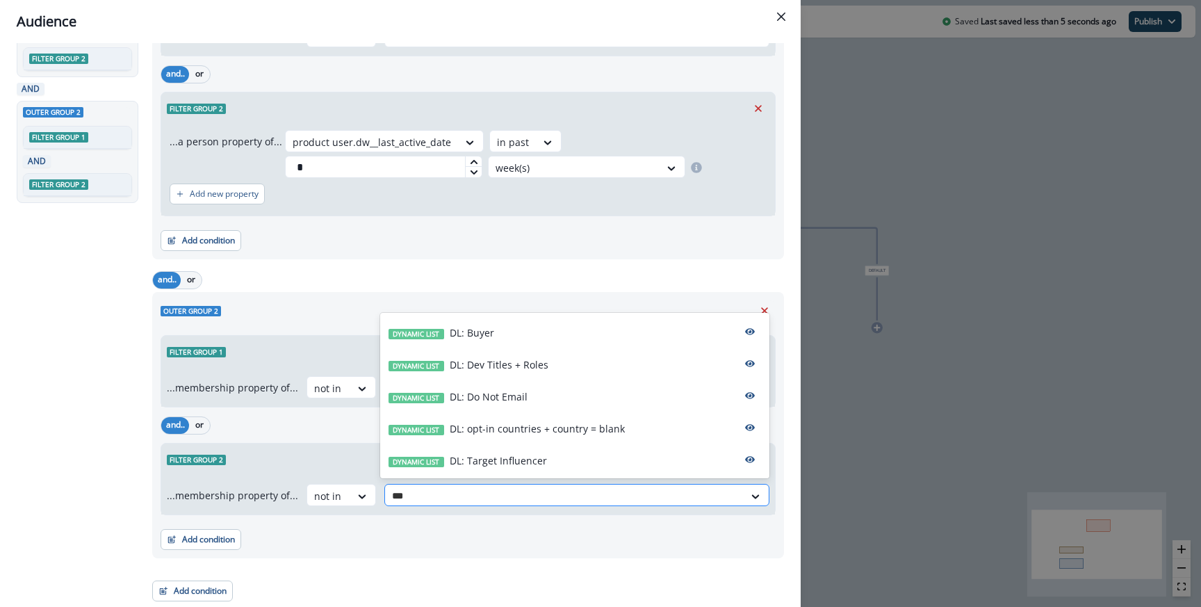
type input "***"
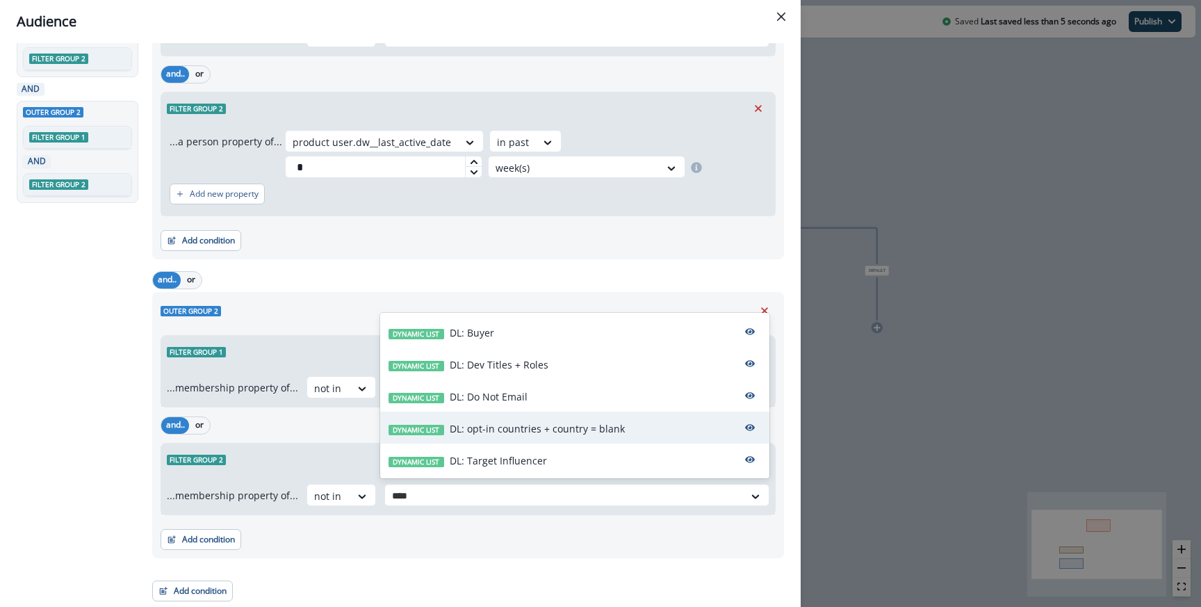
click at [512, 423] on p "DL: opt-in countries + country = blank" at bounding box center [537, 428] width 175 height 15
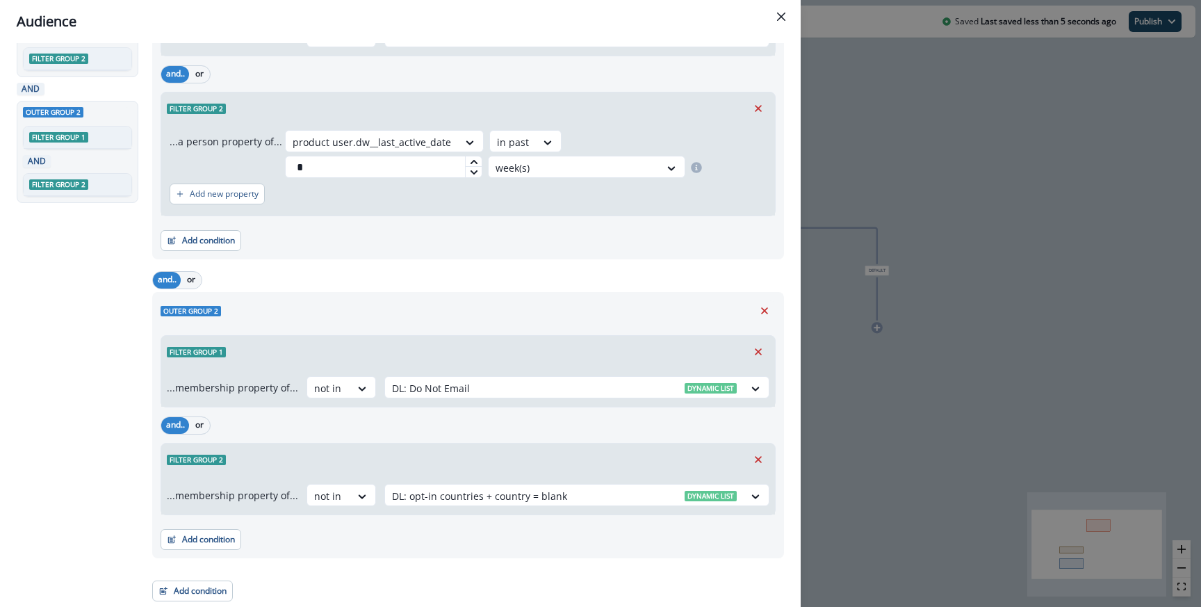
click at [539, 413] on div "and.. or" at bounding box center [468, 425] width 615 height 24
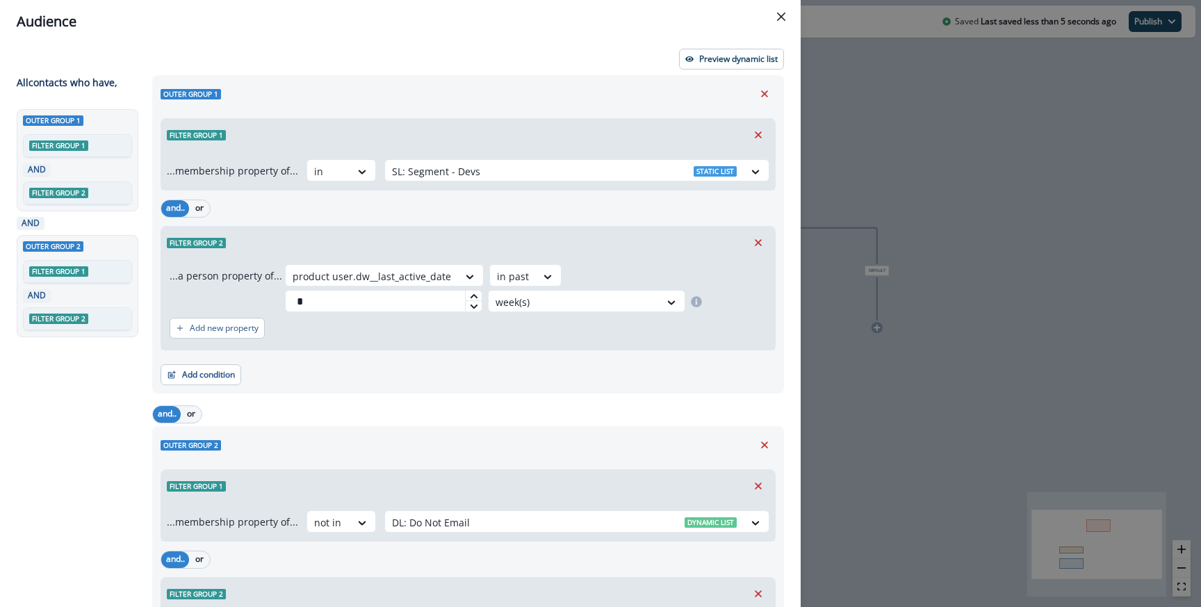
click at [691, 76] on div "Outer group 1 Filter group 1 ...membership property of... in SL: Segment - Devs…" at bounding box center [468, 234] width 632 height 318
click at [695, 67] on button "Preview dynamic list" at bounding box center [731, 59] width 105 height 21
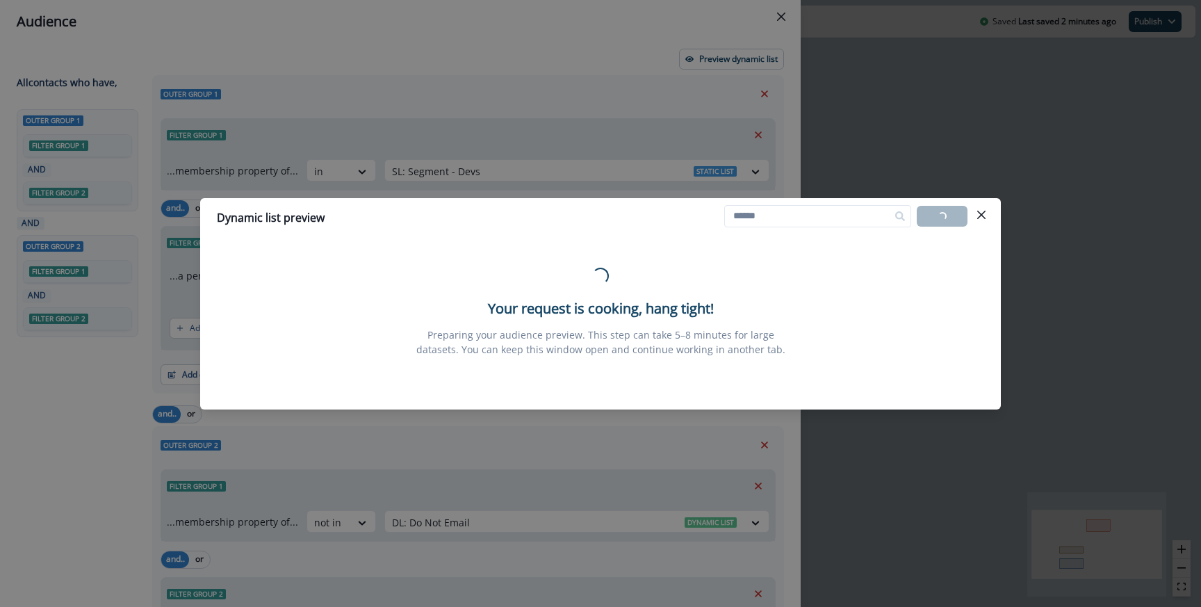
click at [560, 241] on div "Loading... Your request is cooking, hang tight! Preparing your audience preview…" at bounding box center [600, 312] width 801 height 150
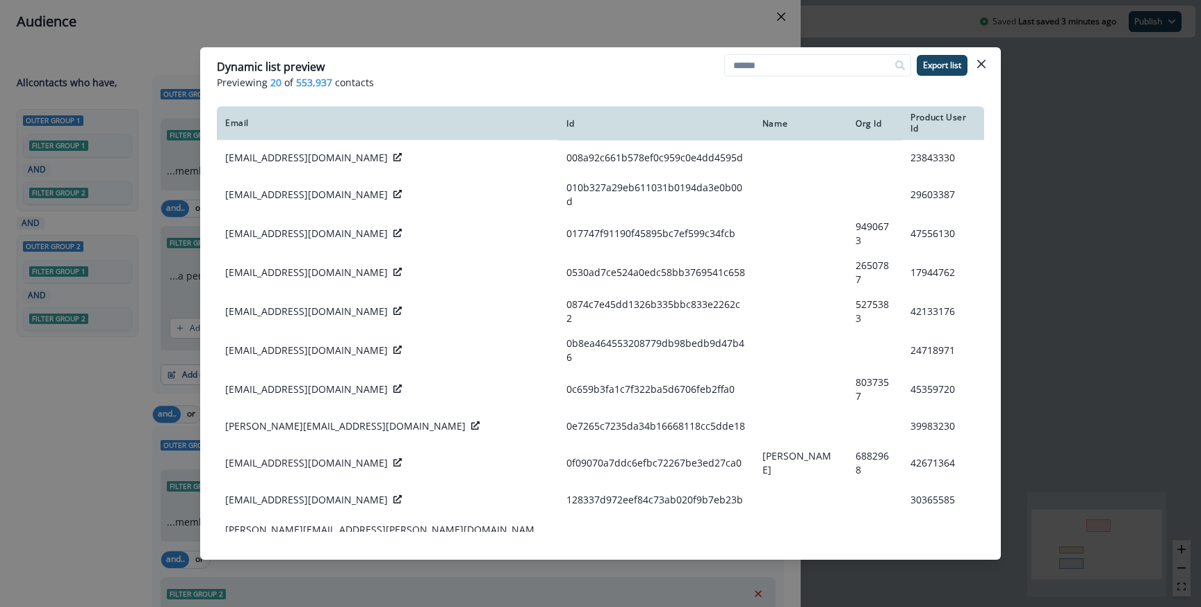
click at [484, 33] on div "Dynamic list preview Previewing 20 of 553,937 contacts Export list Email Id Nam…" at bounding box center [600, 303] width 1201 height 607
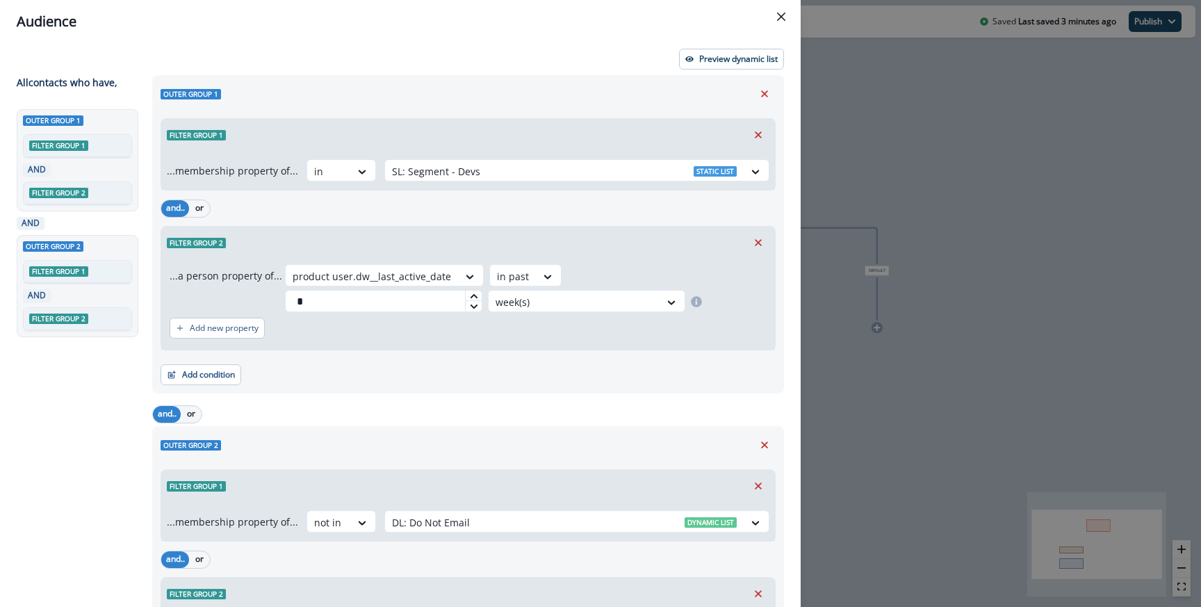
scroll to position [44, 0]
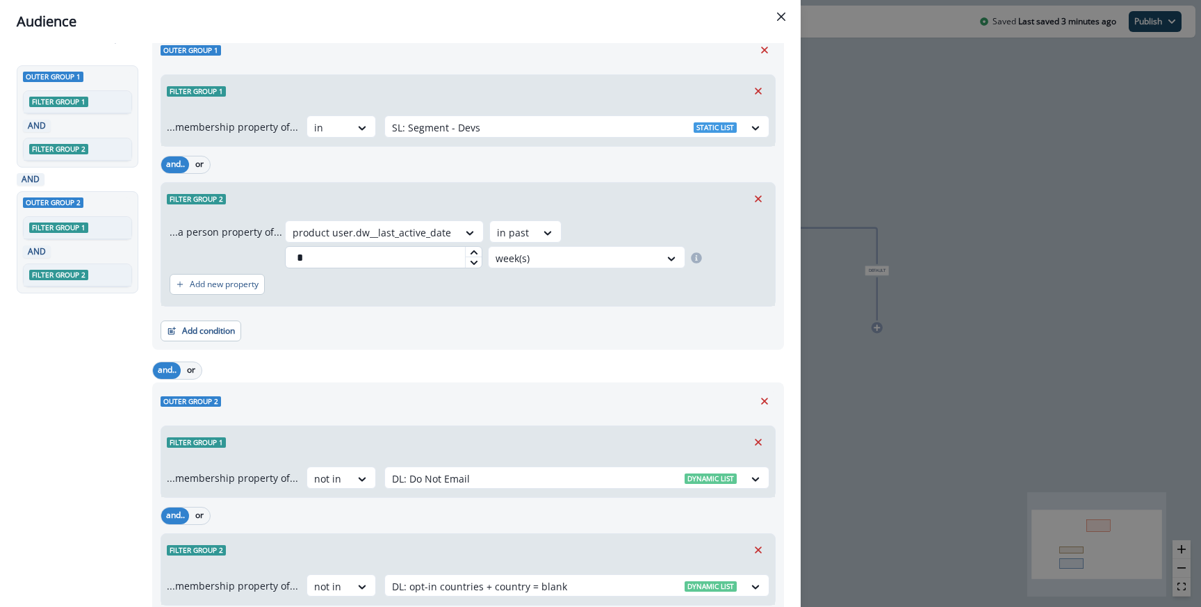
click at [387, 249] on input "*" at bounding box center [383, 257] width 197 height 22
type input "*"
click at [403, 304] on div "...a person property of... product user.dw__last_active_date in past * week(s) …" at bounding box center [468, 260] width 614 height 91
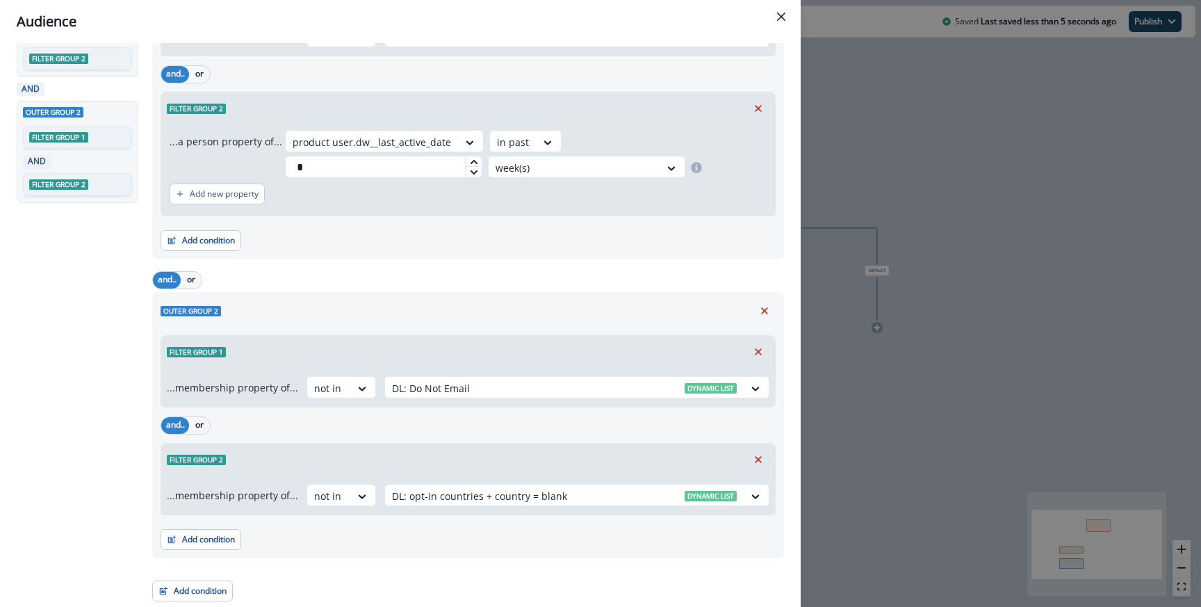
scroll to position [0, 0]
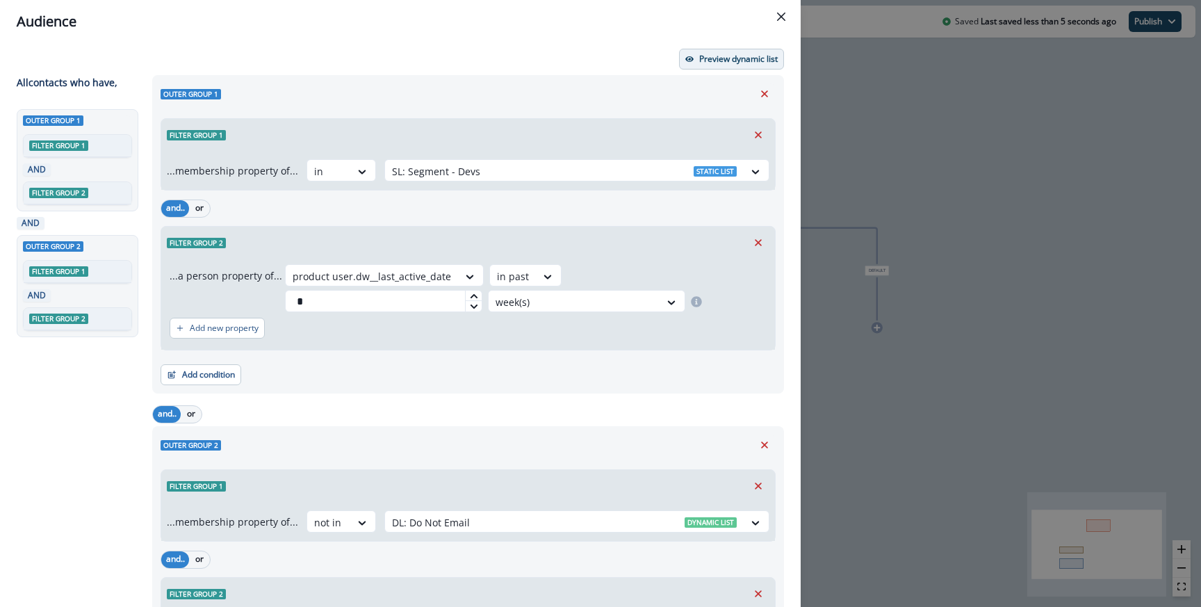
click at [689, 56] on icon "button" at bounding box center [689, 59] width 8 height 6
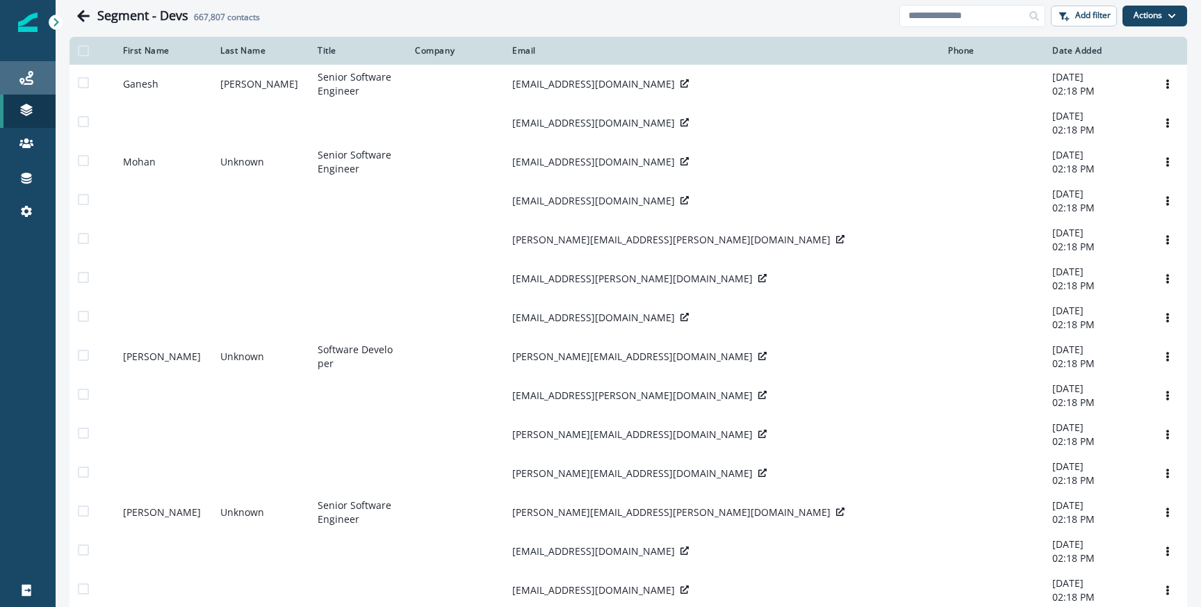
click at [27, 74] on icon at bounding box center [26, 78] width 14 height 14
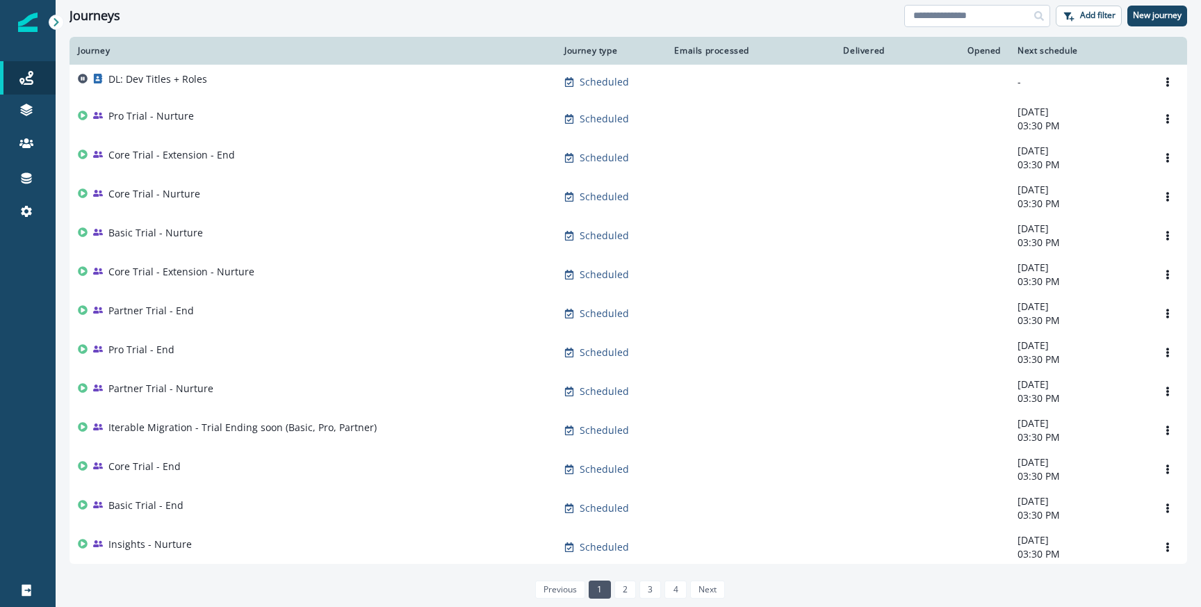
click at [939, 20] on input at bounding box center [977, 16] width 146 height 22
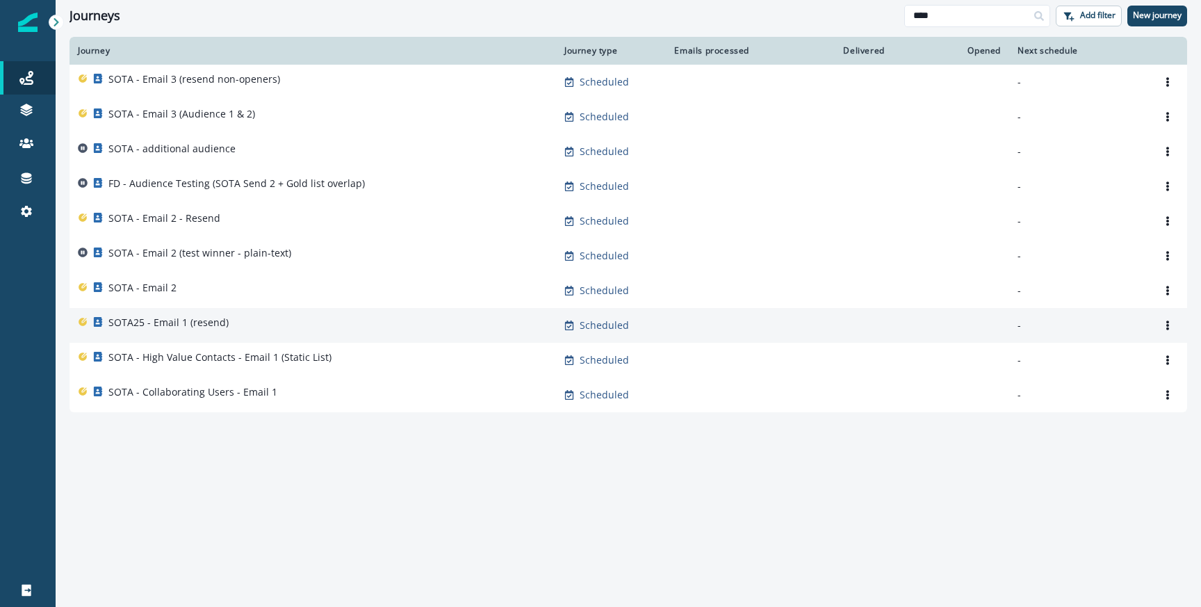
click at [199, 331] on div "SOTA25 - Email 1 (resend)" at bounding box center [168, 325] width 120 height 19
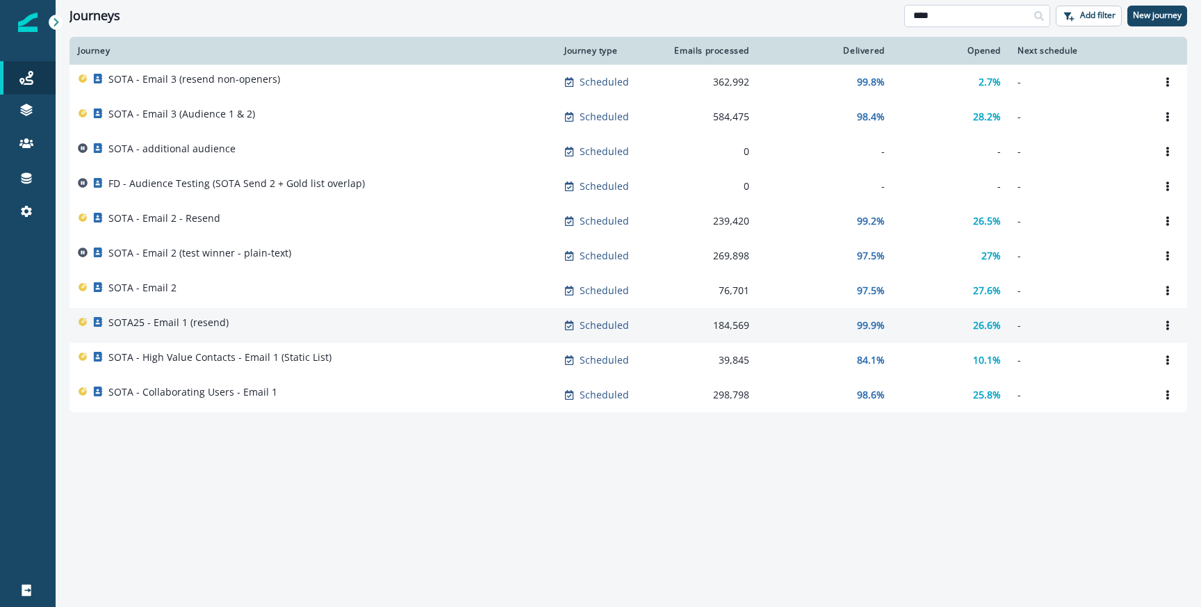
click at [936, 17] on input "****" at bounding box center [977, 16] width 146 height 22
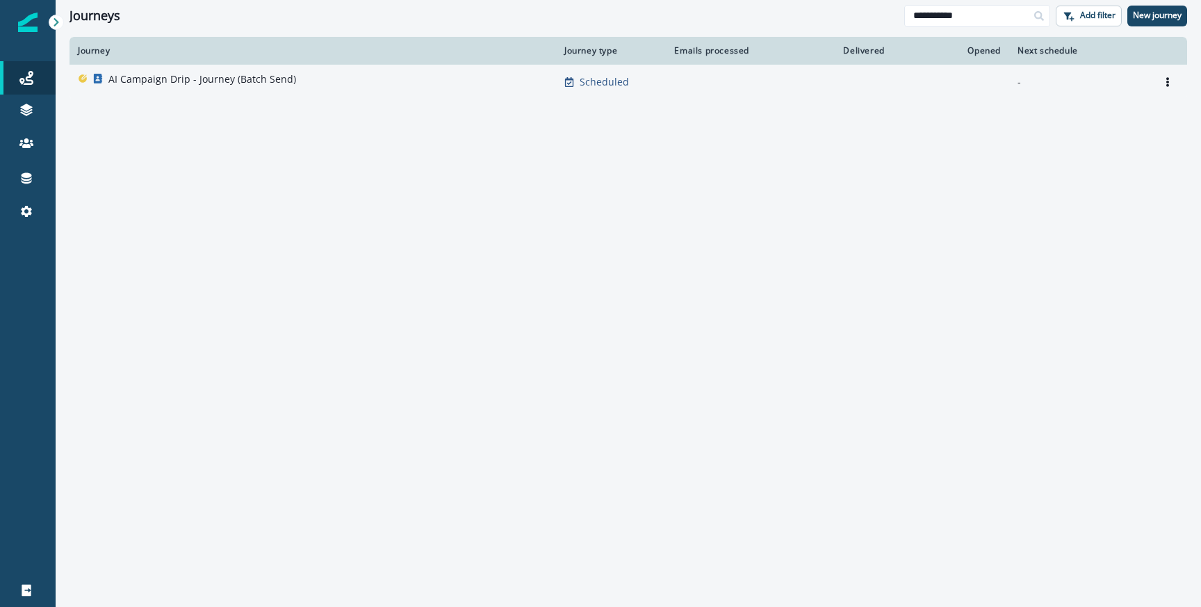
type input "**********"
click at [211, 87] on div "AI Campaign Drip - Journey (Batch Send)" at bounding box center [202, 81] width 188 height 19
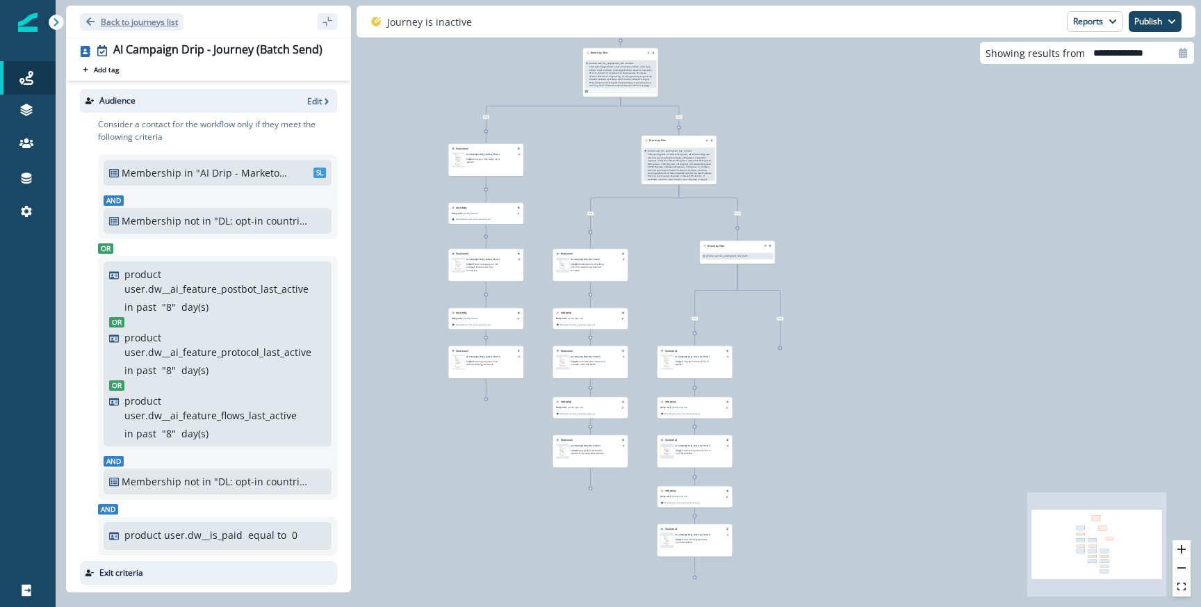
click at [167, 29] on button "Back to journeys list" at bounding box center [132, 21] width 104 height 17
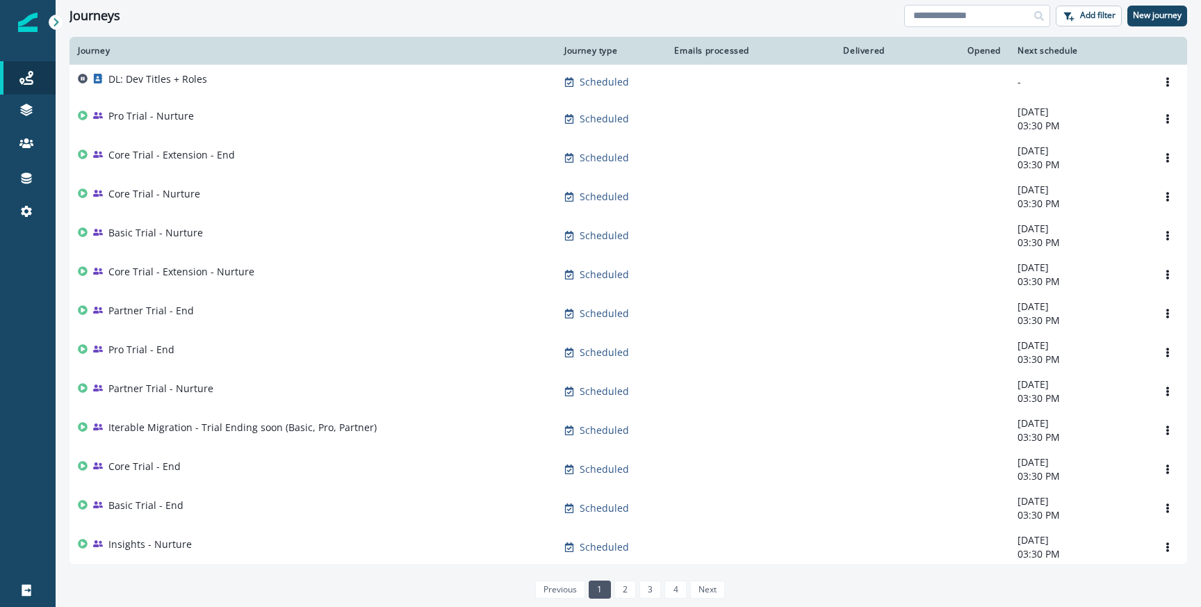
click at [977, 11] on input at bounding box center [977, 16] width 146 height 22
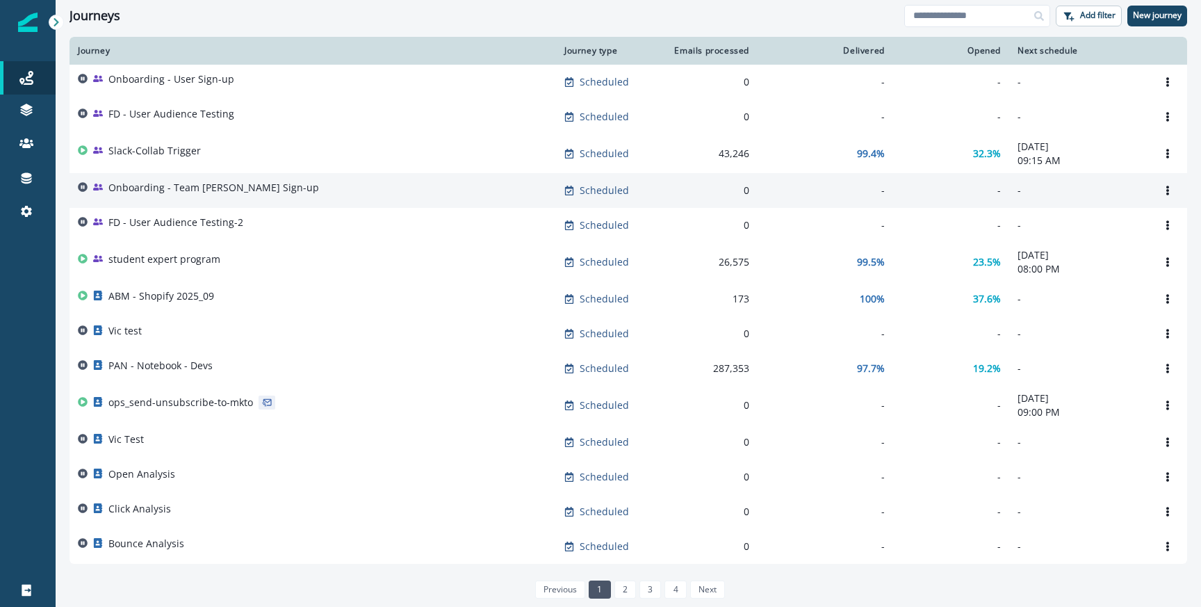
scroll to position [621, 0]
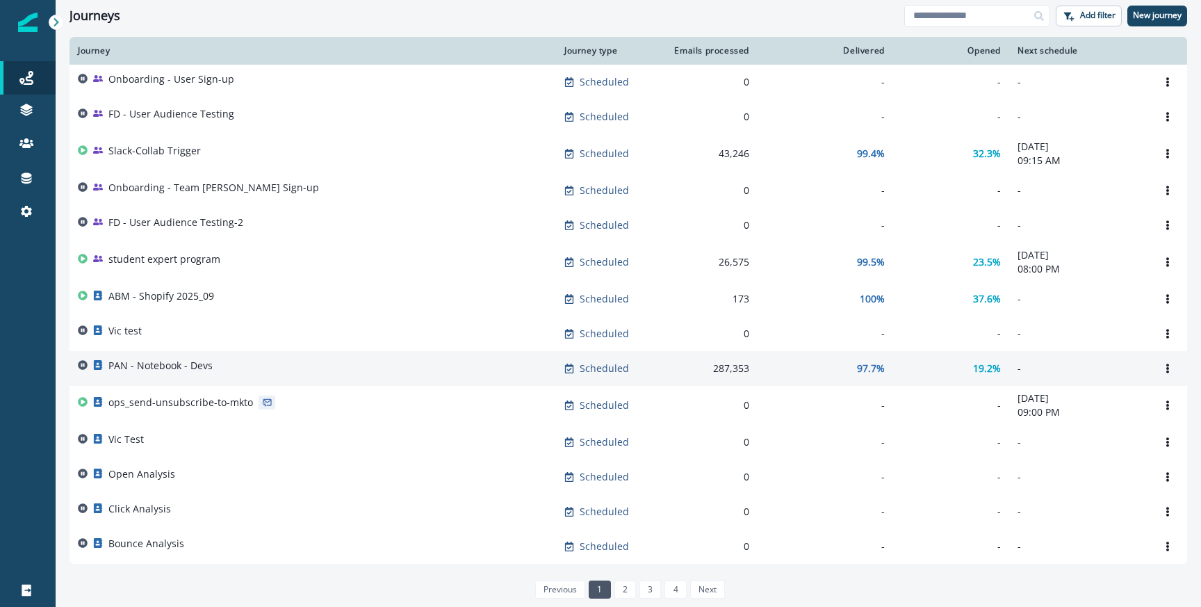
click at [350, 371] on div "PAN - Notebook - Devs" at bounding box center [313, 368] width 470 height 19
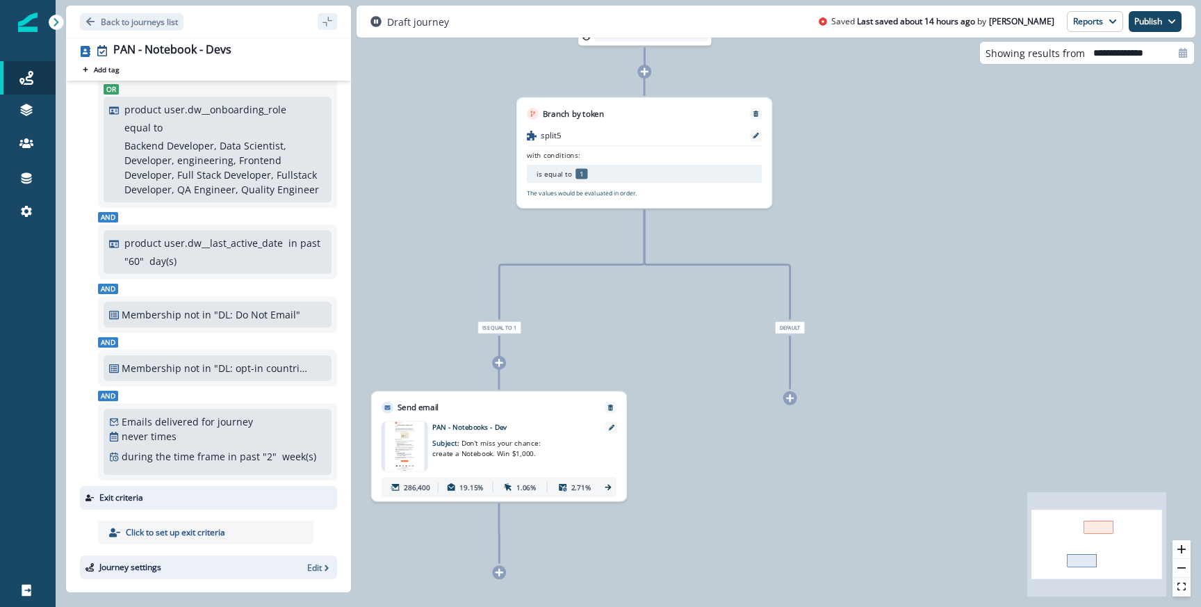
scroll to position [99, 0]
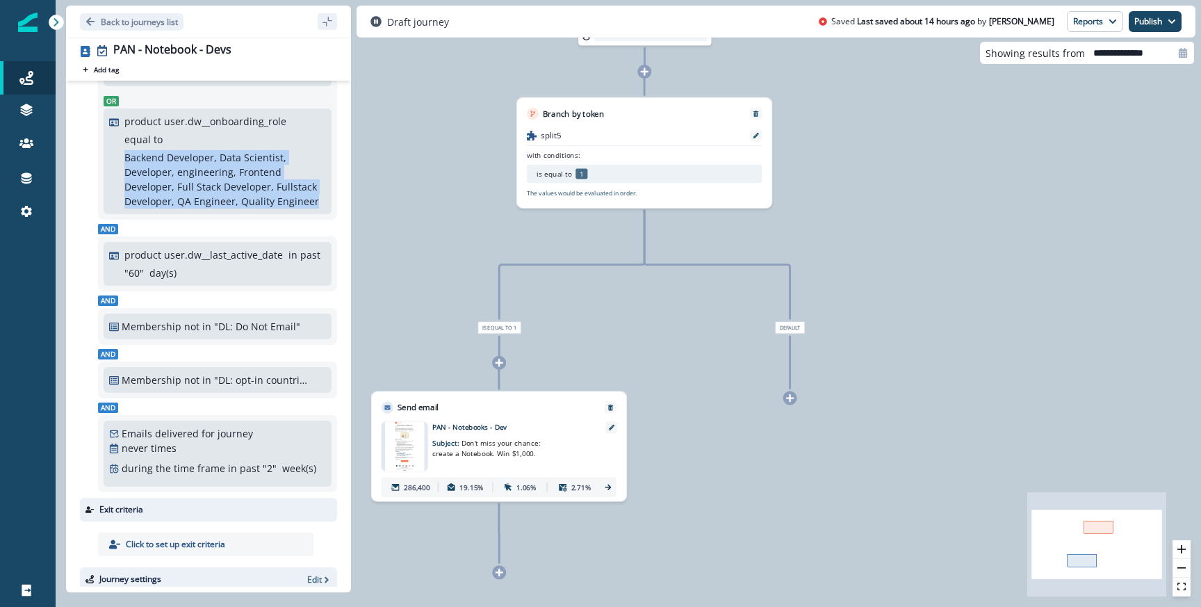
drag, startPoint x: 124, startPoint y: 158, endPoint x: 313, endPoint y: 213, distance: 196.4
click at [313, 213] on div "product user.dw__onboarding_role equal to Backend Developer, Data Scientist, De…" at bounding box center [218, 161] width 228 height 106
copy p "Backend Developer, Data Scientist, Developer, engineering, Frontend Developer, …"
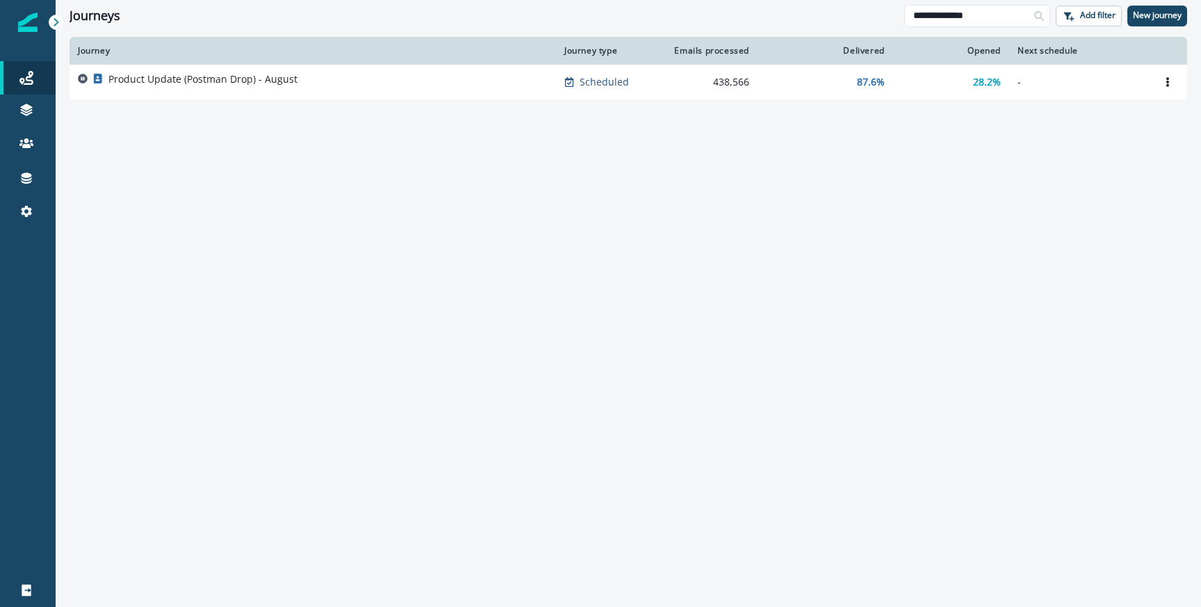
click at [968, 22] on input "**********" at bounding box center [977, 16] width 146 height 22
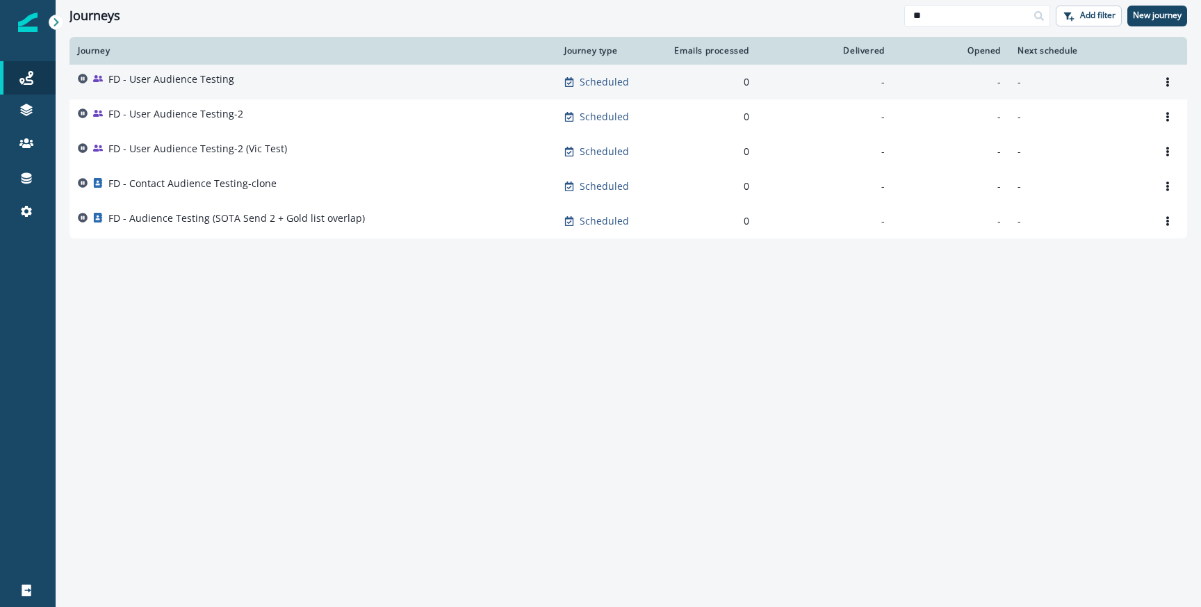
type input "**"
click at [252, 79] on div "FD - User Audience Testing" at bounding box center [313, 81] width 470 height 19
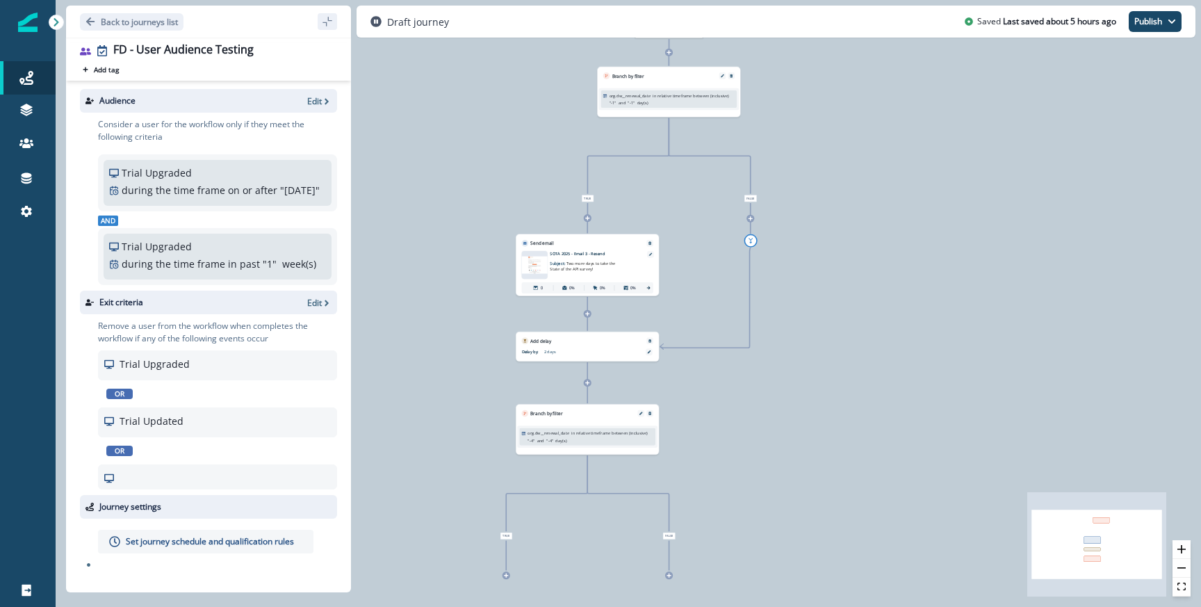
scroll to position [3, 0]
click at [319, 97] on p "Edit" at bounding box center [314, 101] width 15 height 12
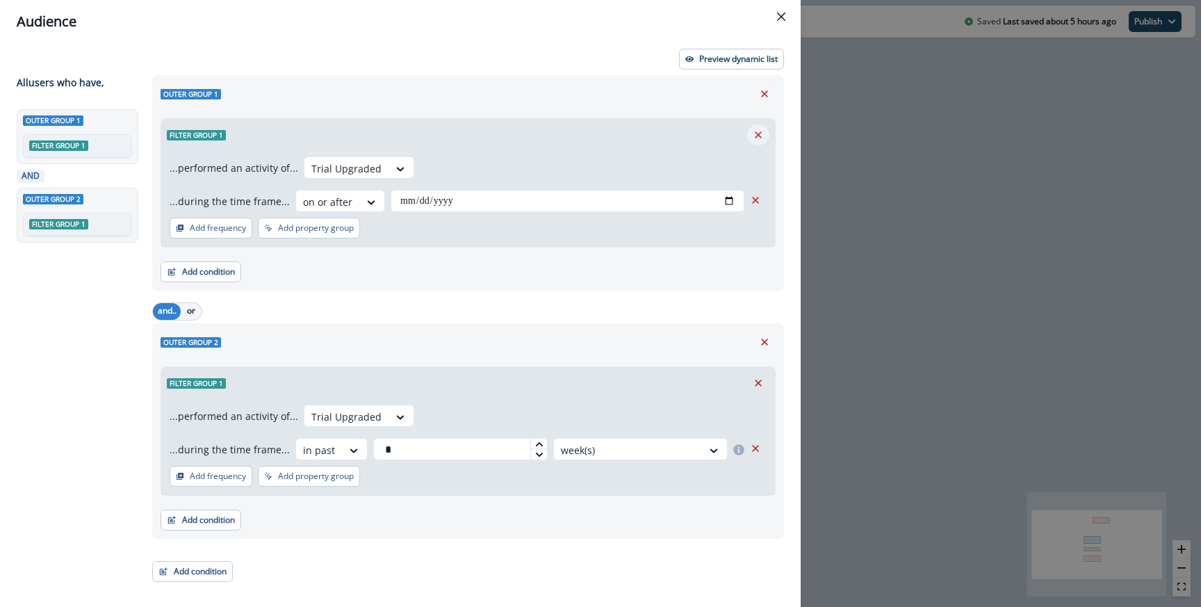
click at [755, 133] on icon "Remove" at bounding box center [758, 135] width 13 height 13
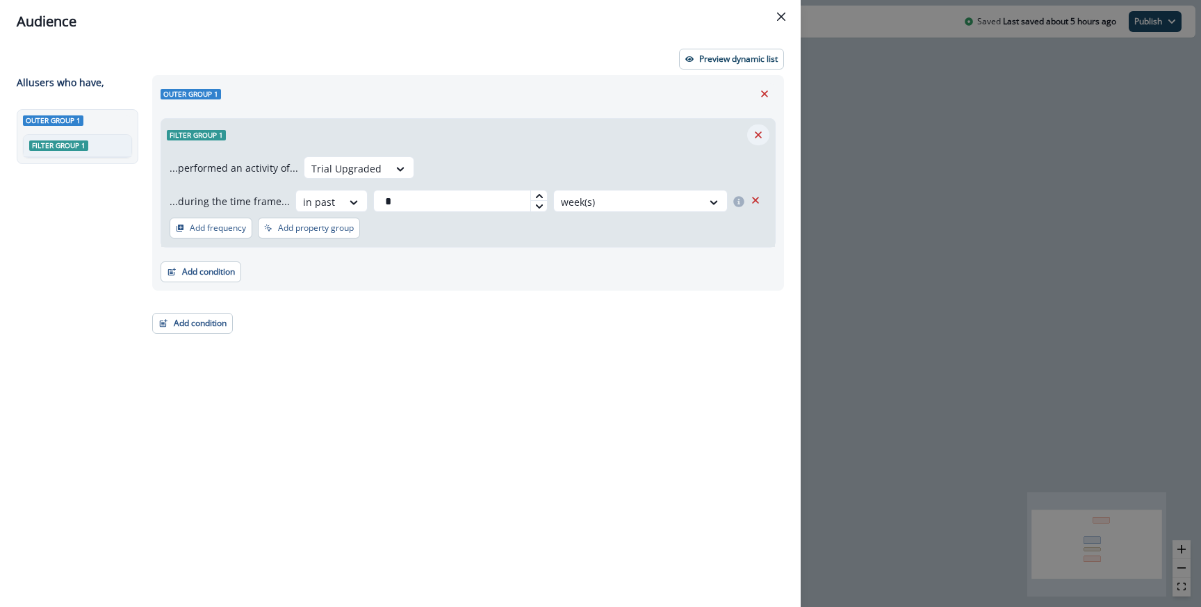
scroll to position [0, 0]
click at [755, 133] on icon "Remove" at bounding box center [758, 135] width 13 height 13
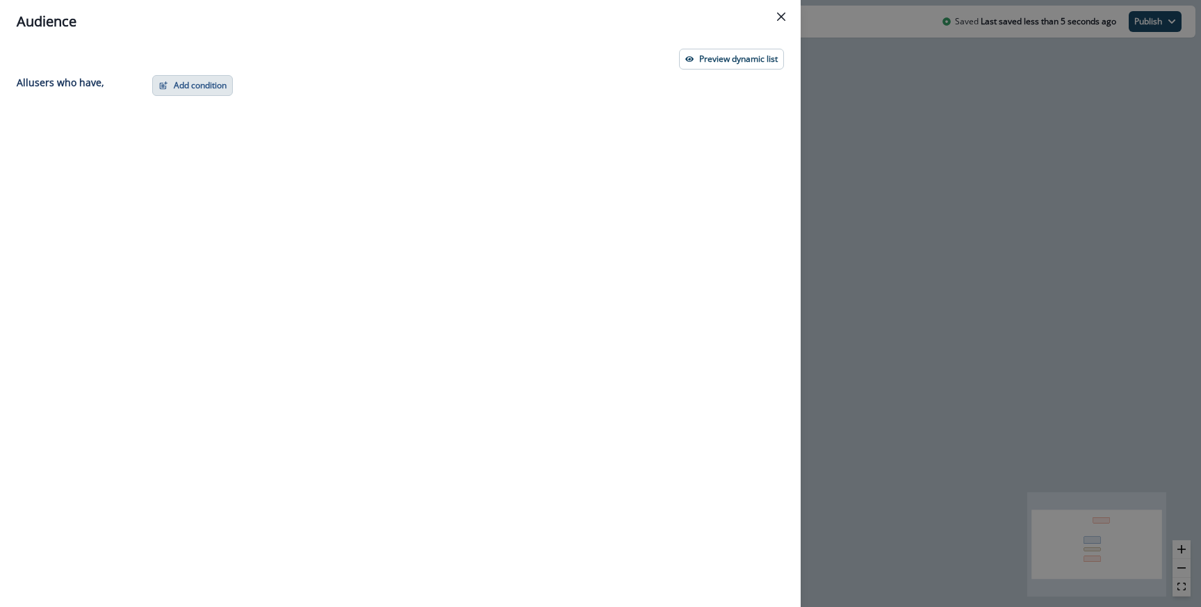
click at [211, 83] on button "Add condition" at bounding box center [192, 85] width 81 height 21
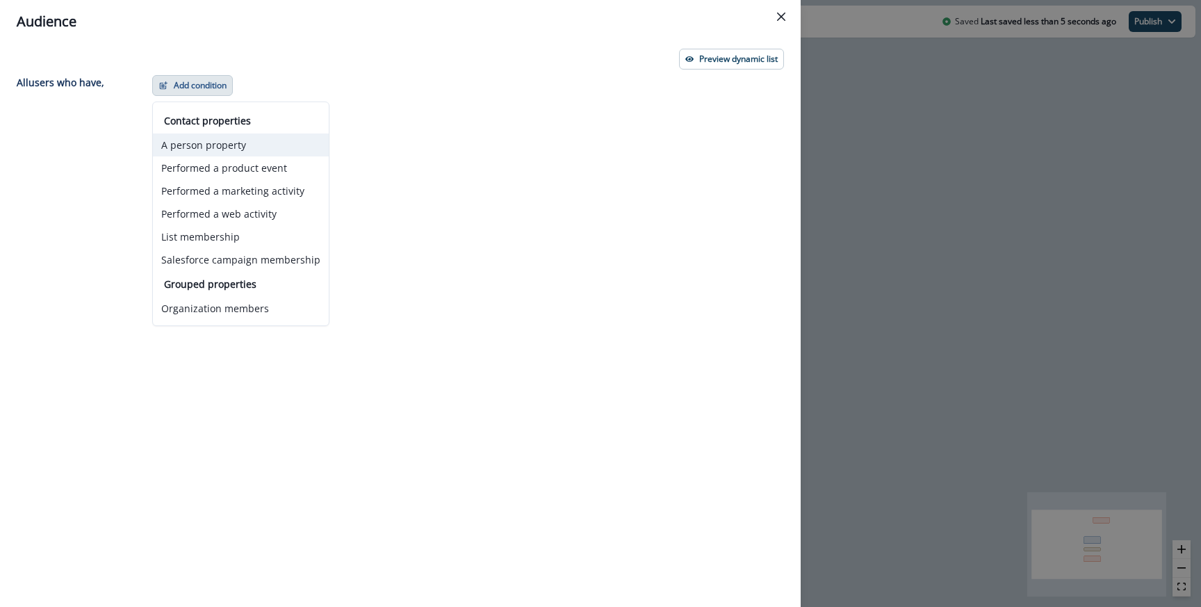
click at [215, 148] on button "A person property" at bounding box center [241, 144] width 176 height 23
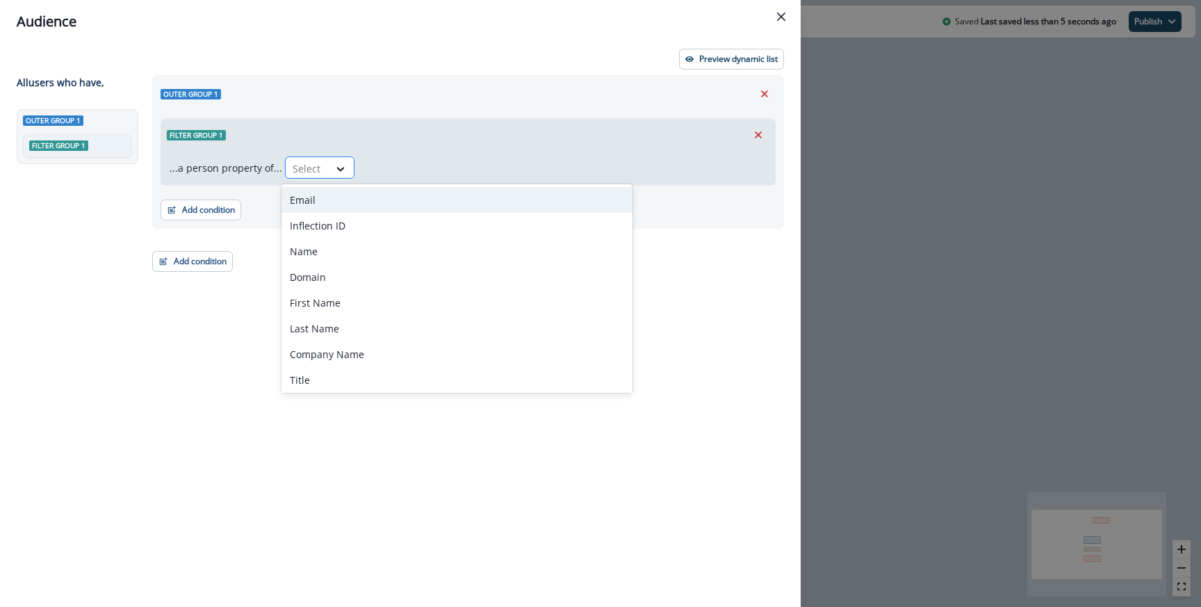
click at [311, 163] on div at bounding box center [307, 168] width 29 height 17
type input "*"
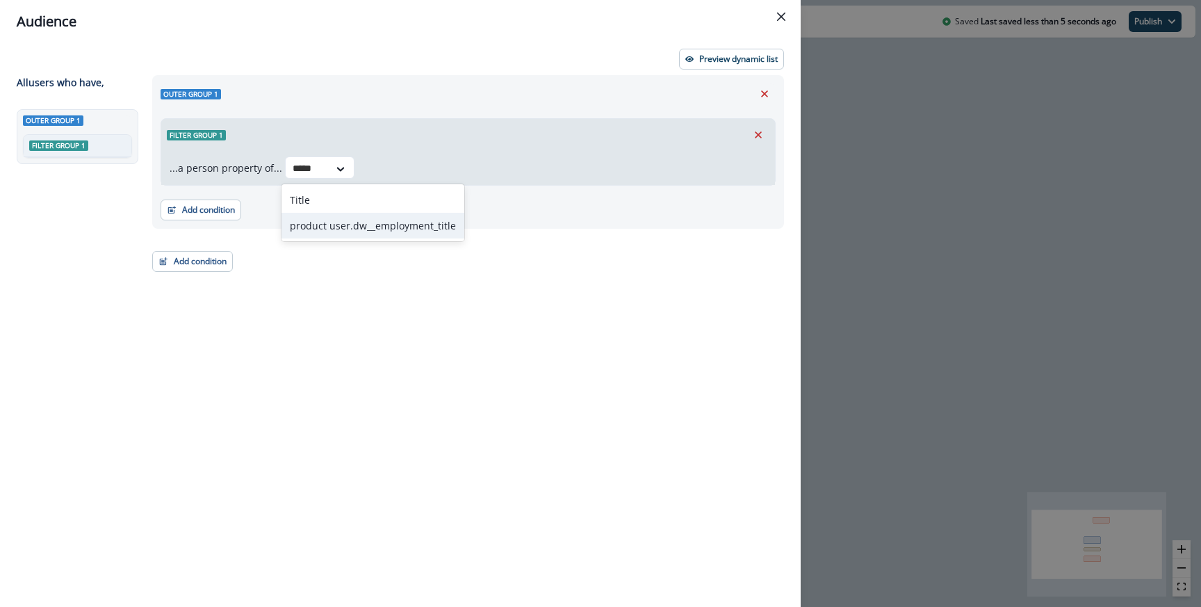
type input "*****"
click at [332, 241] on div "Outer group 1 Filter group 1 ...a person property of... product user.dw__employ…" at bounding box center [464, 315] width 640 height 481
click at [338, 158] on div at bounding box center [341, 168] width 25 height 23
type input "*****"
click at [361, 223] on div "product user.dw__employment_title" at bounding box center [372, 226] width 183 height 26
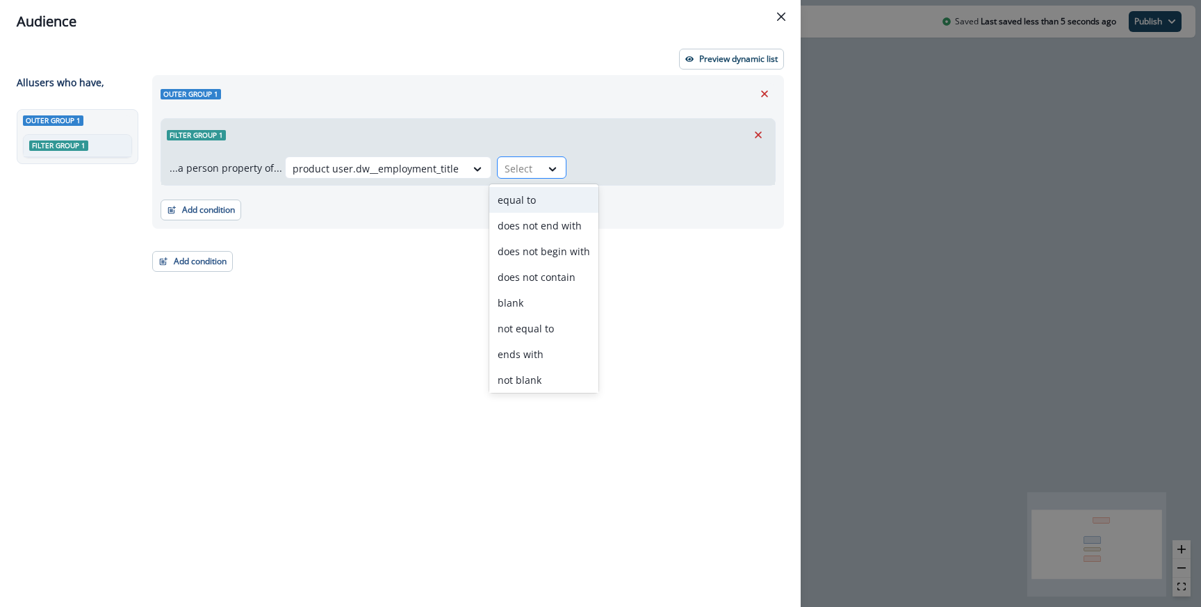
click at [532, 177] on div "Select" at bounding box center [519, 168] width 43 height 23
click at [523, 302] on div "blank" at bounding box center [543, 303] width 109 height 26
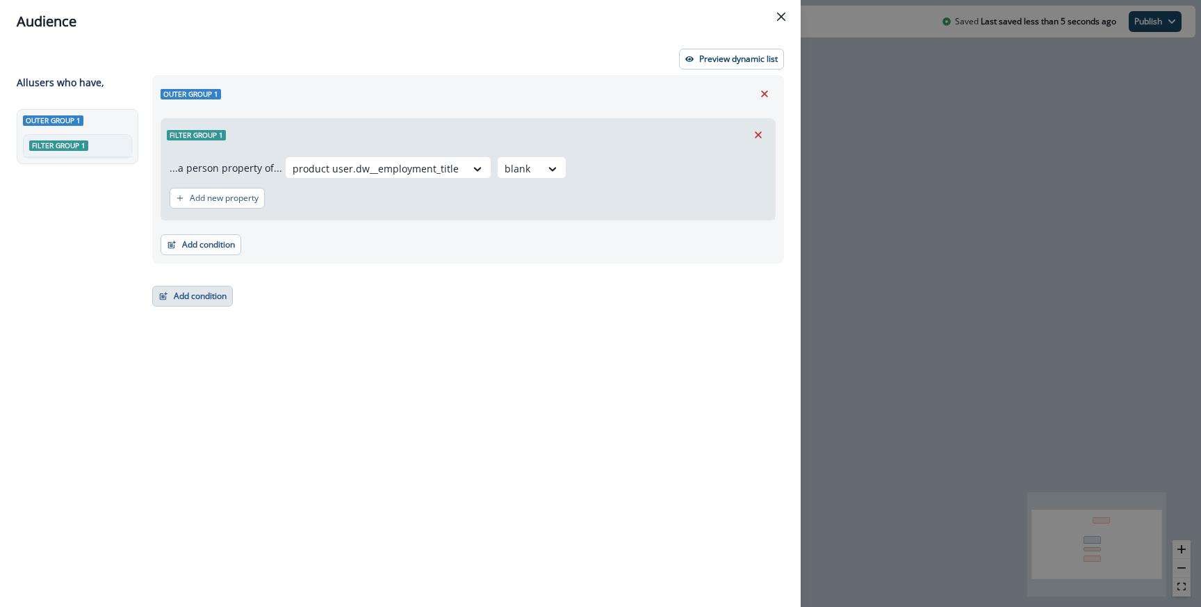
click at [188, 297] on button "Add condition" at bounding box center [192, 296] width 81 height 21
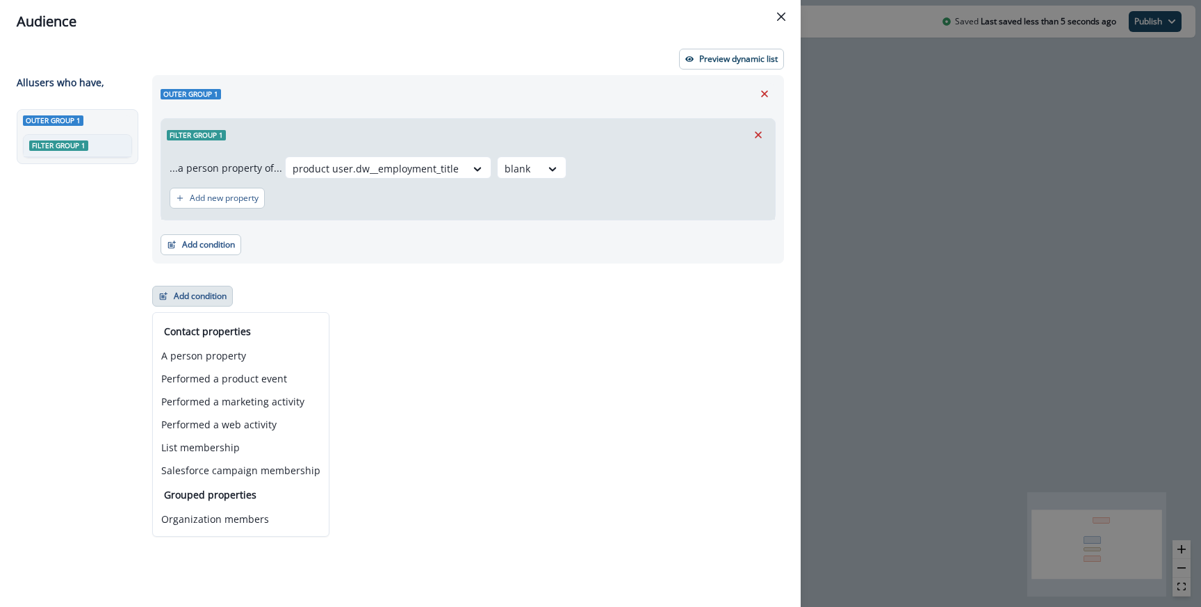
click at [455, 290] on div "Outer group 1 Filter group 1 ...a person property of... product user.dw__employ…" at bounding box center [464, 315] width 640 height 481
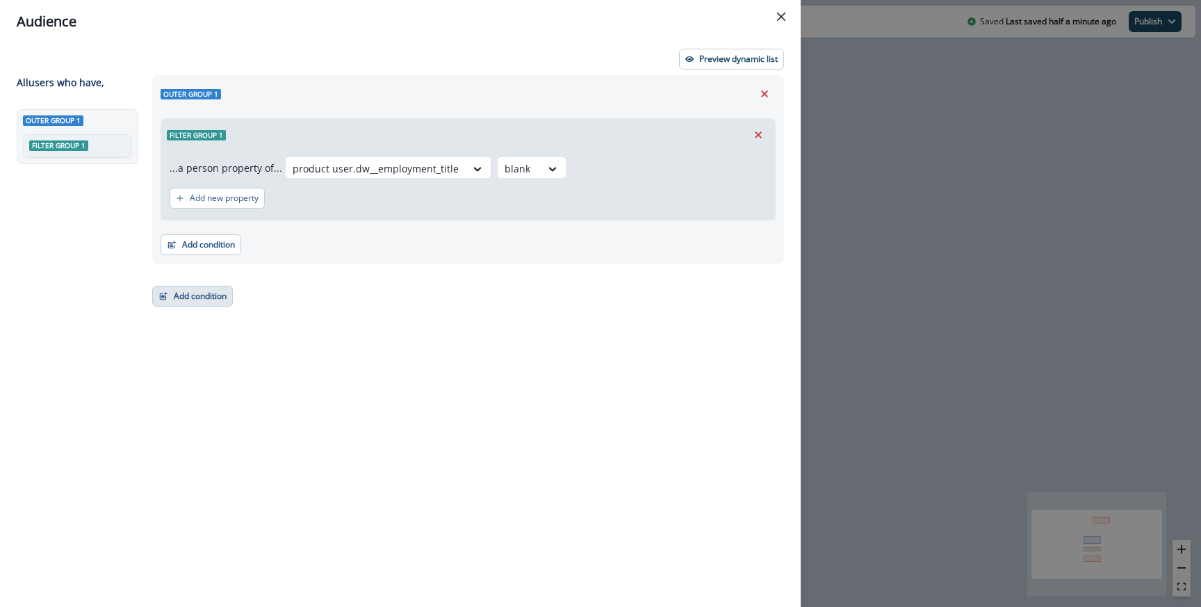
click at [182, 296] on button "Add condition" at bounding box center [192, 296] width 81 height 21
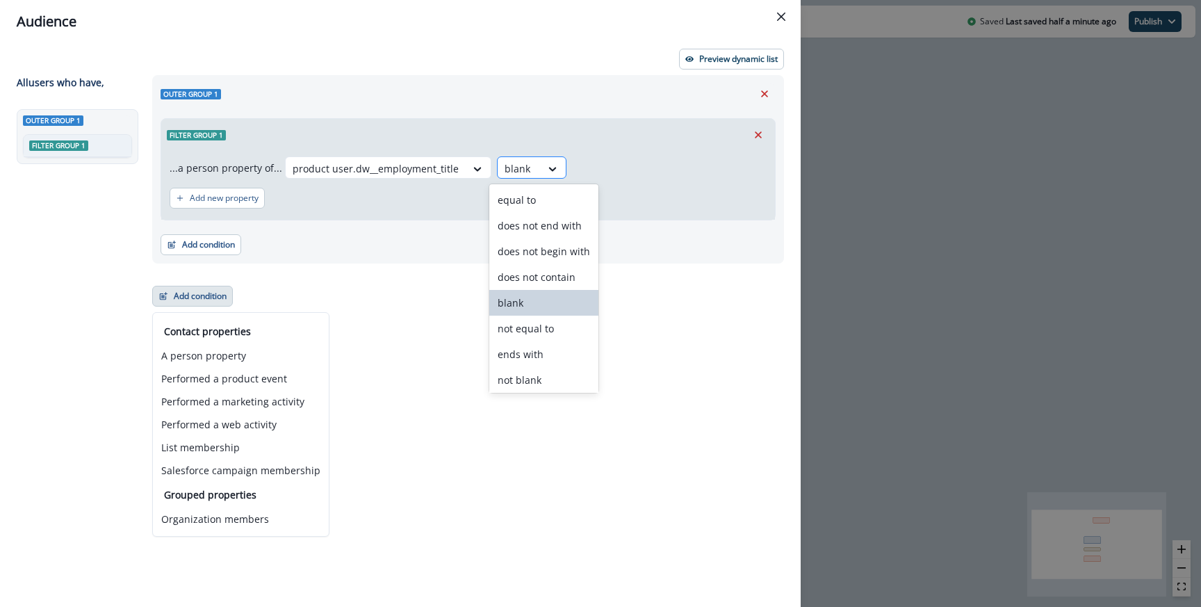
click at [523, 178] on div "blank" at bounding box center [519, 168] width 43 height 23
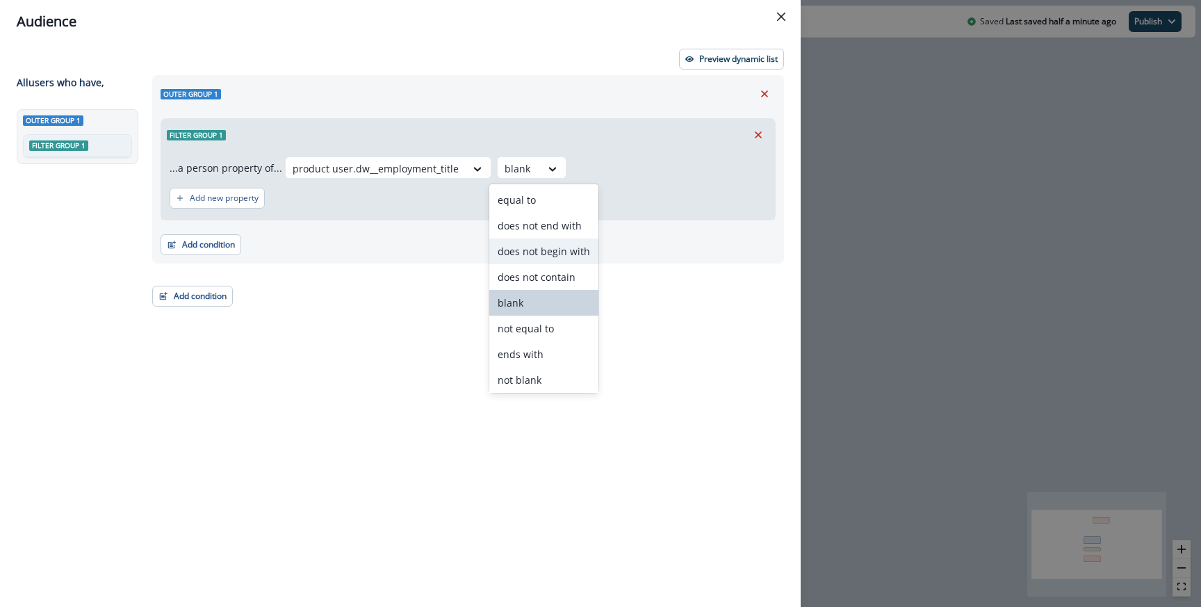
scroll to position [54, 0]
click at [532, 318] on div "not blank" at bounding box center [543, 326] width 109 height 26
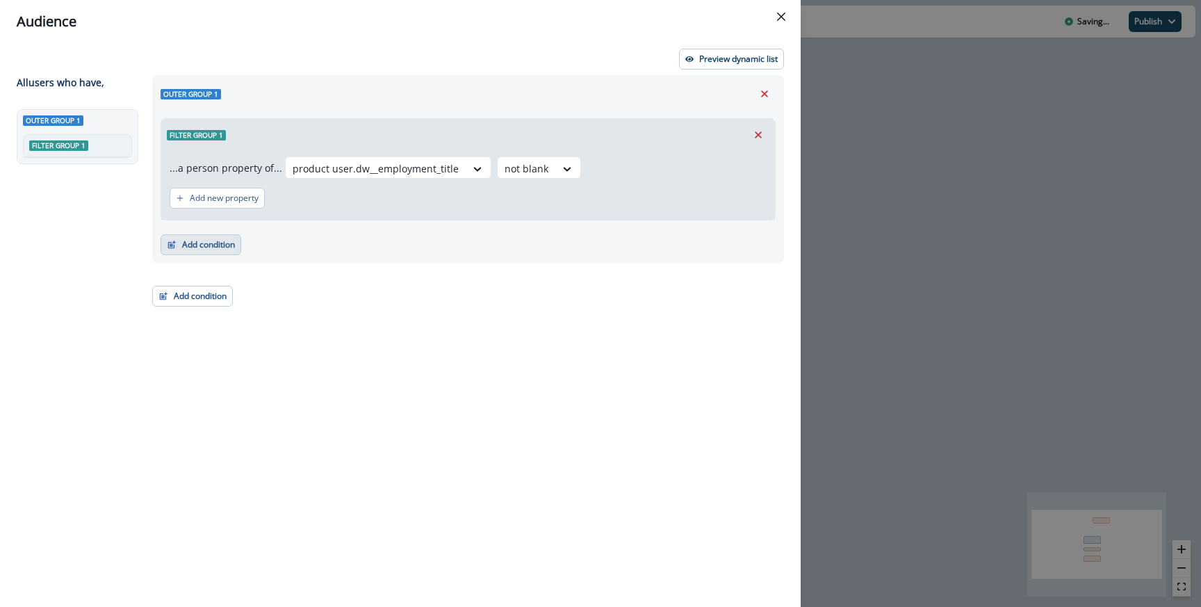
click at [213, 248] on button "Add condition" at bounding box center [201, 244] width 81 height 21
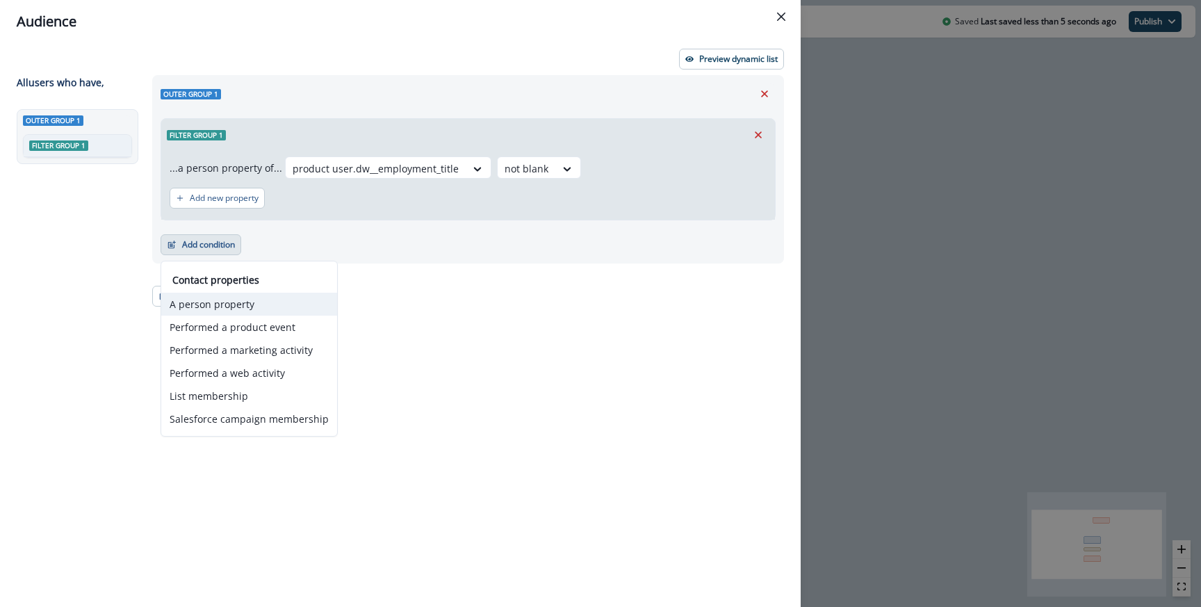
click at [221, 309] on button "A person property" at bounding box center [249, 304] width 176 height 23
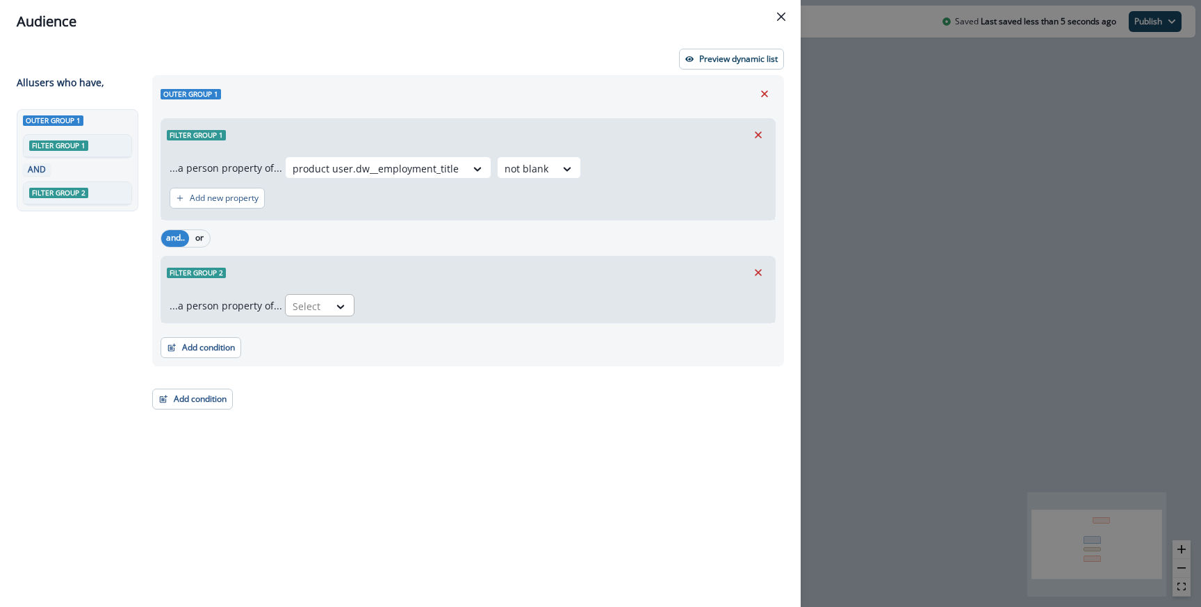
click at [308, 300] on div at bounding box center [307, 305] width 29 height 17
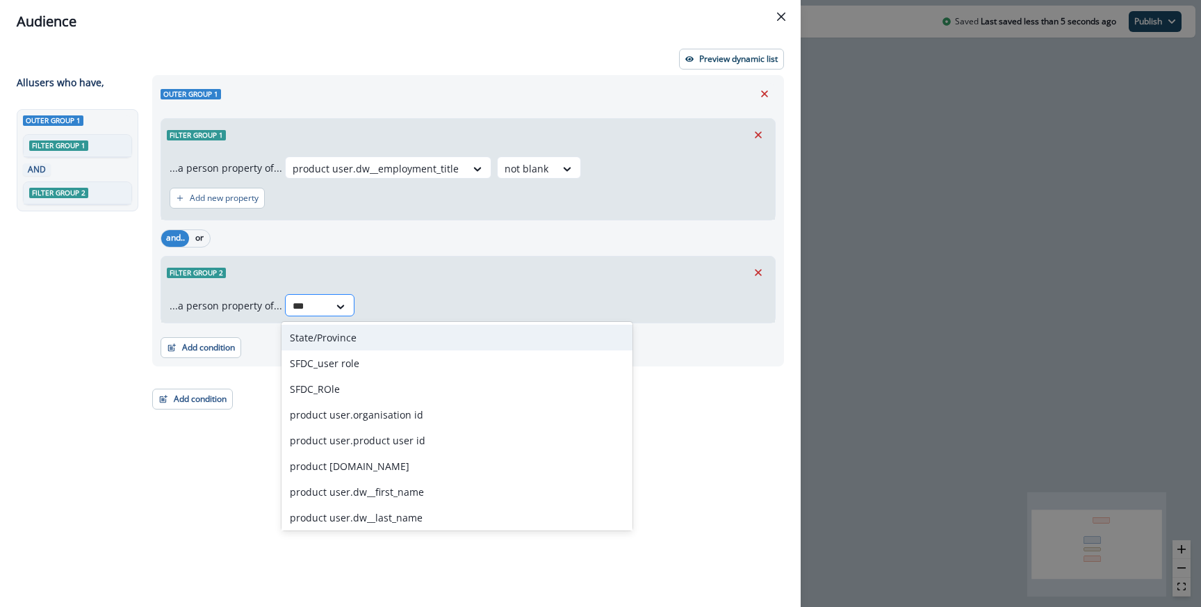
type input "****"
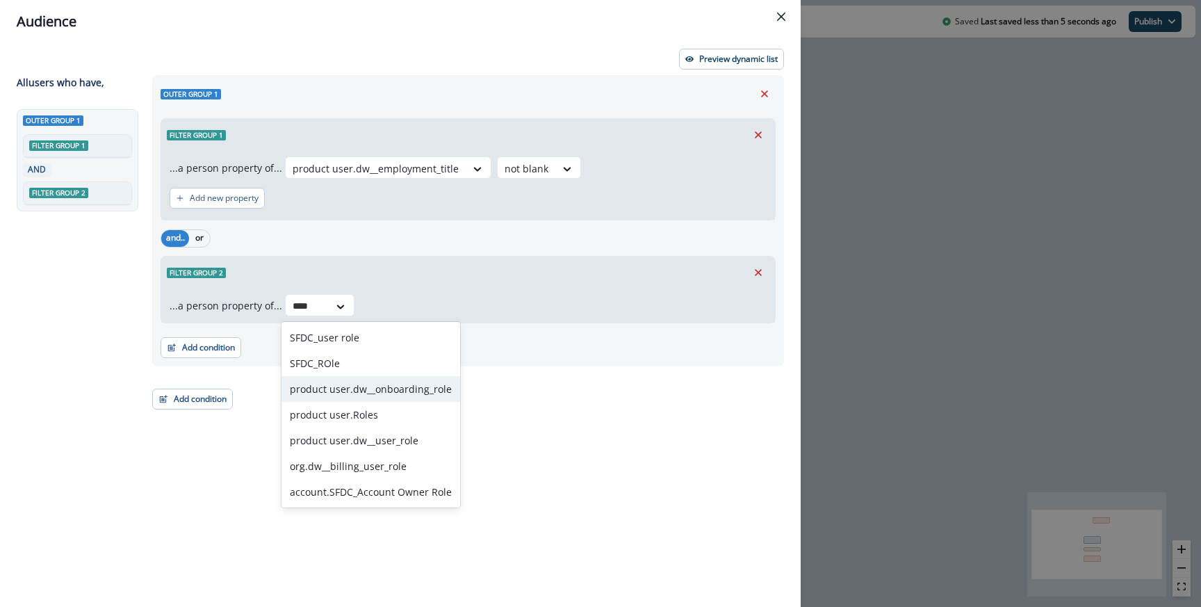
click at [337, 381] on div "product user.dw__onboarding_role" at bounding box center [370, 389] width 179 height 26
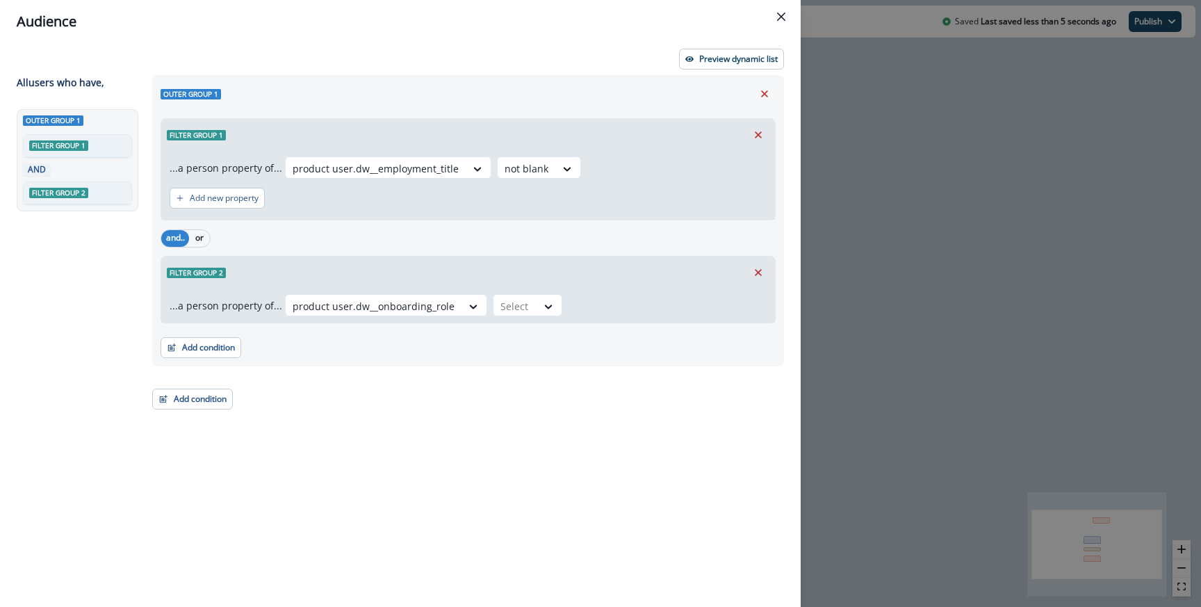
click at [535, 291] on div "...a person property of... product user.dw__onboarding_role Select" at bounding box center [468, 305] width 614 height 34
click at [487, 295] on div at bounding box center [474, 306] width 25 height 23
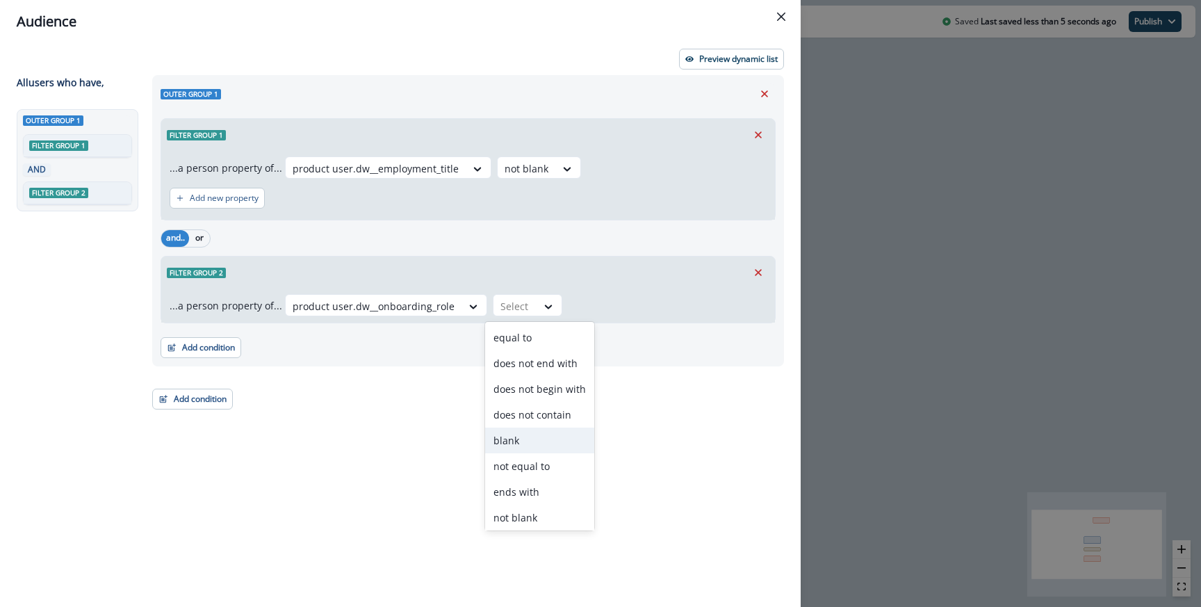
click at [532, 439] on div "blank" at bounding box center [539, 440] width 109 height 26
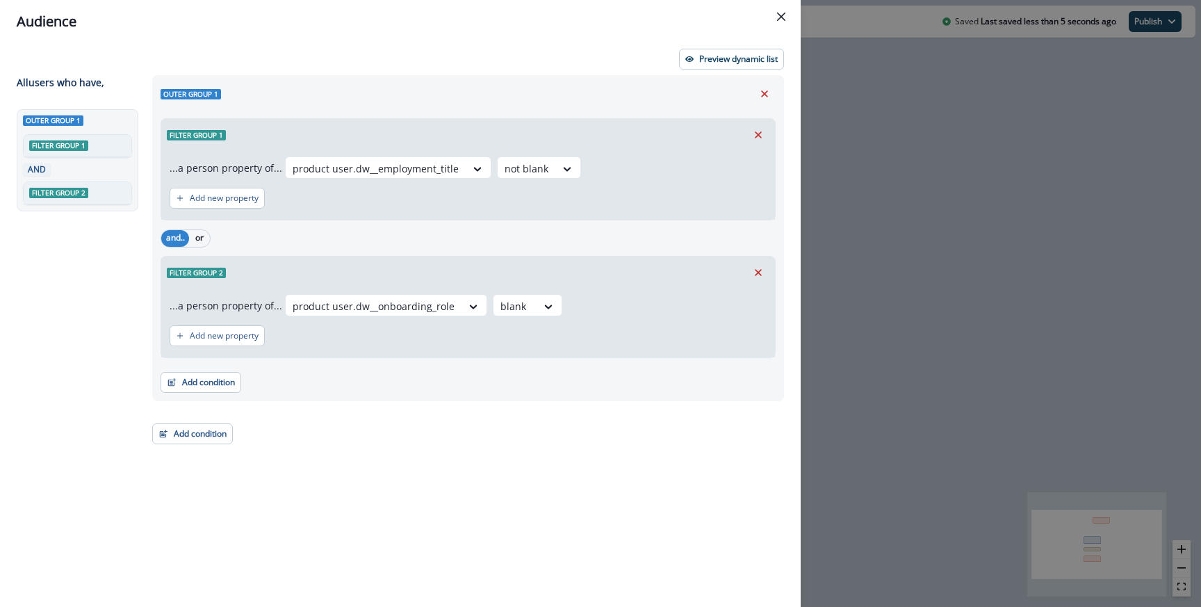
click at [616, 383] on div "Add condition Contact properties A person property Performed a product event Pe…" at bounding box center [468, 375] width 615 height 35
click at [711, 65] on button "Preview dynamic list" at bounding box center [731, 59] width 105 height 21
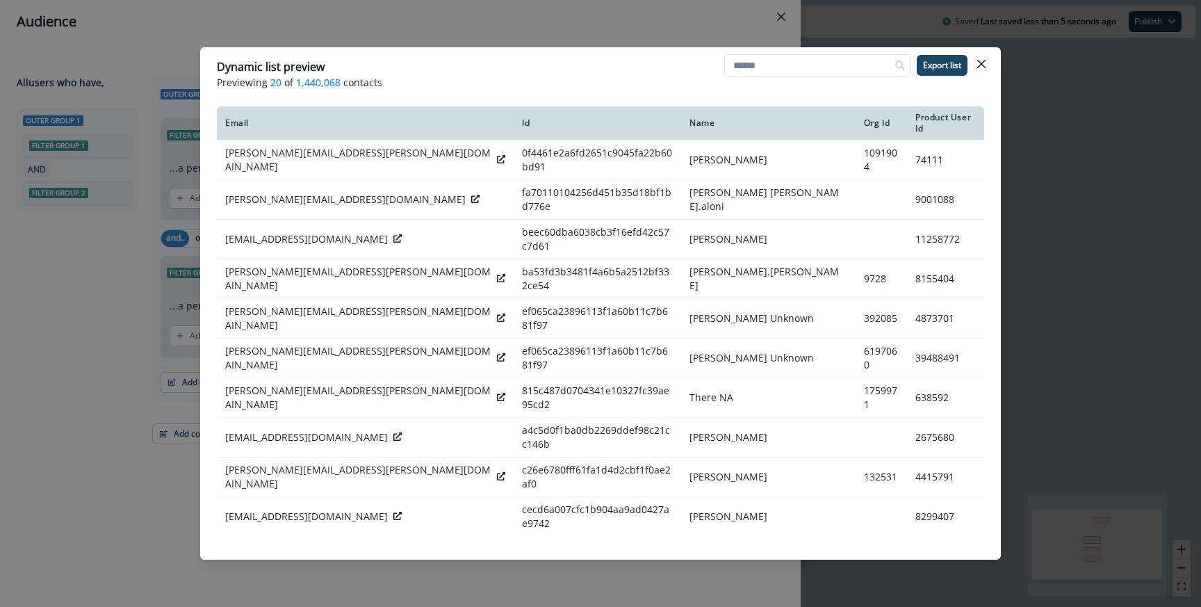
click at [430, 39] on div "Dynamic list preview Previewing 20 of 1,440,068 contacts Export list Email Id N…" at bounding box center [600, 303] width 1201 height 607
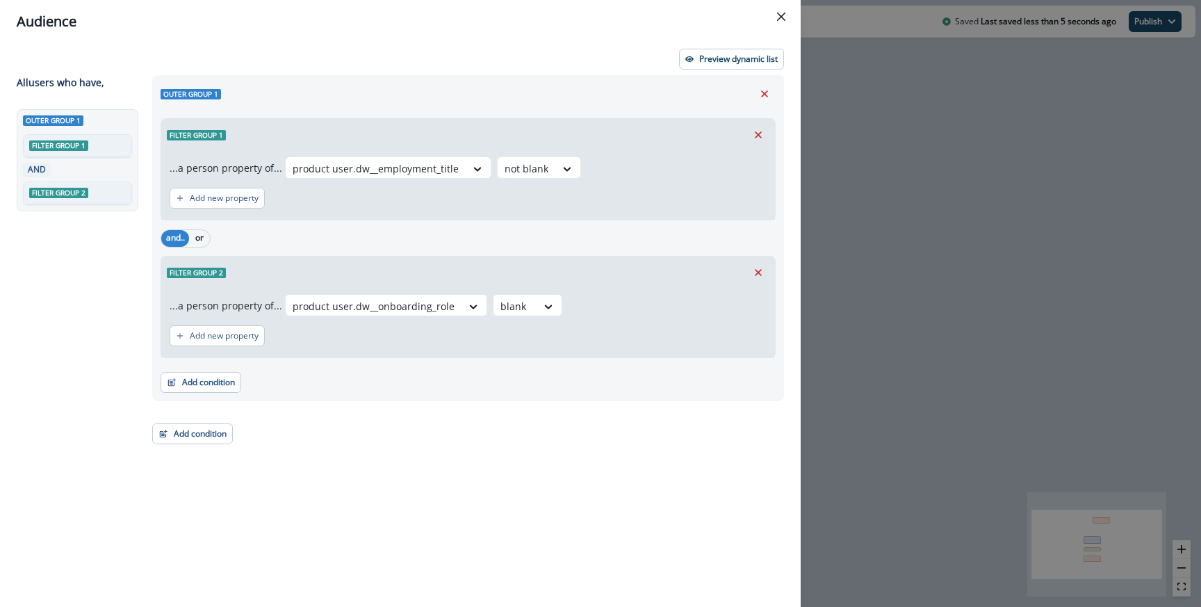
click at [557, 268] on div "Filter group 2" at bounding box center [468, 272] width 614 height 32
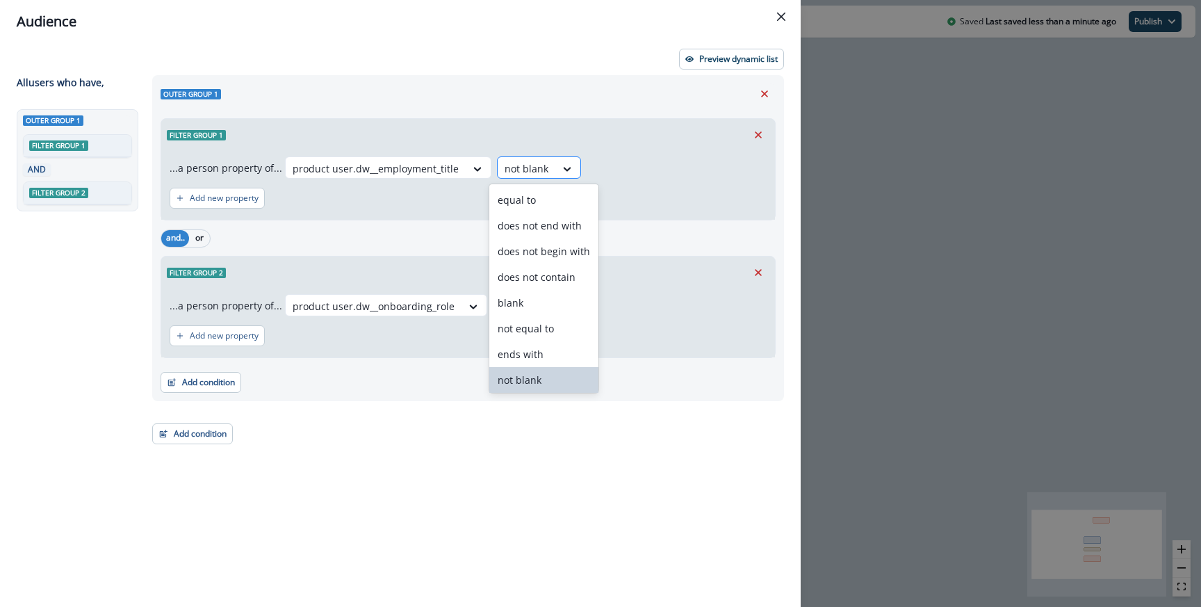
click at [523, 163] on div at bounding box center [527, 168] width 44 height 17
click at [530, 301] on div "blank" at bounding box center [543, 303] width 109 height 26
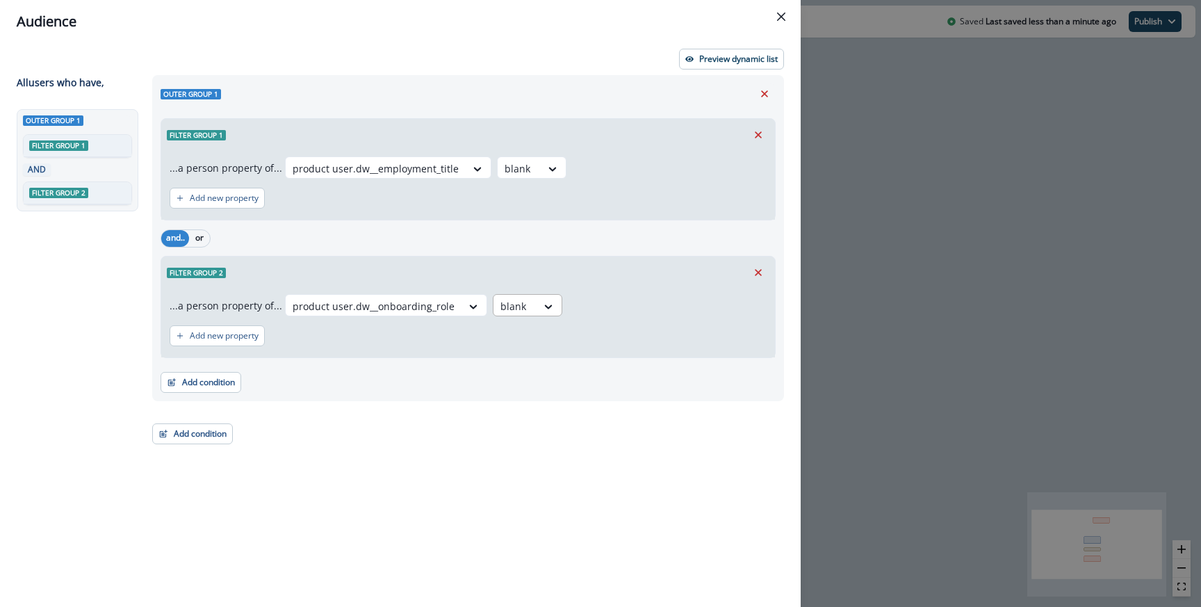
click at [462, 302] on div "blank" at bounding box center [374, 306] width 176 height 23
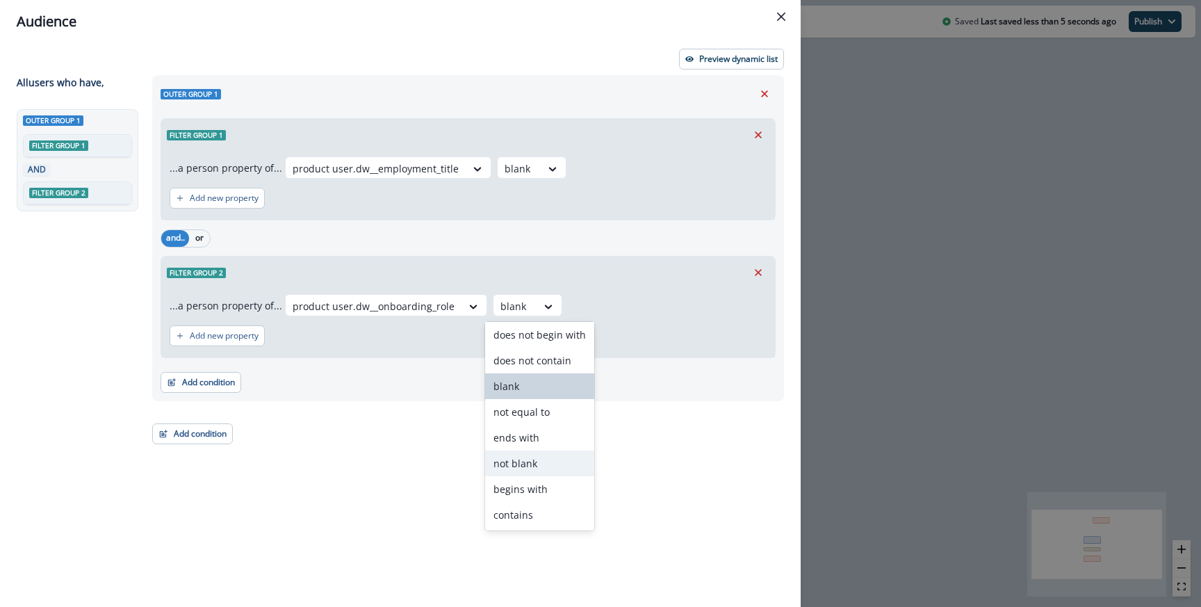
click at [533, 465] on div "not blank" at bounding box center [539, 463] width 109 height 26
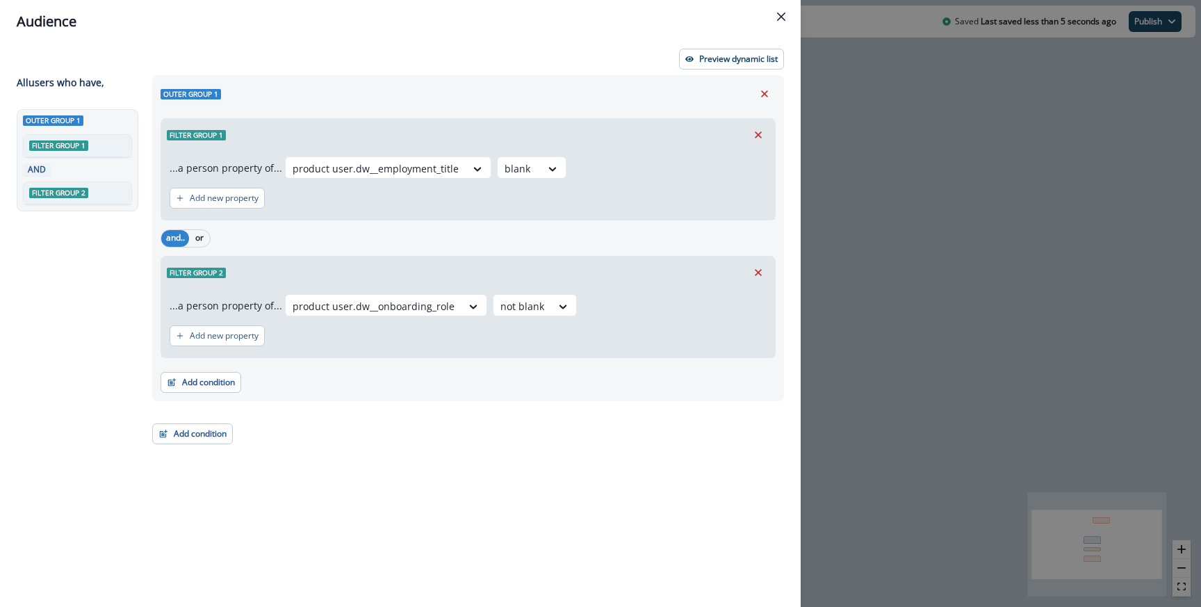
click at [712, 45] on div "Preview dynamic list All user s who have, Outer group 1 Filter group 1 AND Filt…" at bounding box center [400, 325] width 801 height 564
click at [709, 60] on p "Preview dynamic list" at bounding box center [738, 59] width 79 height 10
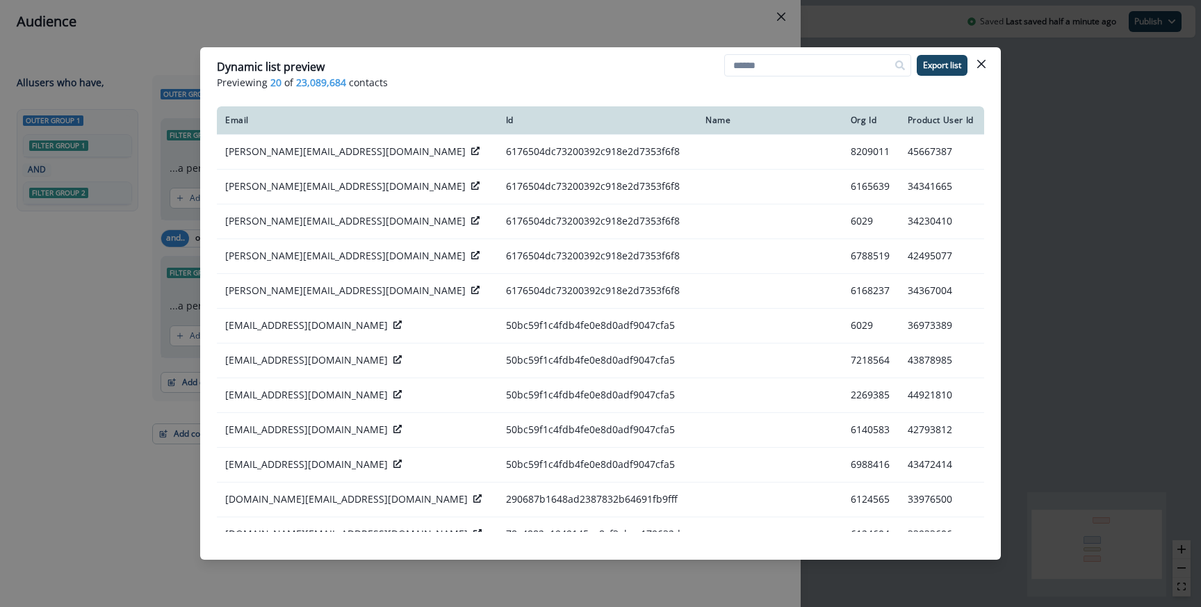
click at [484, 31] on div "Dynamic list preview Previewing 20 of 23,089,684 contacts Export list Email Id …" at bounding box center [600, 303] width 1201 height 607
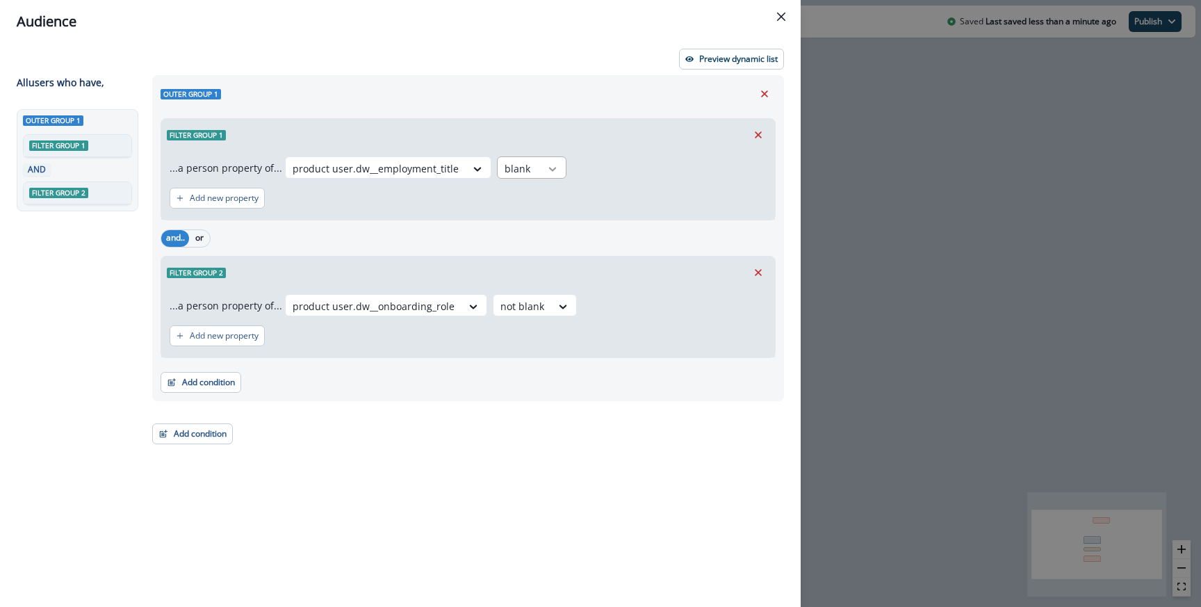
click at [489, 167] on div at bounding box center [478, 169] width 24 height 14
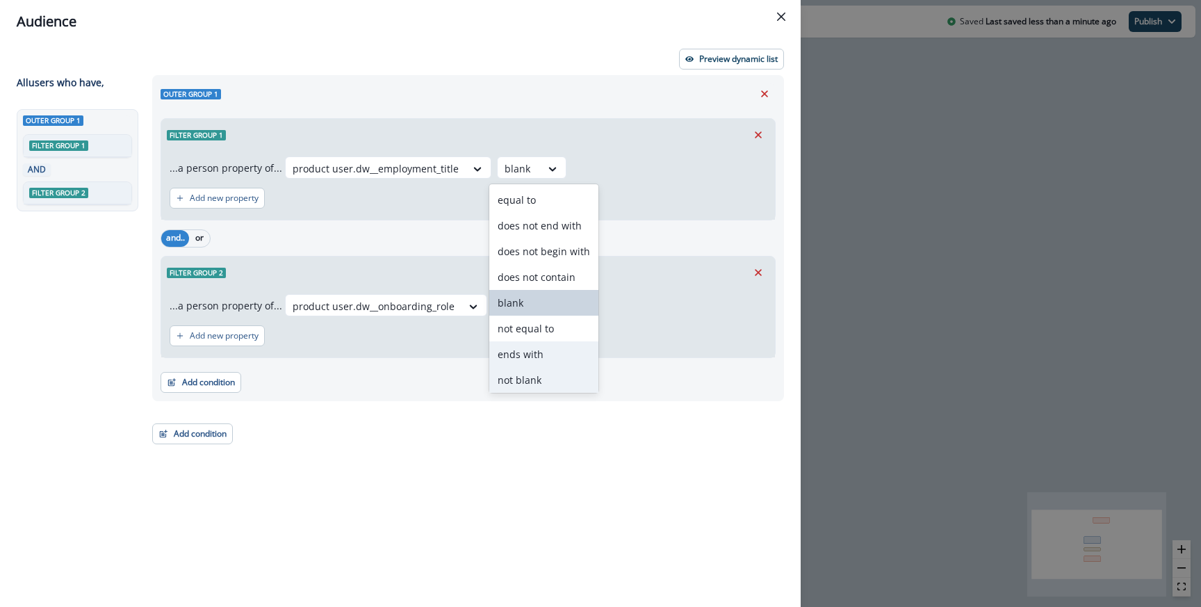
click at [541, 372] on div "not blank" at bounding box center [543, 380] width 109 height 26
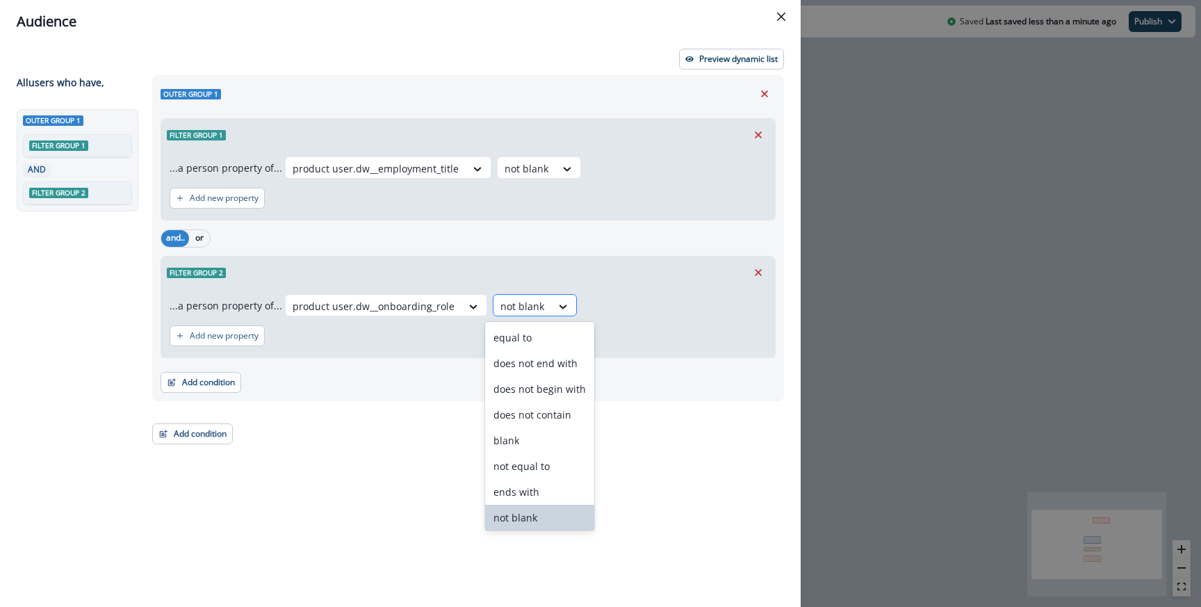
click at [533, 311] on div at bounding box center [522, 305] width 44 height 17
click at [541, 430] on div "blank" at bounding box center [539, 440] width 109 height 26
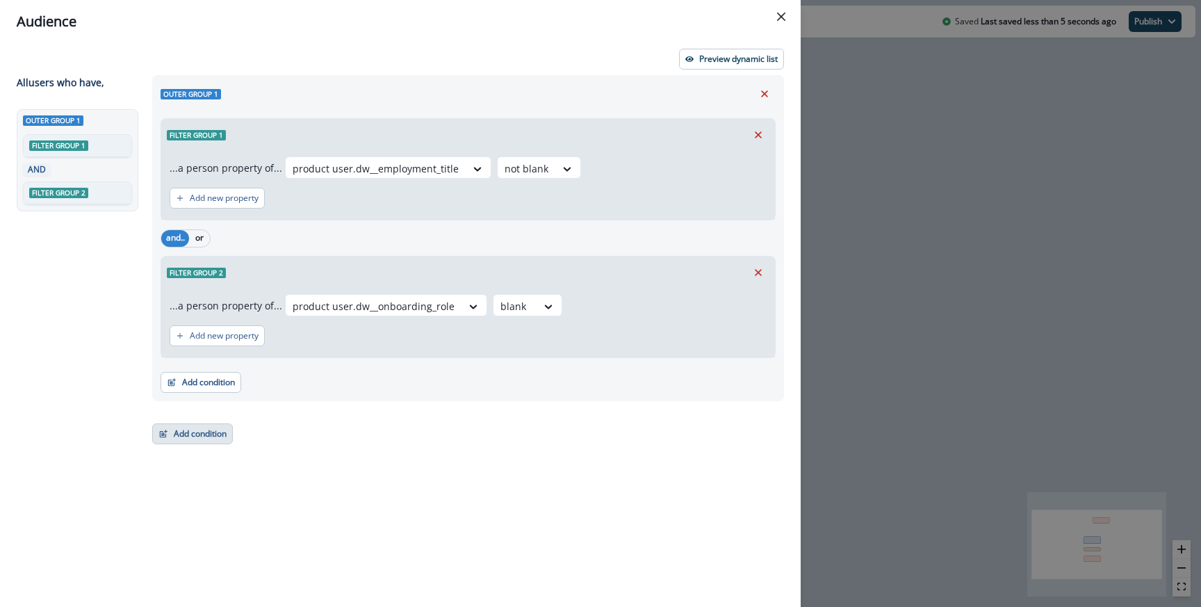
click at [215, 441] on button "Add condition" at bounding box center [192, 433] width 81 height 21
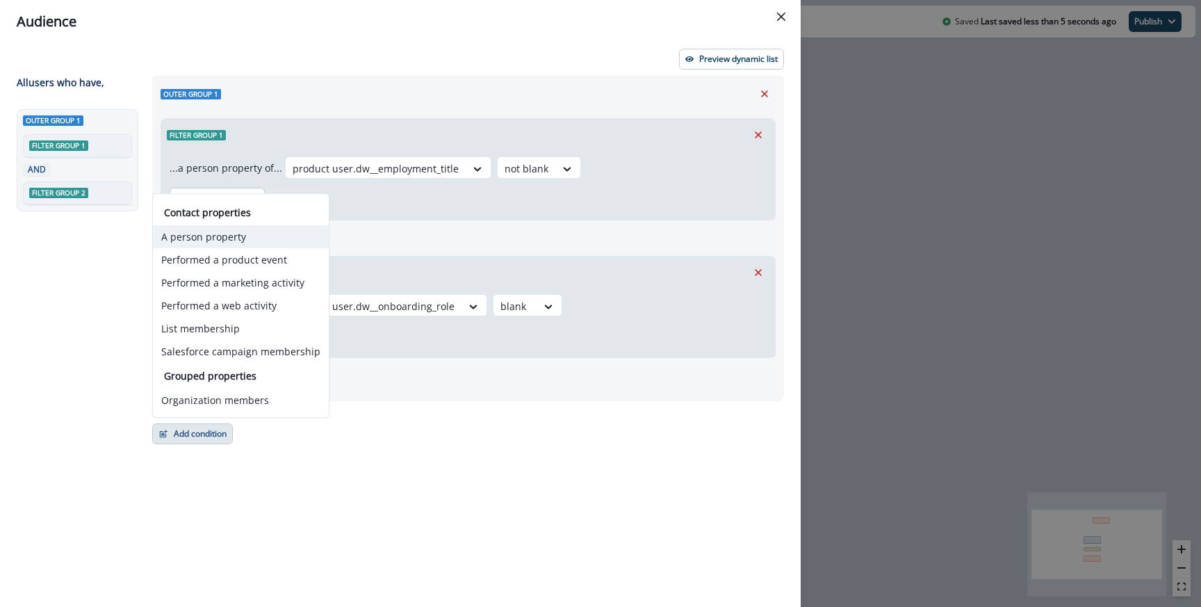
click at [219, 231] on button "A person property" at bounding box center [241, 236] width 176 height 23
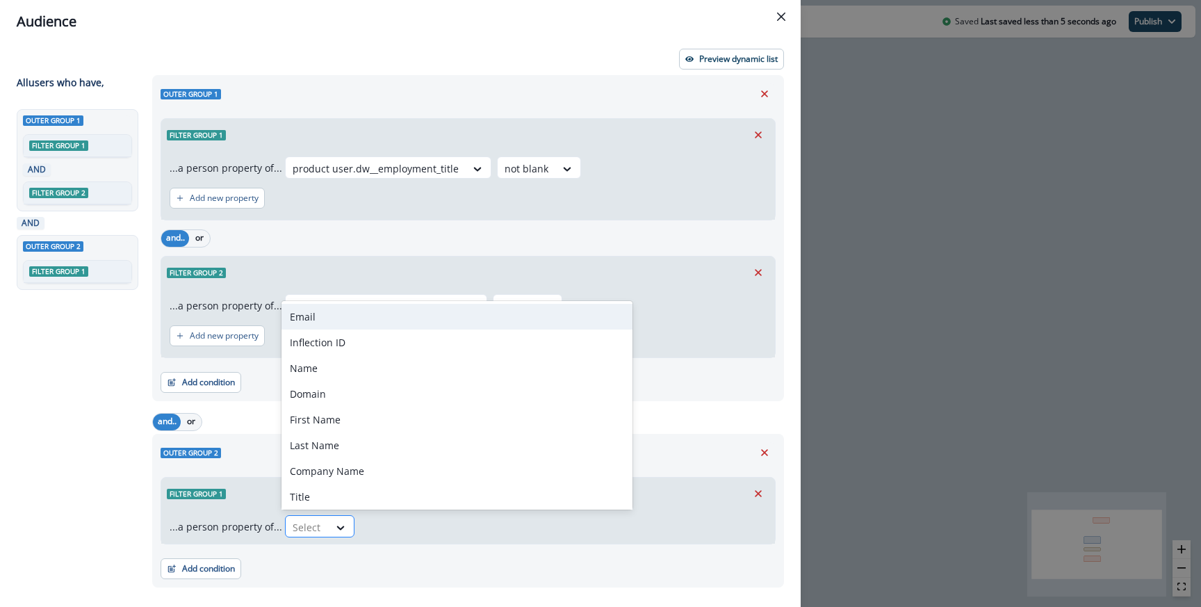
click at [293, 523] on div at bounding box center [307, 526] width 29 height 17
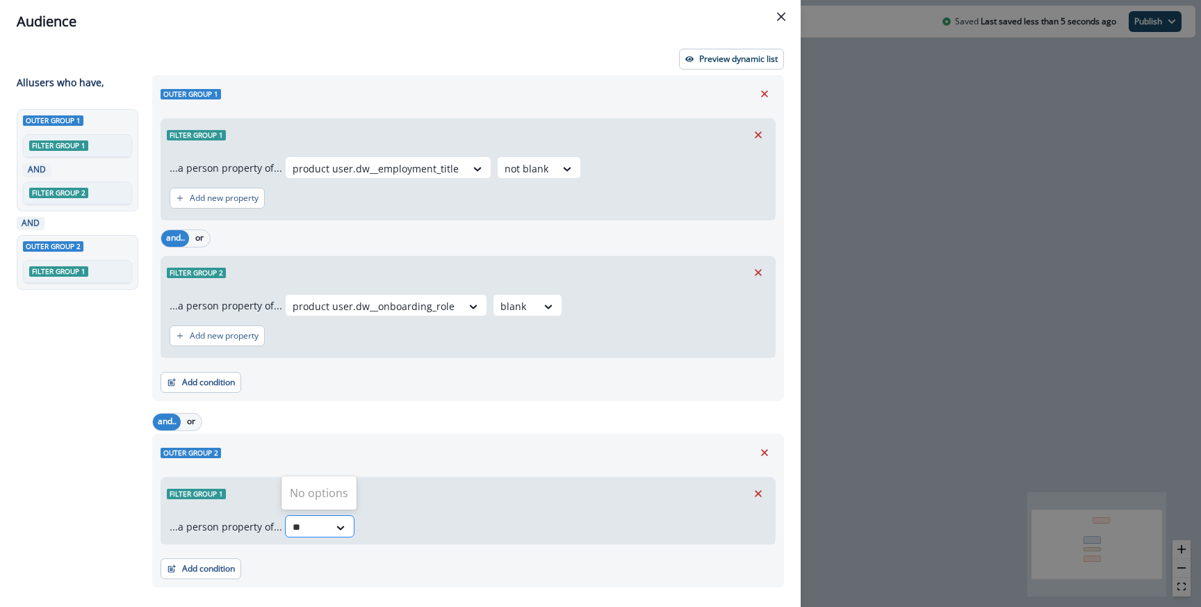
type input "*"
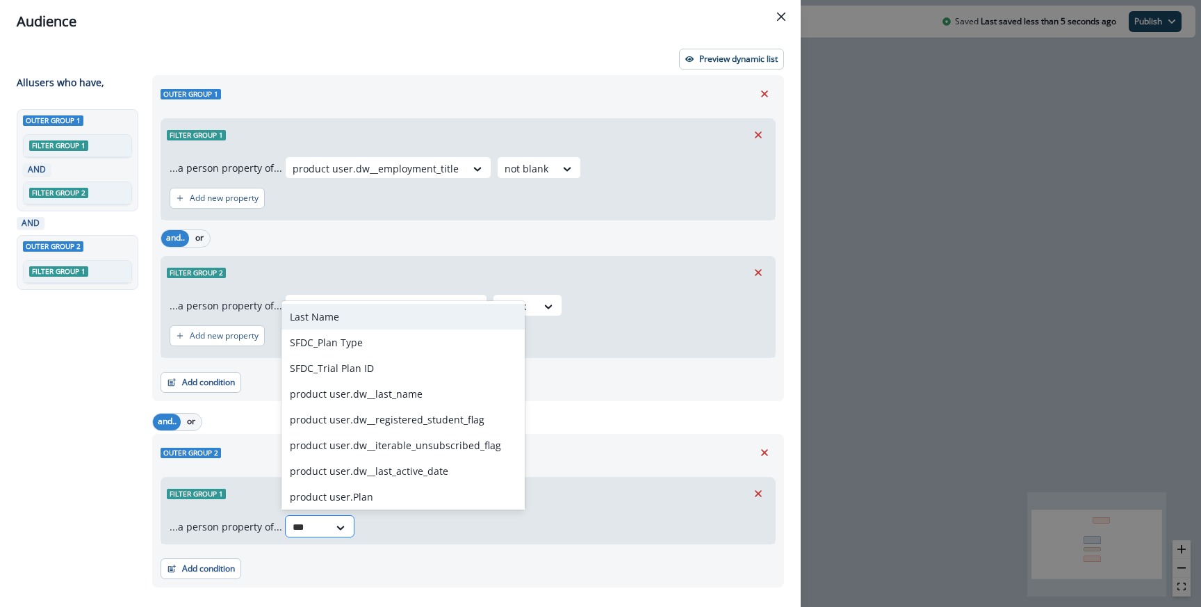
type input "****"
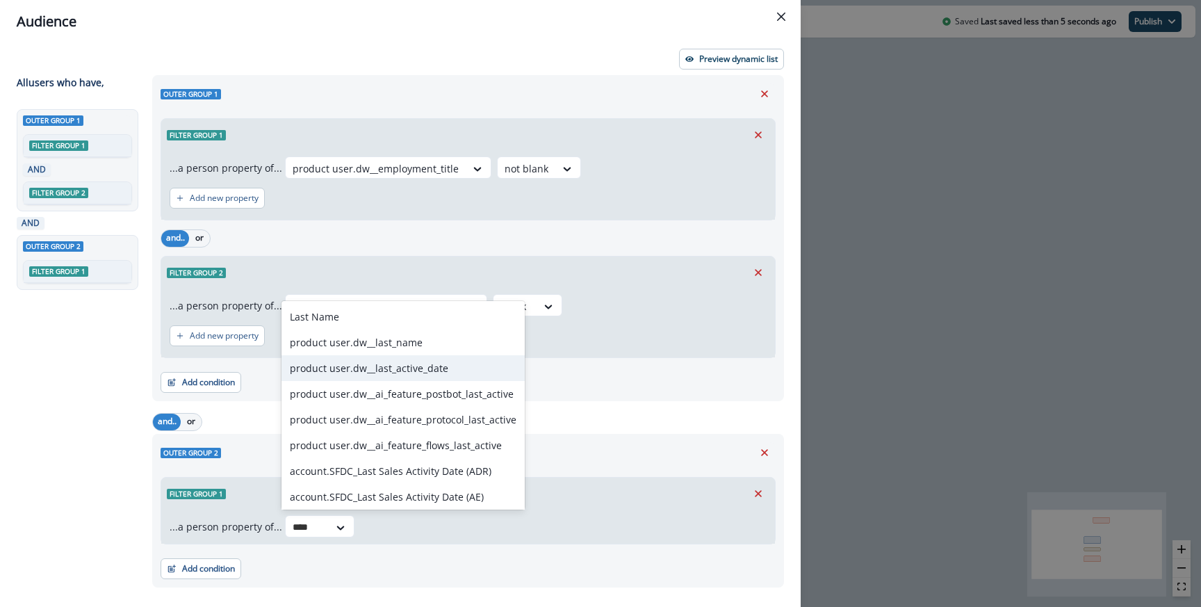
click at [352, 377] on div "product user.dw__last_active_date" at bounding box center [402, 368] width 243 height 26
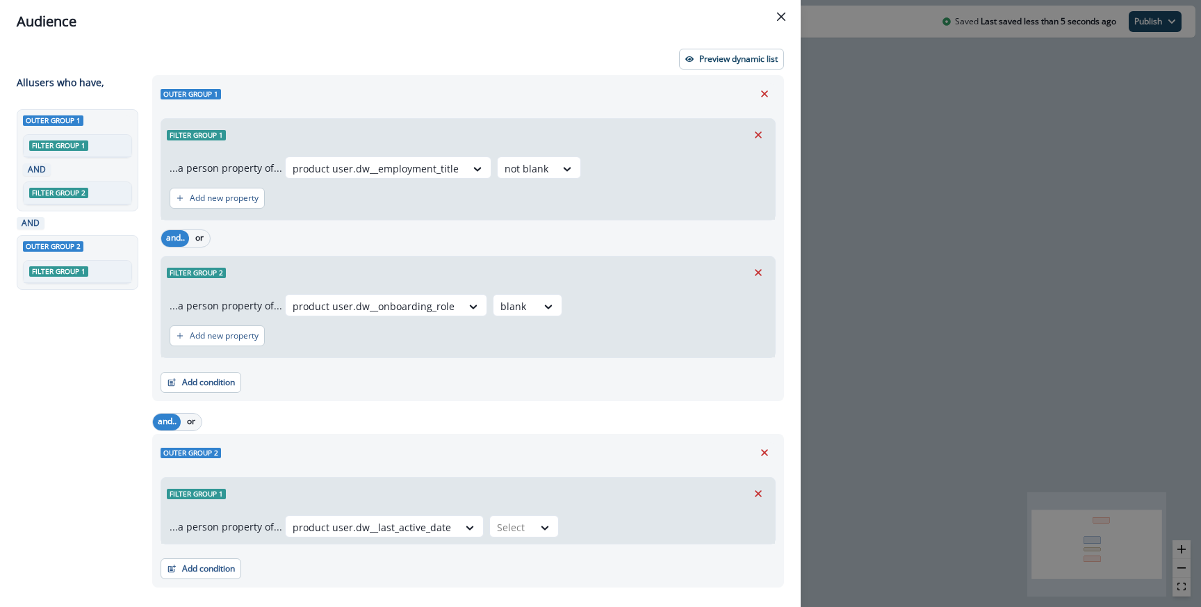
scroll to position [29, 0]
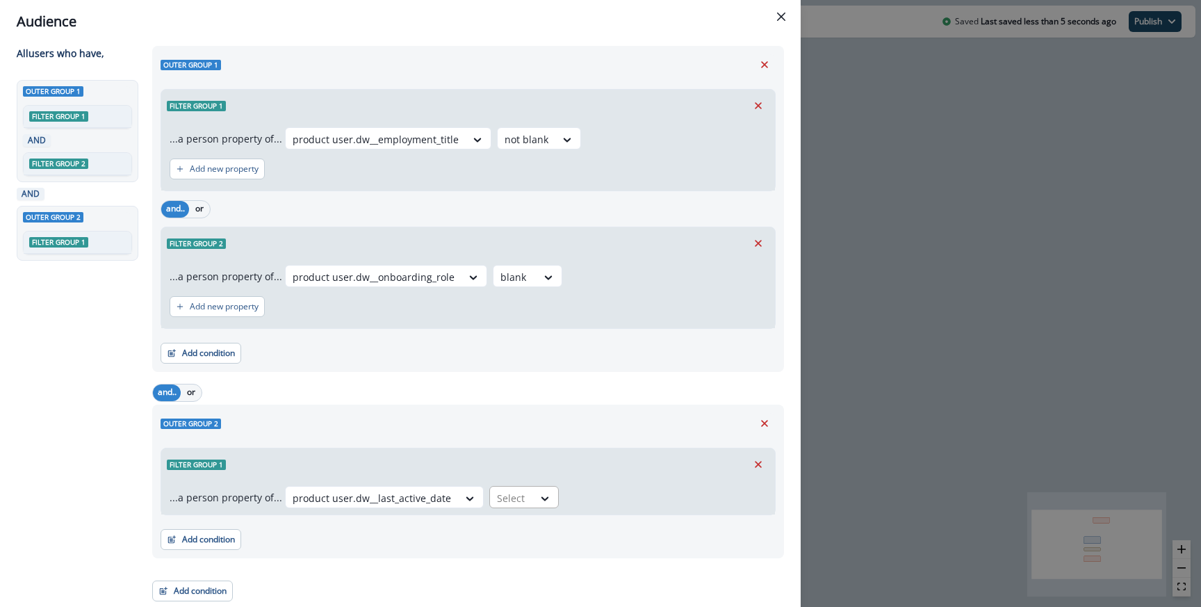
click at [512, 488] on div "Select" at bounding box center [511, 498] width 43 height 23
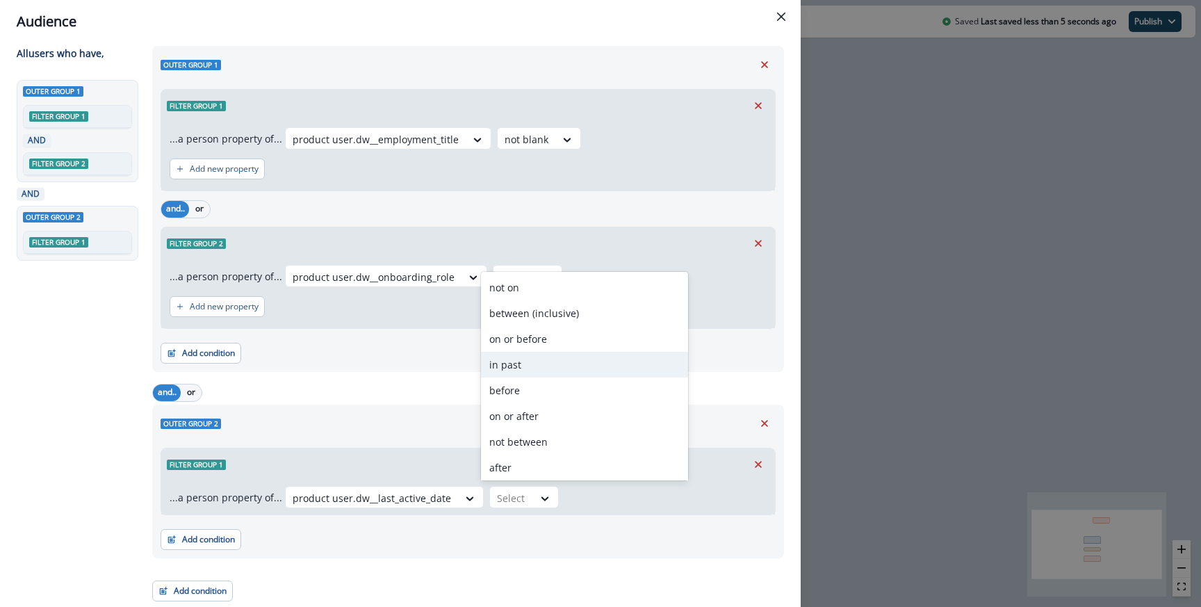
click at [529, 365] on div "in past" at bounding box center [584, 365] width 207 height 26
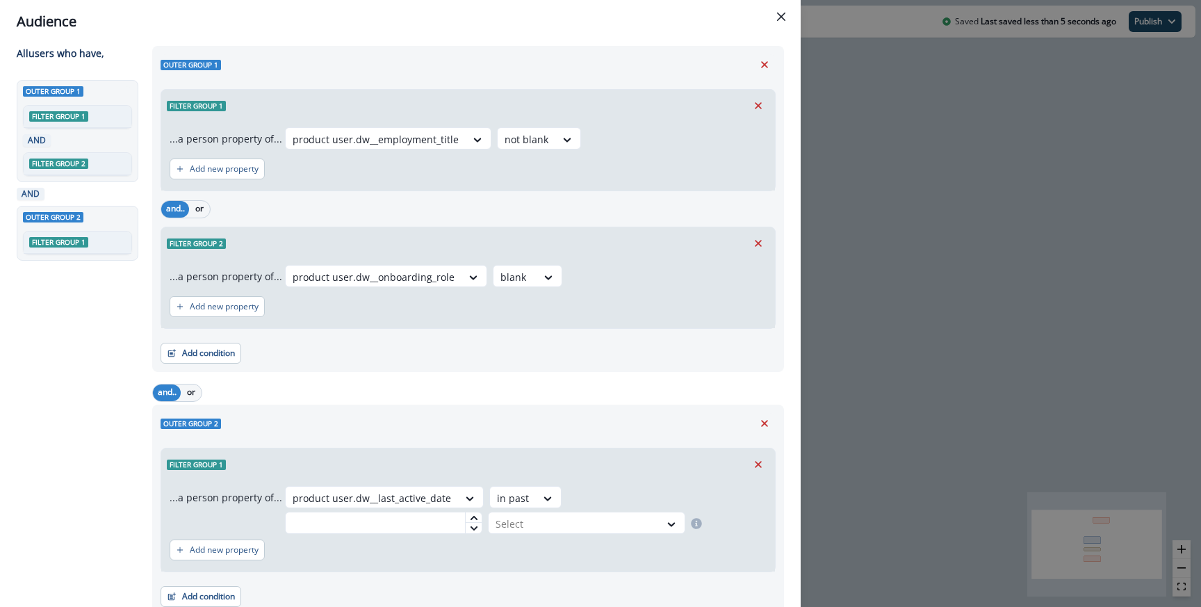
click at [385, 542] on div "Add new property" at bounding box center [468, 550] width 597 height 32
click at [381, 523] on input "text" at bounding box center [383, 523] width 197 height 22
type input "*"
click at [489, 534] on div "Select" at bounding box center [574, 523] width 171 height 23
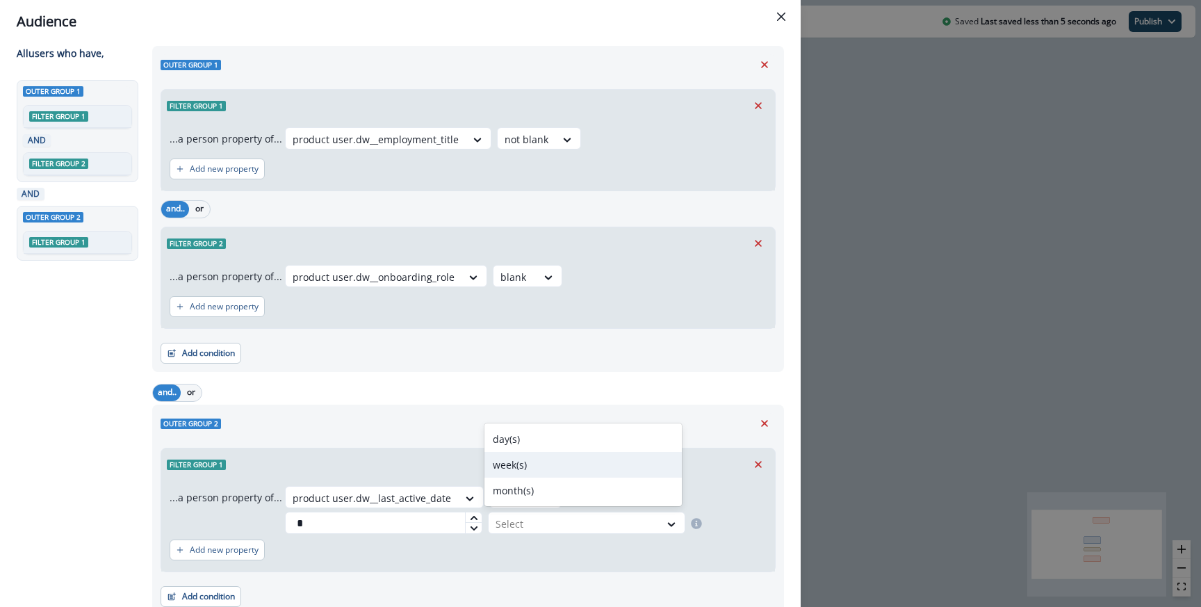
click at [518, 471] on div "week(s)" at bounding box center [582, 465] width 197 height 26
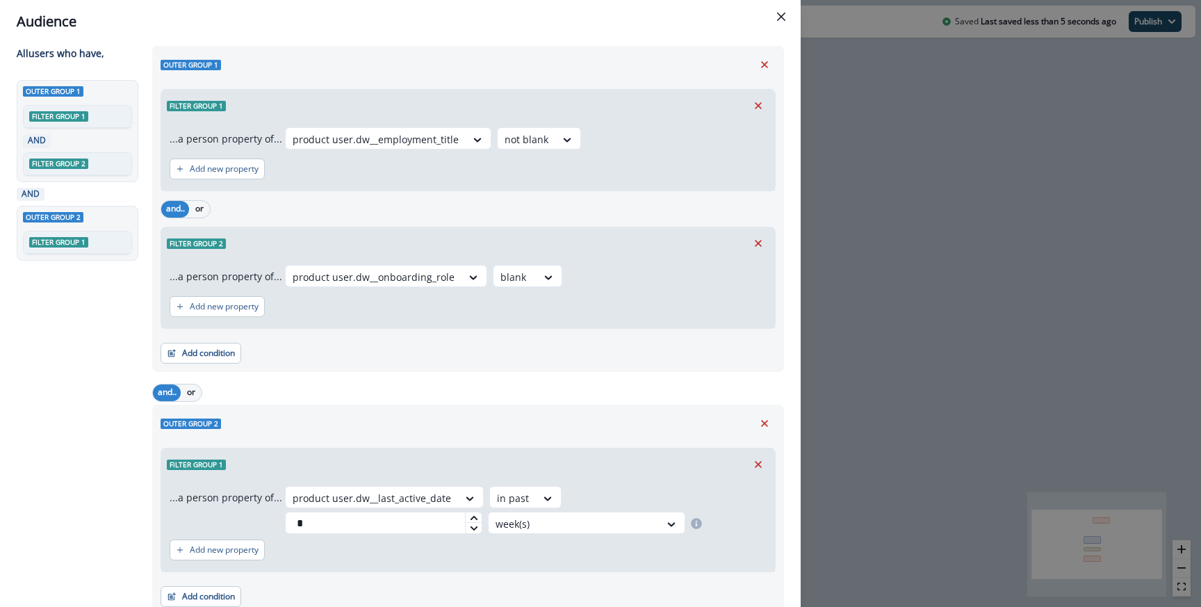
click at [572, 395] on div "and.. or" at bounding box center [468, 392] width 632 height 24
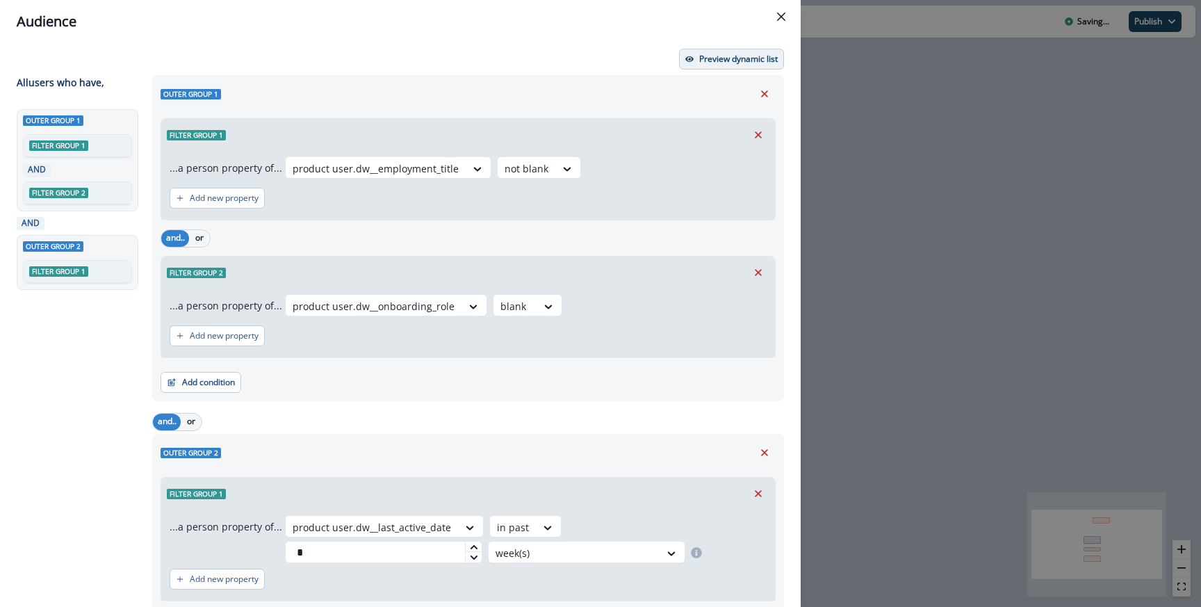
click at [732, 58] on p "Preview dynamic list" at bounding box center [738, 59] width 79 height 10
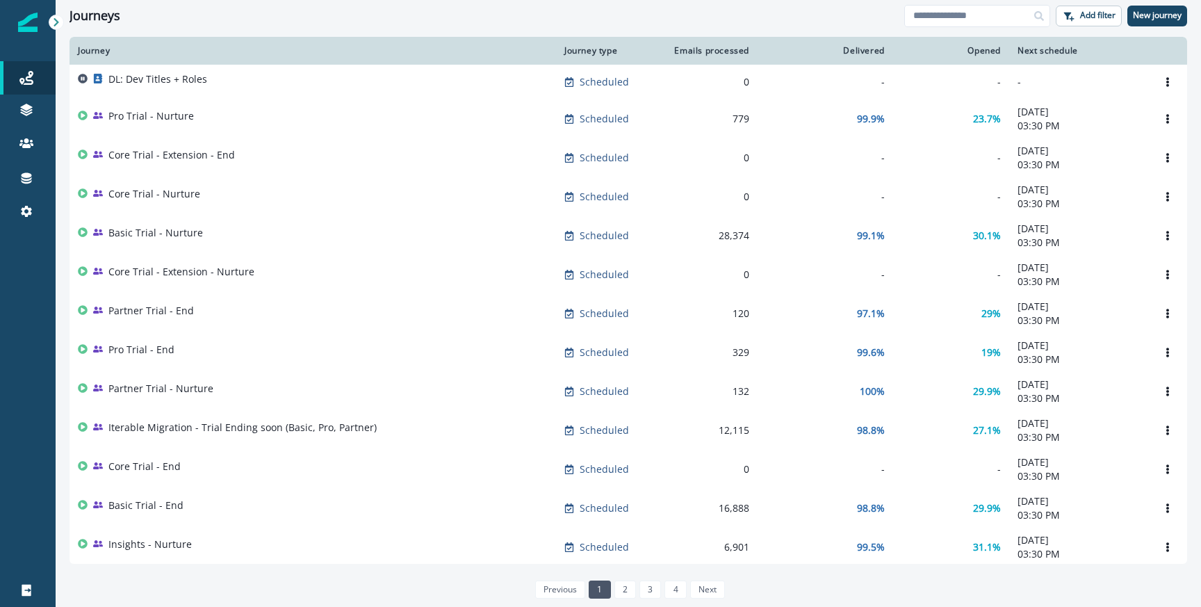
scroll to position [621, 0]
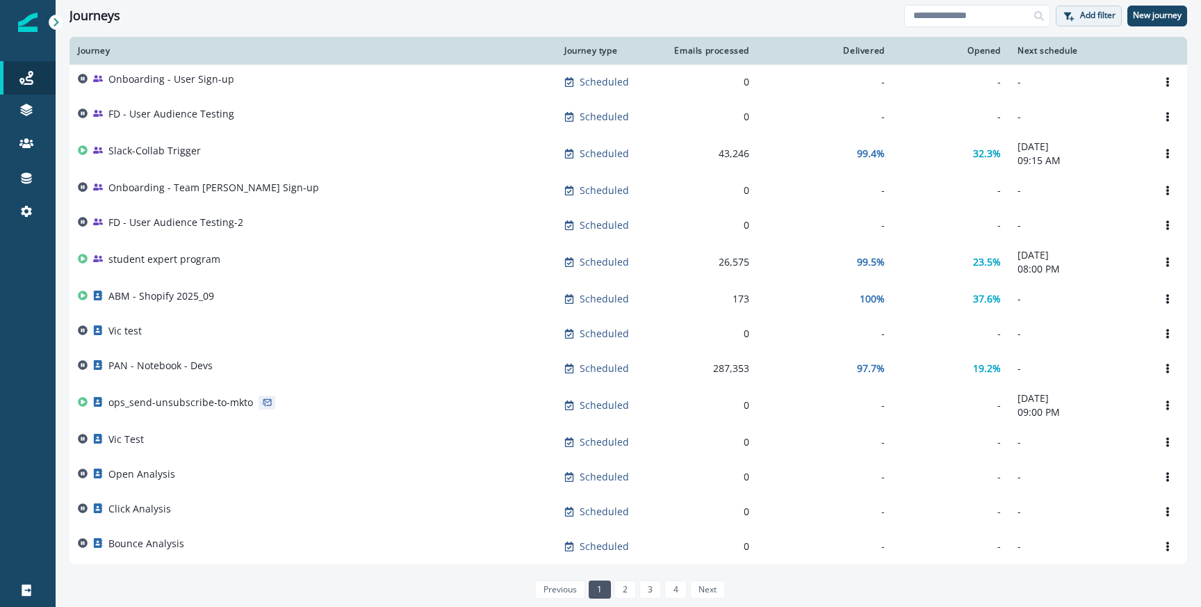
click at [1068, 14] on icon "button" at bounding box center [1068, 16] width 8 height 8
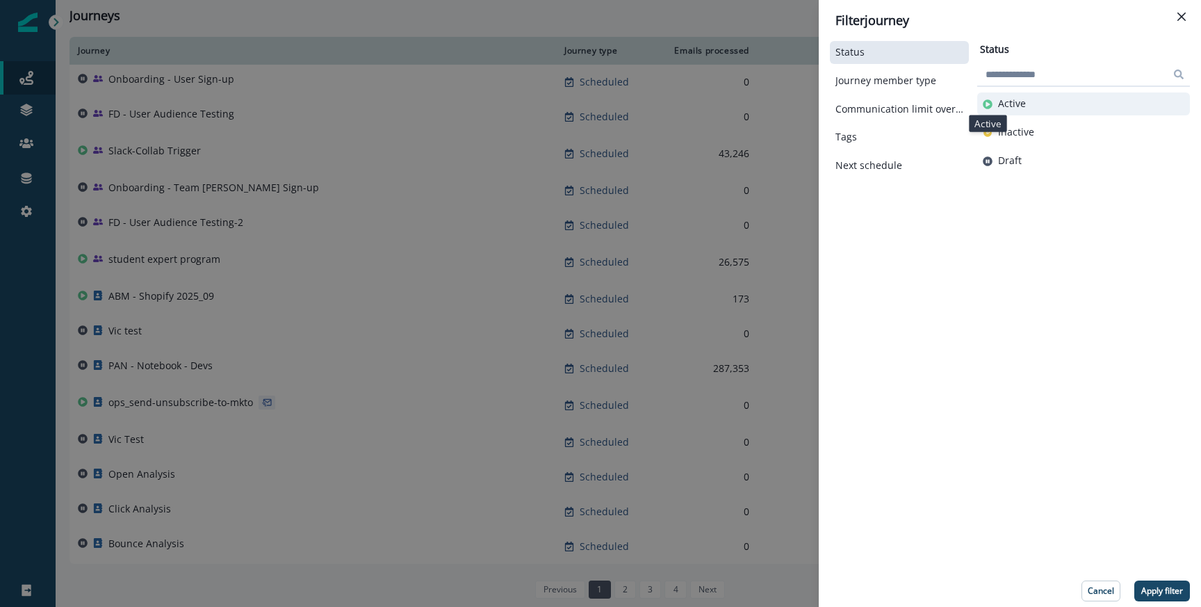
click at [992, 104] on icon "button" at bounding box center [988, 104] width 10 height 10
click at [1160, 586] on p "Apply filter" at bounding box center [1162, 591] width 42 height 10
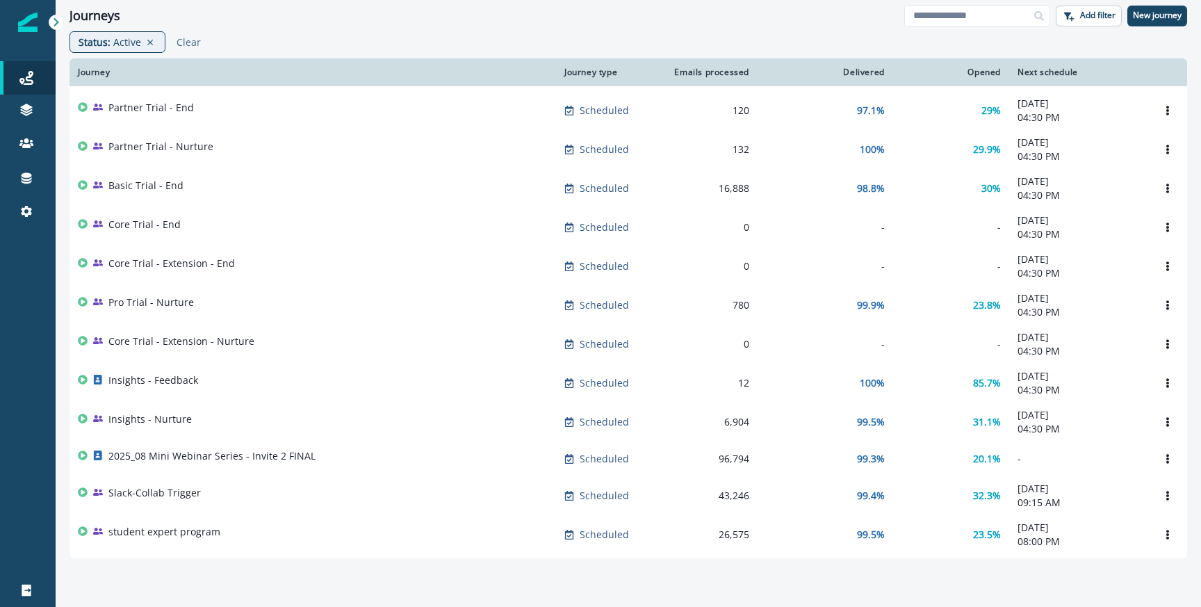
scroll to position [336, 0]
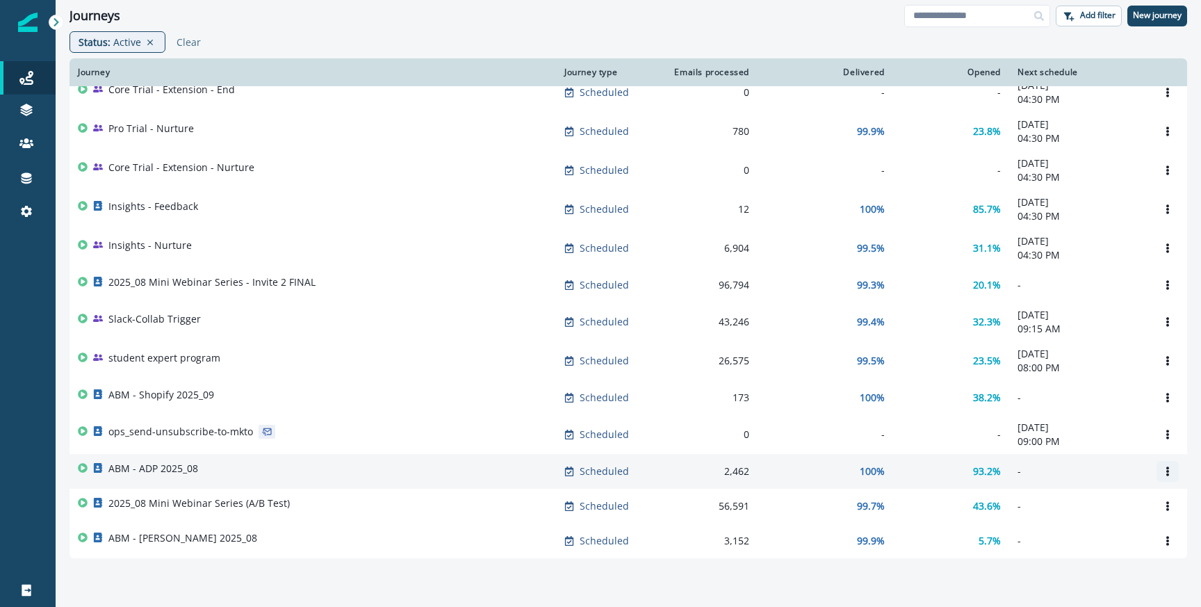
click at [1168, 468] on icon "Options" at bounding box center [1167, 471] width 3 height 10
click at [313, 456] on td "ABM - ADP 2025_08" at bounding box center [313, 471] width 487 height 35
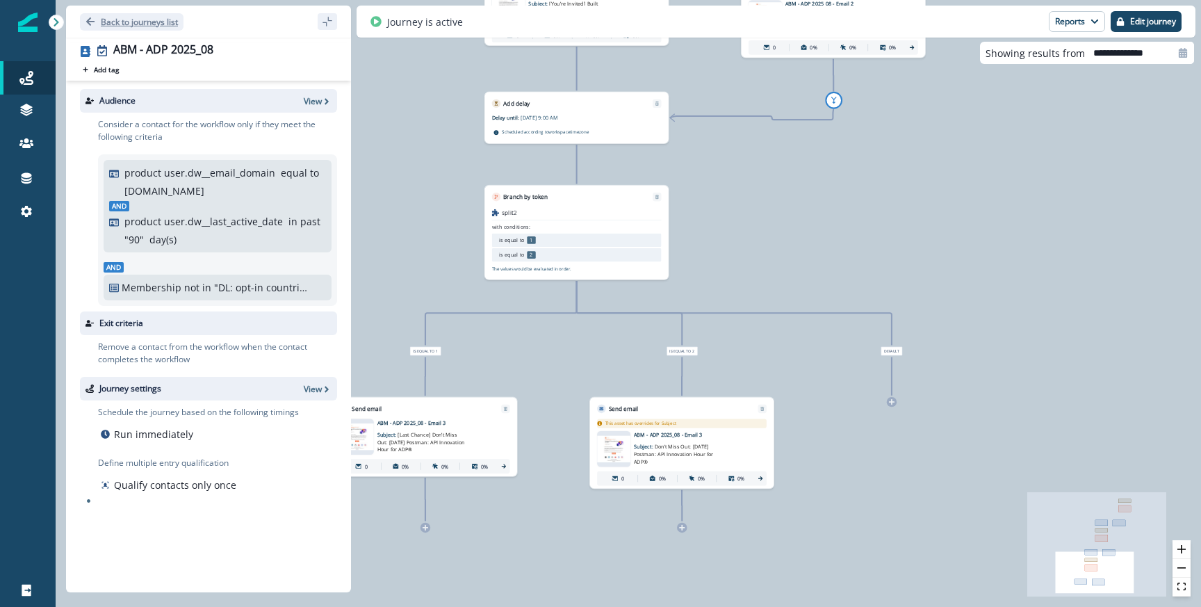
click at [107, 25] on p "Back to journeys list" at bounding box center [139, 22] width 77 height 12
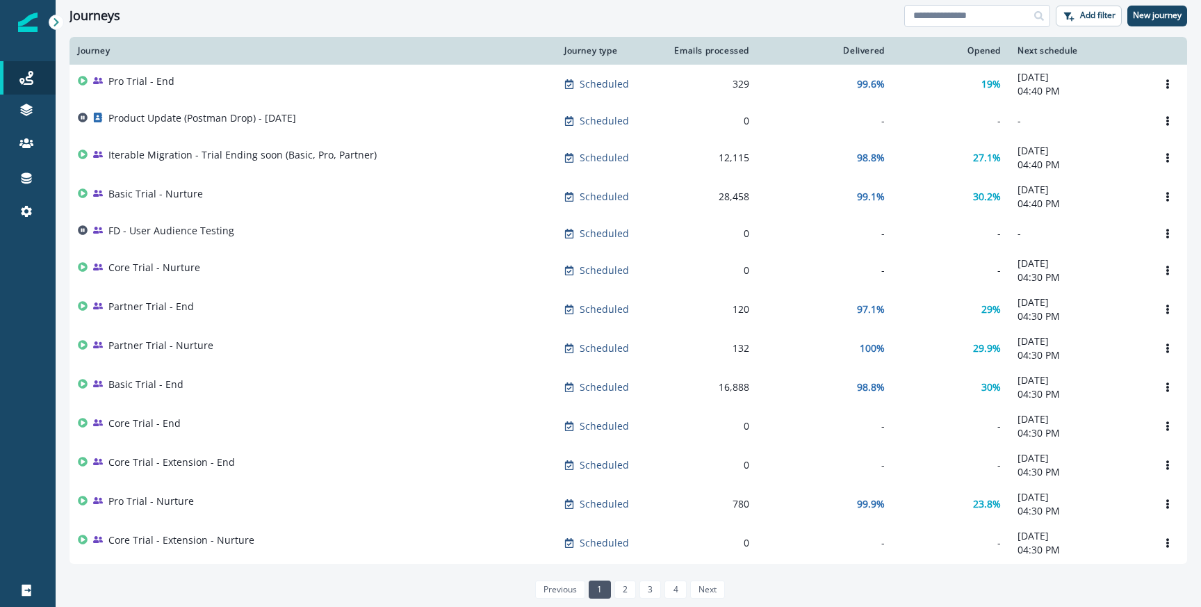
click at [945, 19] on input at bounding box center [977, 16] width 146 height 22
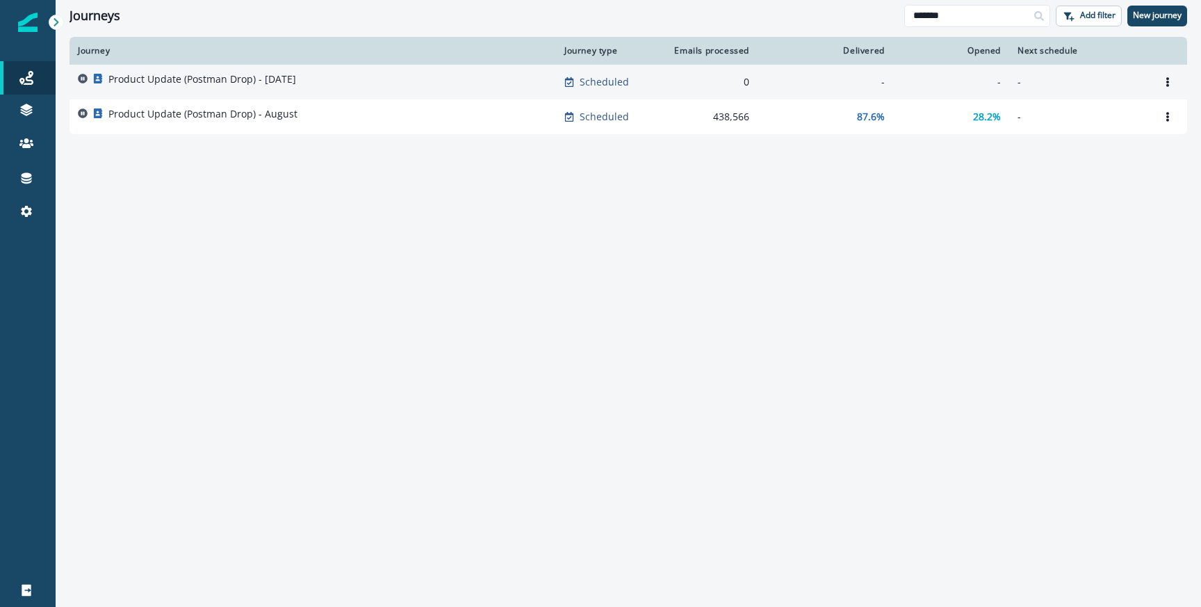
type input "*******"
click at [240, 85] on p "Product Update (Postman Drop) - [DATE]" at bounding box center [202, 79] width 188 height 14
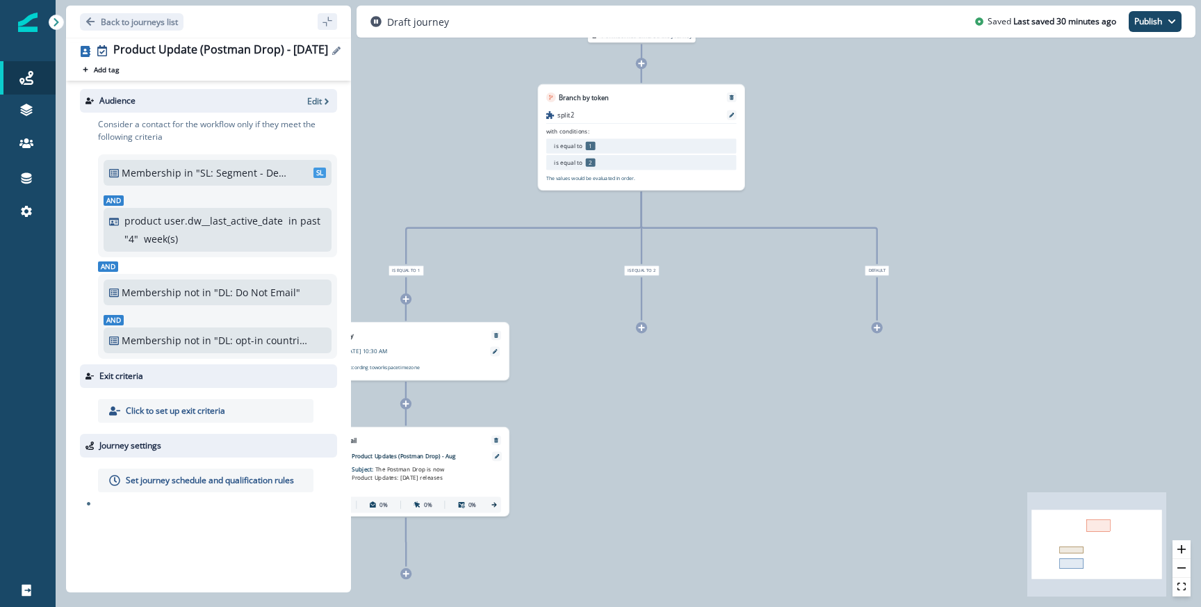
click at [338, 51] on icon "Edit name" at bounding box center [336, 51] width 8 height 8
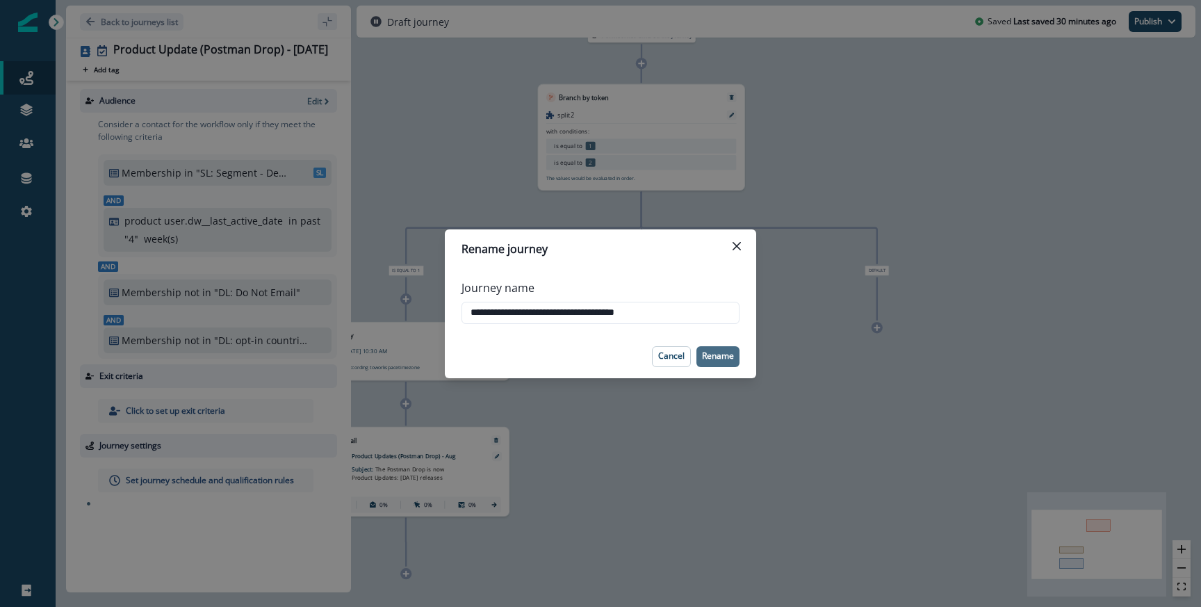
type input "**********"
click at [716, 354] on p "Rename" at bounding box center [718, 356] width 32 height 10
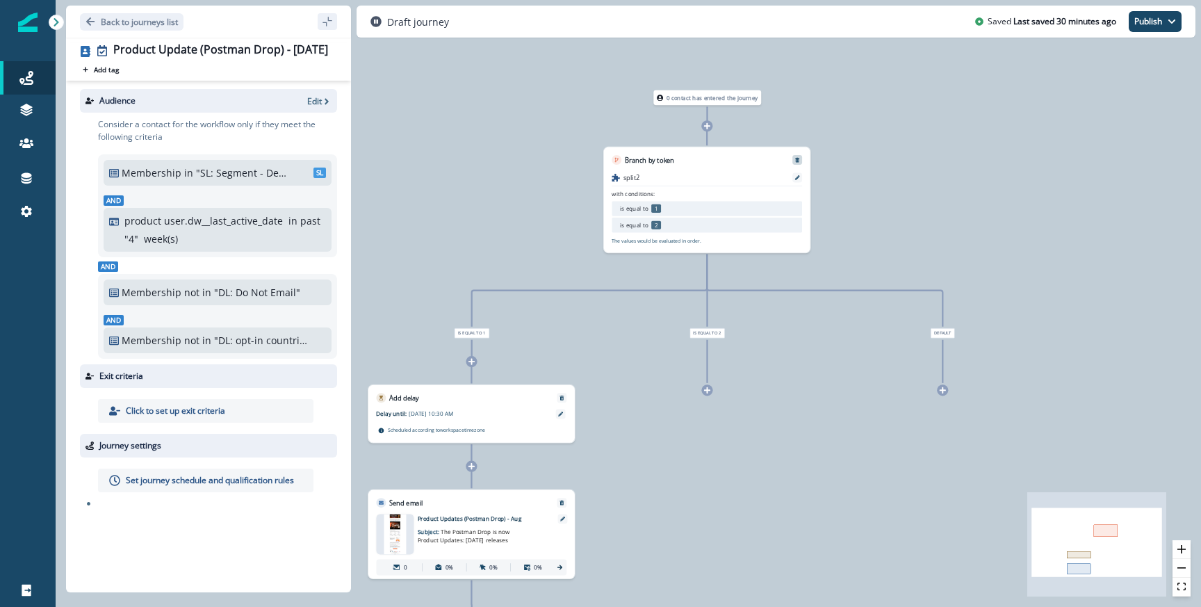
click at [791, 159] on button "Remove" at bounding box center [797, 160] width 13 height 6
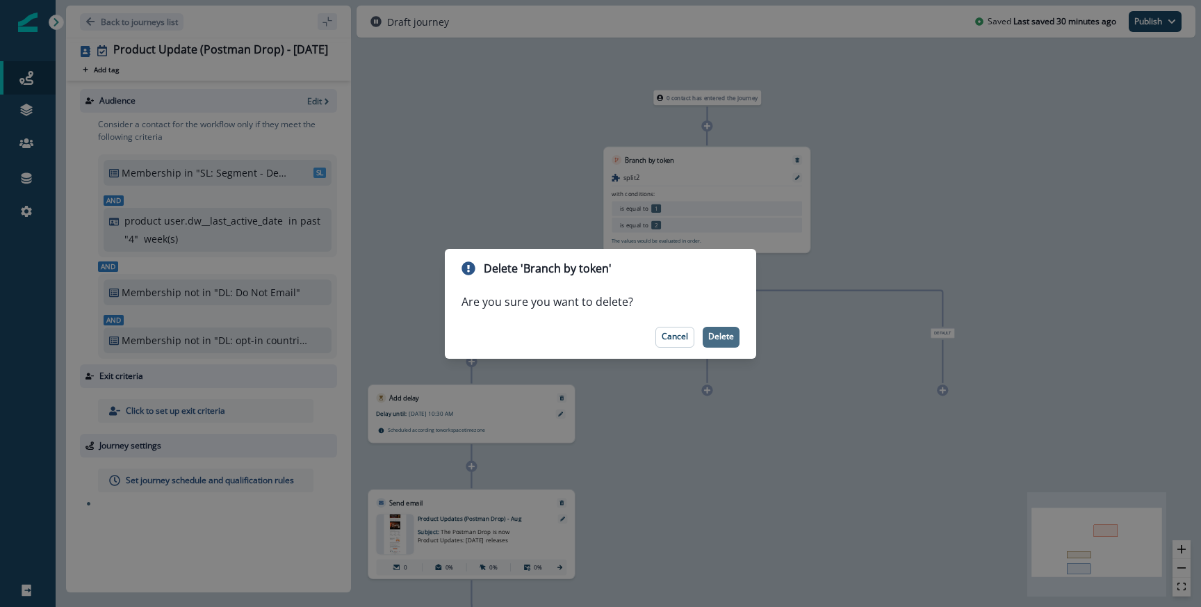
click at [730, 336] on p "Delete" at bounding box center [721, 337] width 26 height 10
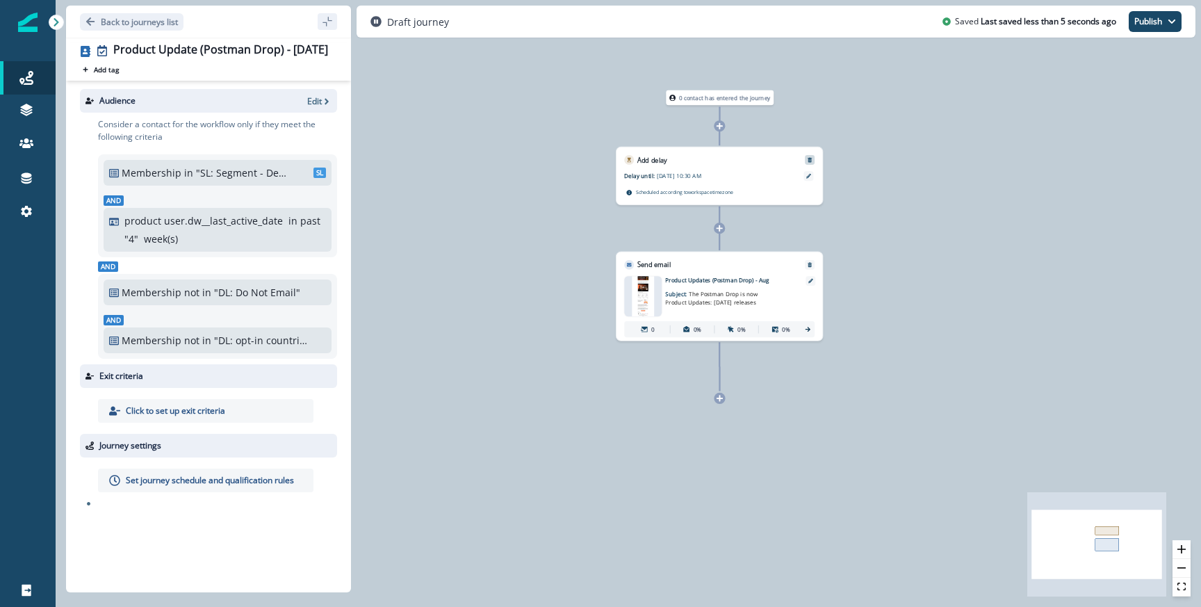
click at [813, 160] on button "Remove" at bounding box center [809, 160] width 13 height 6
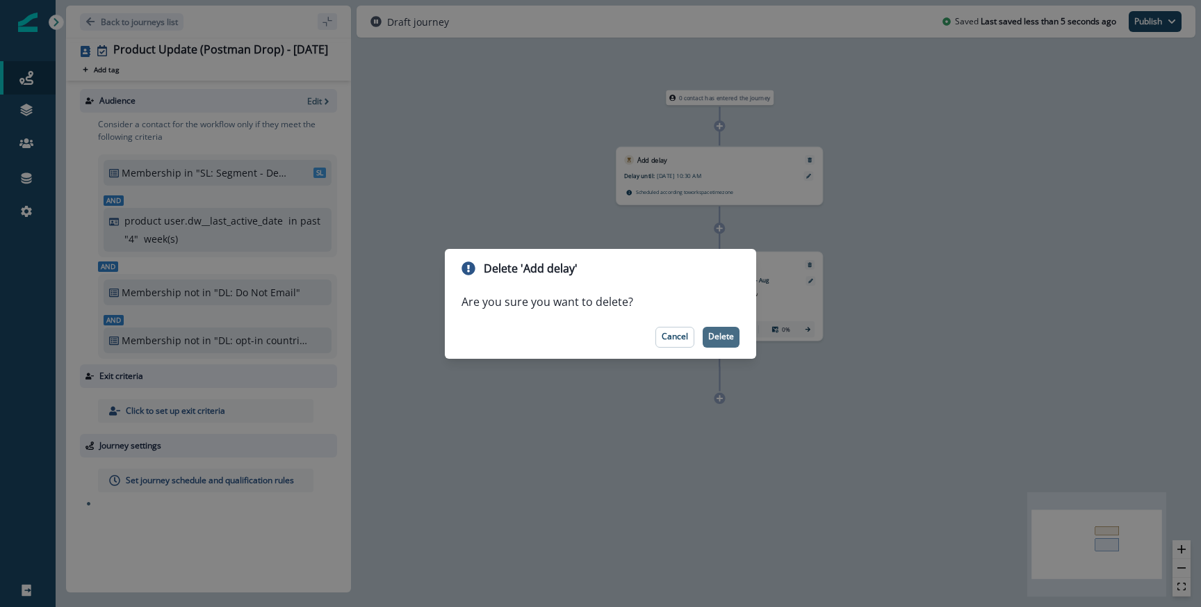
click at [718, 333] on p "Delete" at bounding box center [721, 337] width 26 height 10
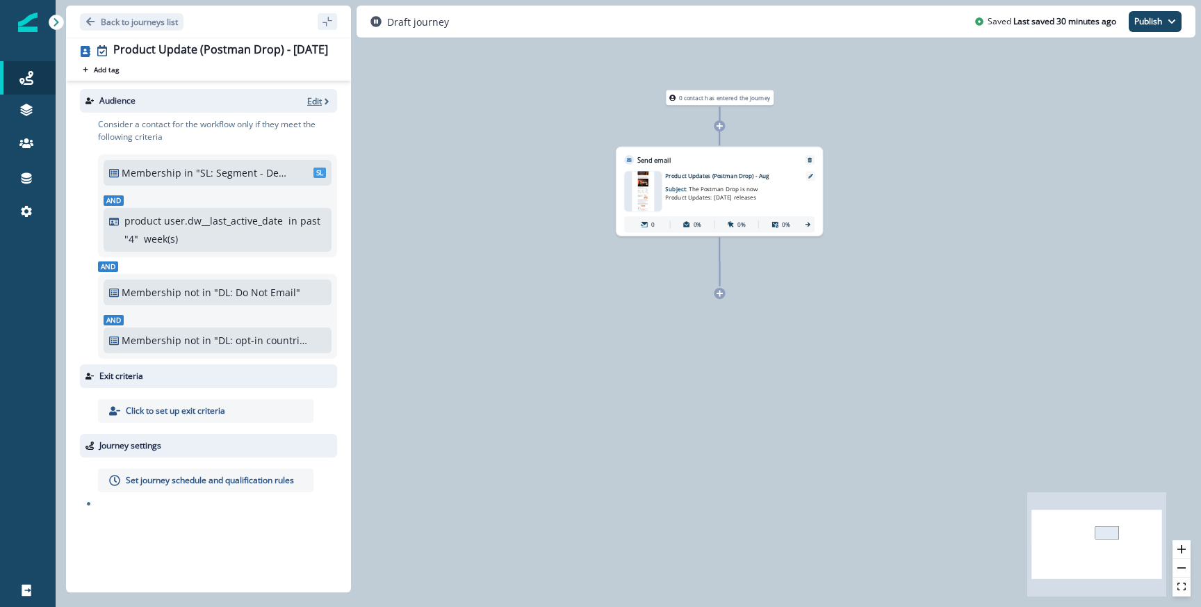
click at [311, 101] on p "Edit" at bounding box center [314, 101] width 15 height 12
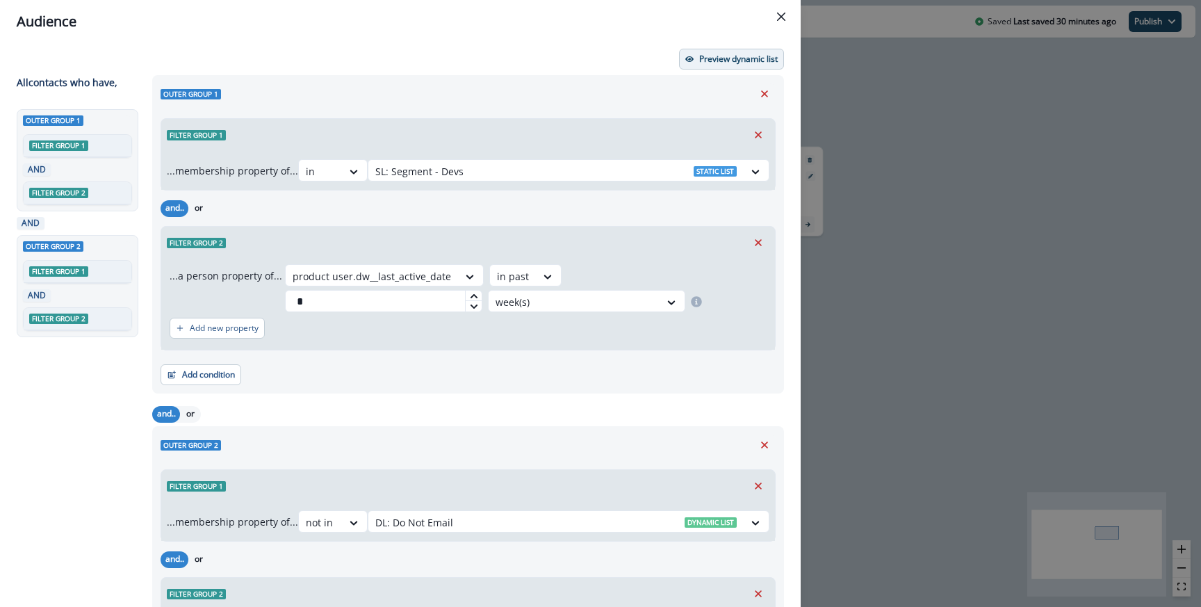
click at [705, 51] on button "Preview dynamic list" at bounding box center [731, 59] width 105 height 21
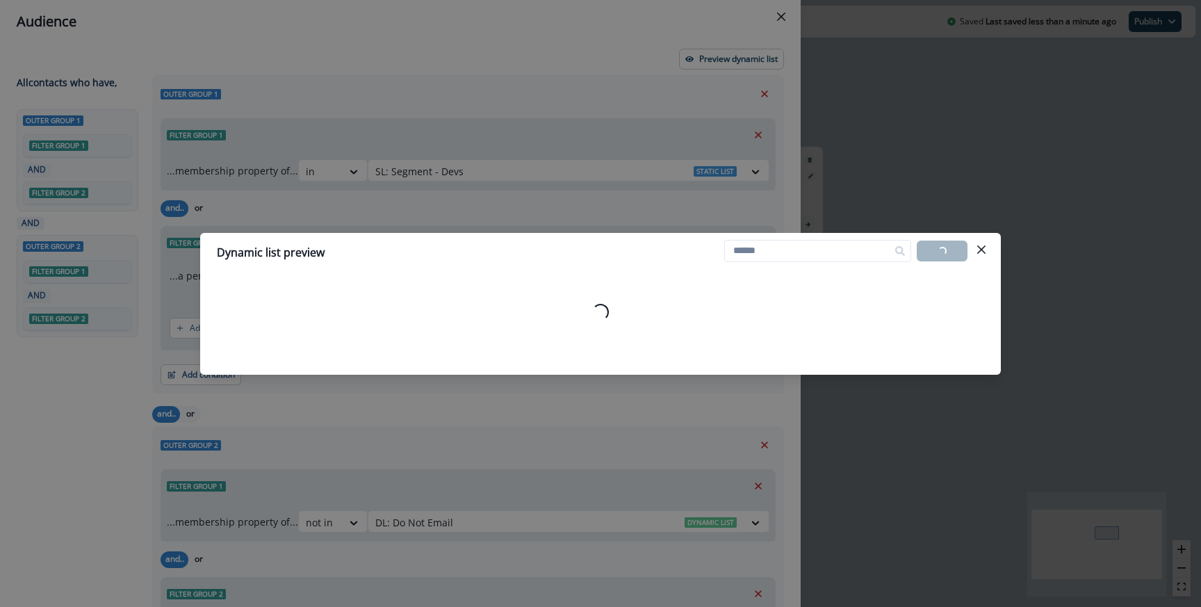
click at [536, 299] on div "Loading..." at bounding box center [600, 312] width 767 height 70
